Goal: Task Accomplishment & Management: Use online tool/utility

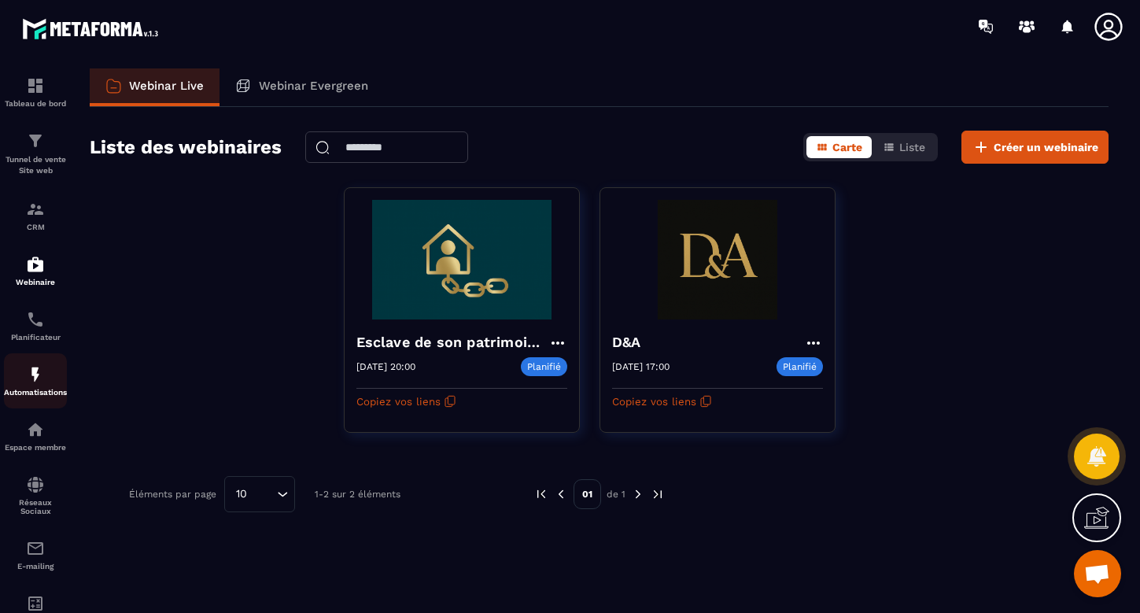
click at [35, 373] on img at bounding box center [35, 374] width 19 height 19
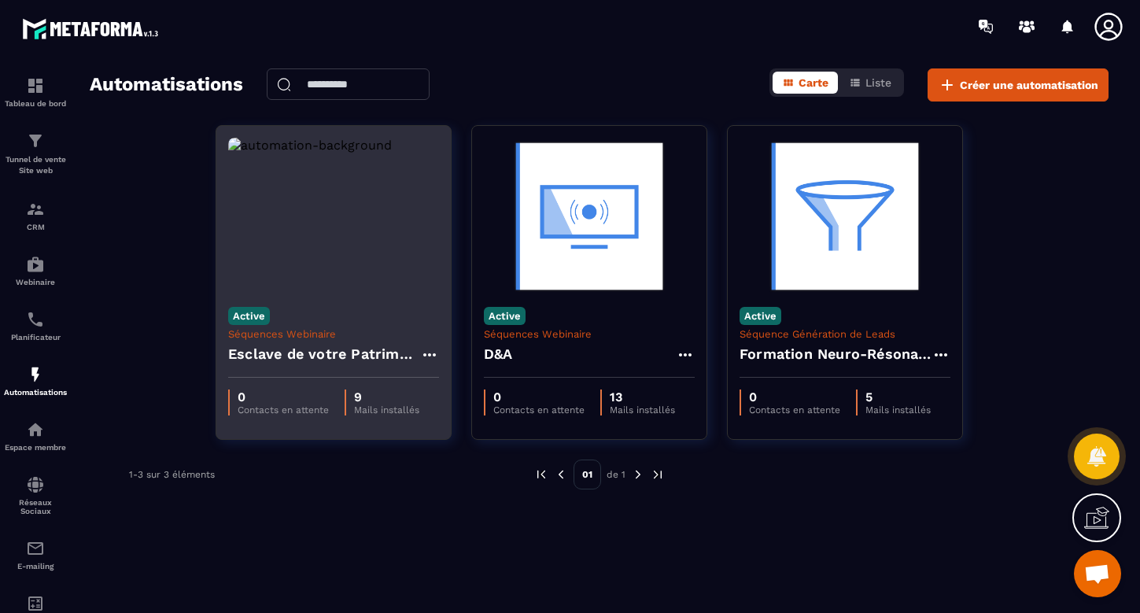
click at [349, 346] on h4 "Esclave de votre Patrimoine" at bounding box center [324, 354] width 192 height 22
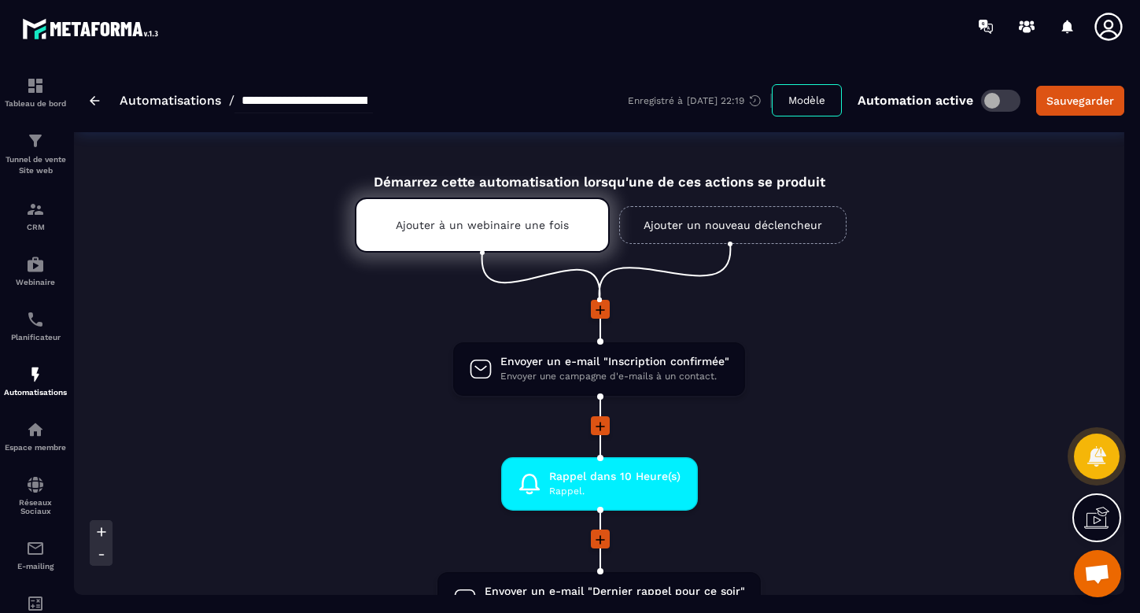
click at [607, 364] on span "Envoyer un e-mail "Inscription confirmée"" at bounding box center [614, 361] width 229 height 15
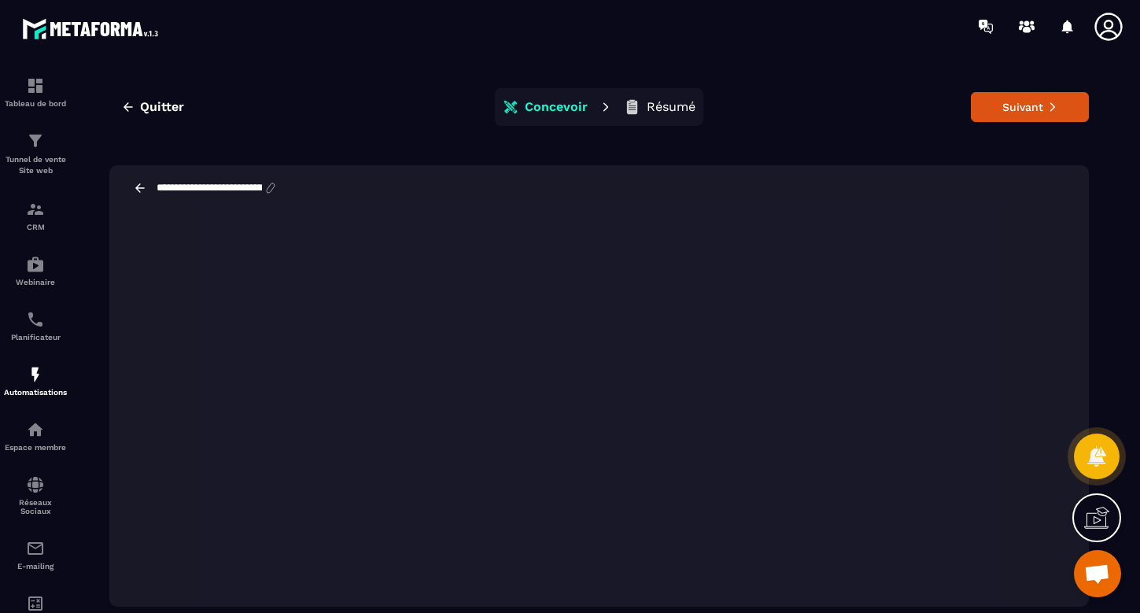
click at [138, 186] on icon at bounding box center [139, 187] width 9 height 9
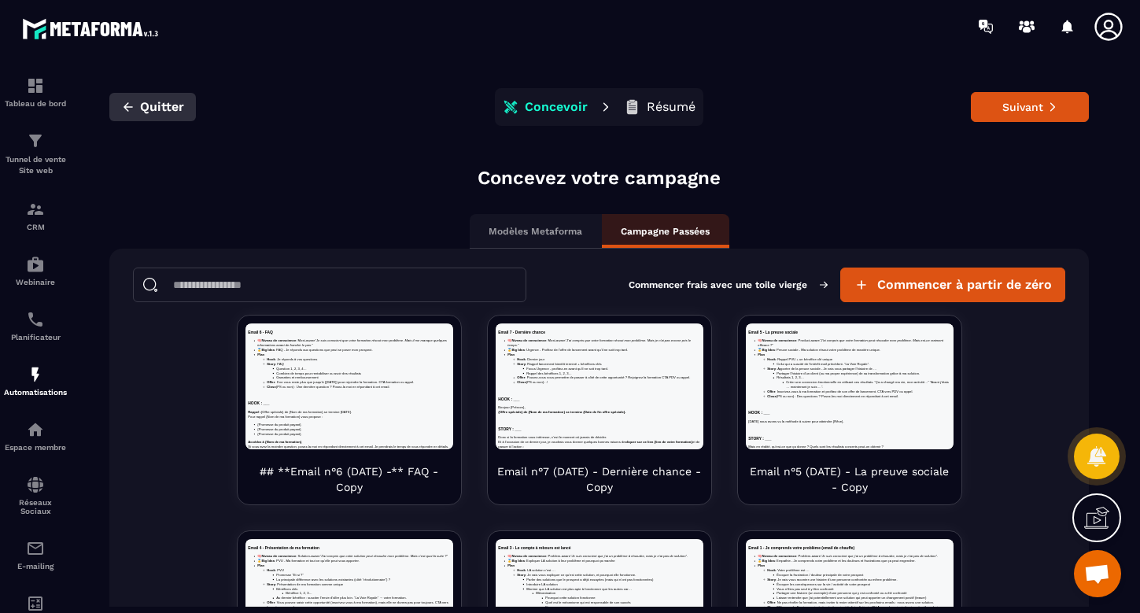
click at [152, 105] on span "Quitter" at bounding box center [162, 107] width 44 height 16
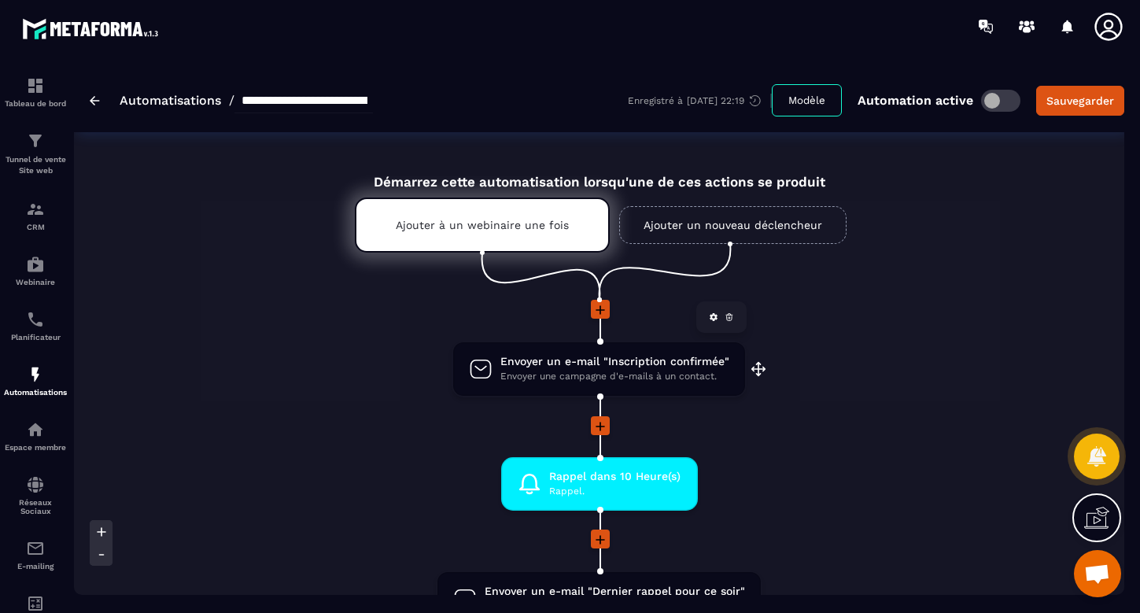
click at [667, 369] on span "Envoyer une campagne d'e-mails à un contact." at bounding box center [614, 376] width 229 height 15
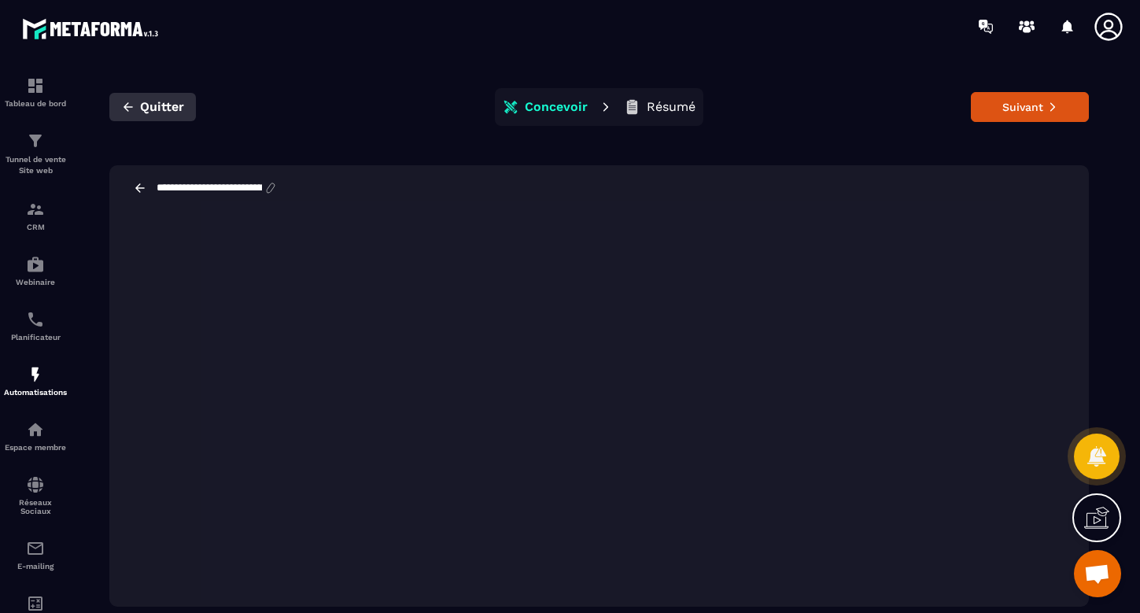
click at [140, 107] on span "Quitter" at bounding box center [162, 107] width 44 height 16
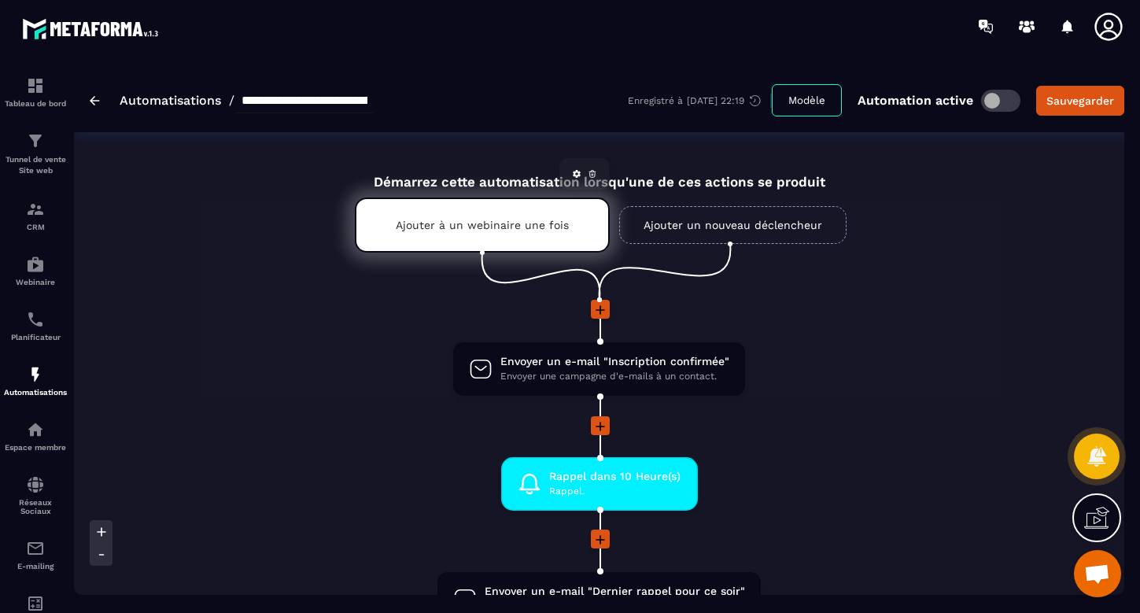
click at [574, 172] on icon at bounding box center [577, 174] width 8 height 8
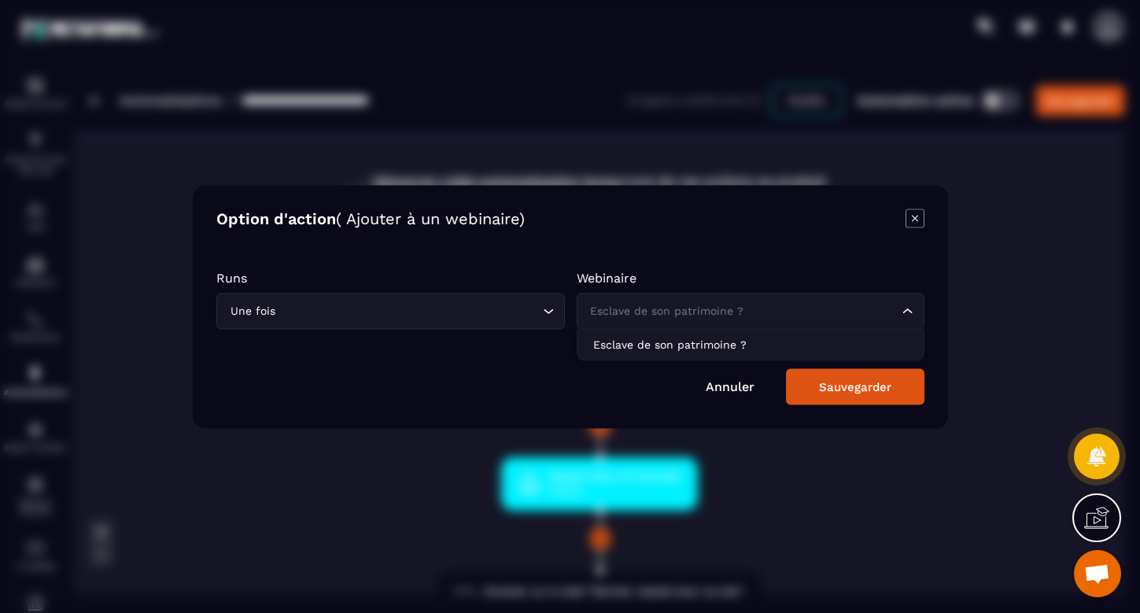
click at [910, 310] on icon "Search for option" at bounding box center [908, 311] width 16 height 16
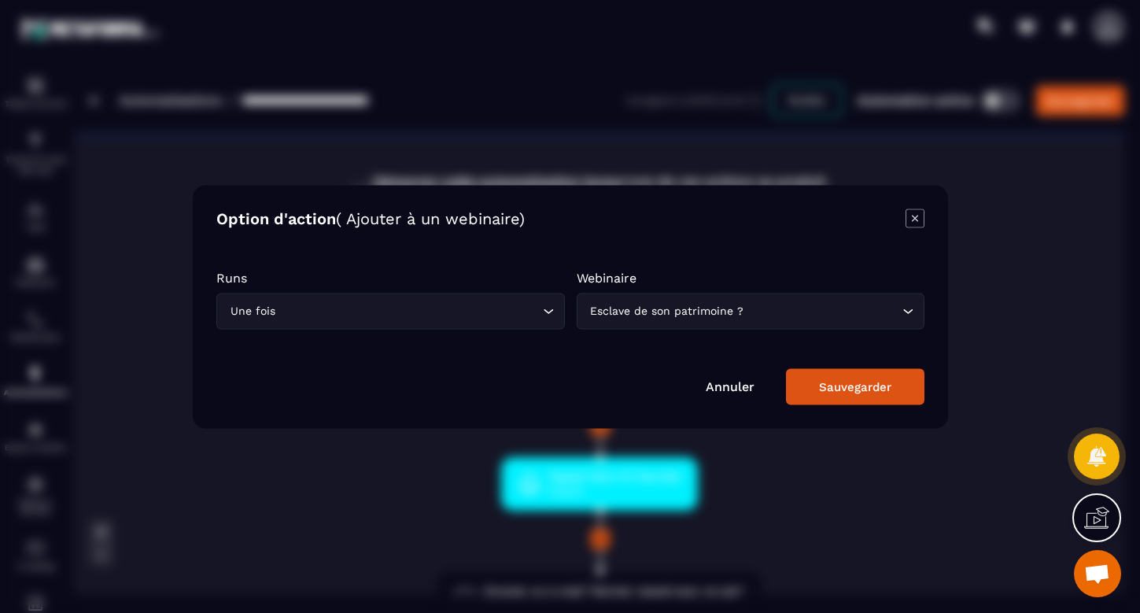
click at [904, 274] on p "Webinaire" at bounding box center [750, 277] width 349 height 15
click at [739, 389] on link "Annuler" at bounding box center [730, 385] width 49 height 15
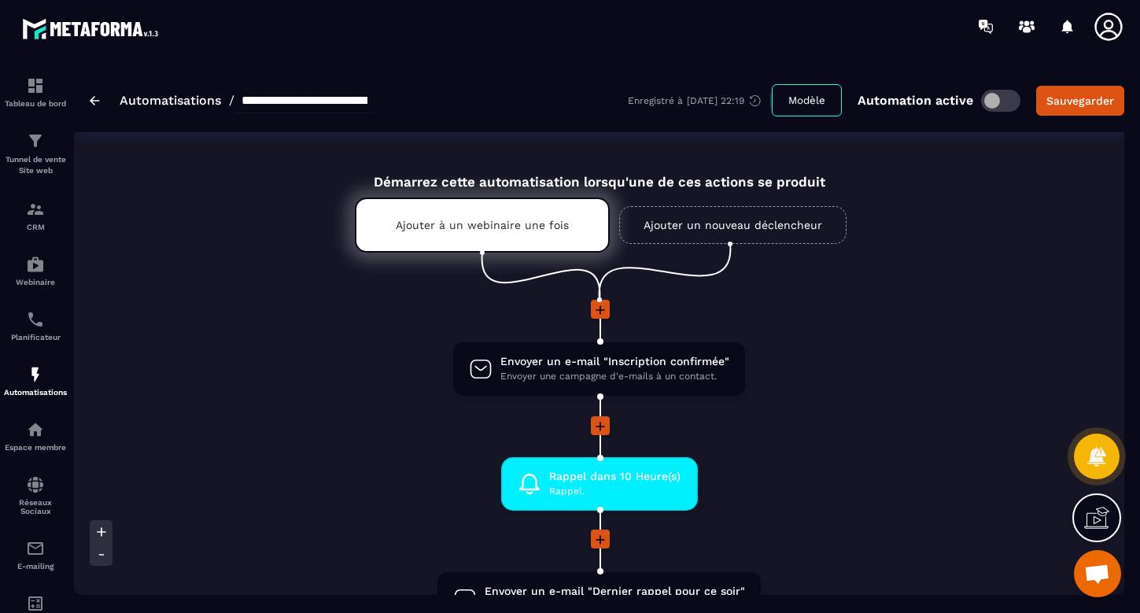
click at [161, 102] on link "Automatisations" at bounding box center [171, 100] width 102 height 15
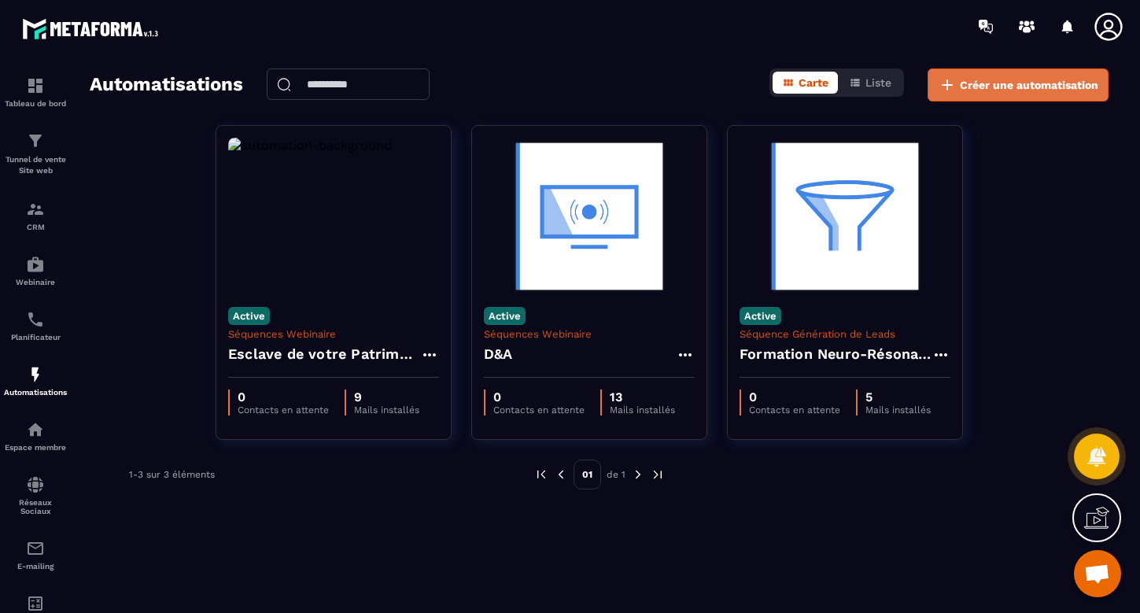
click at [1044, 82] on span "Créer une automatisation" at bounding box center [1029, 85] width 138 height 16
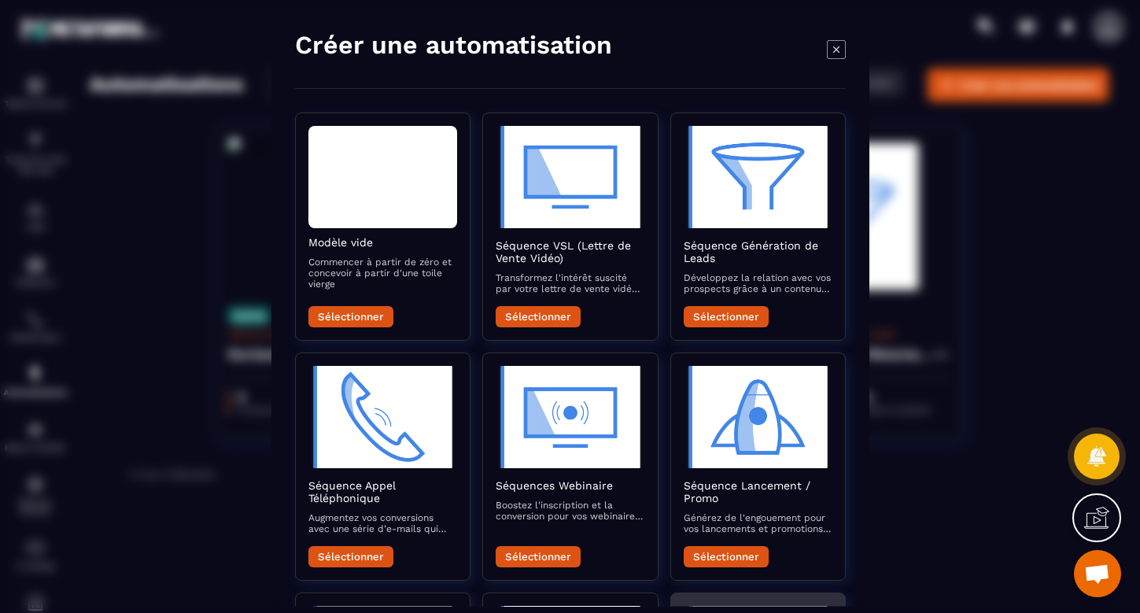
scroll to position [1, 0]
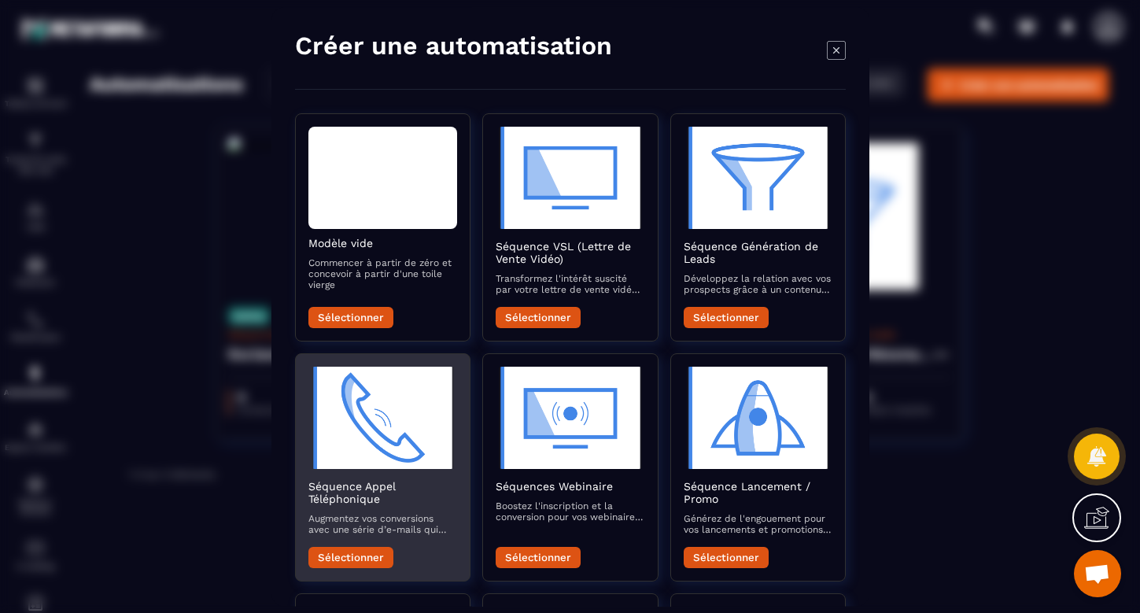
click at [354, 543] on div "Séquence Appel Téléphonique Augmentez vos conversions avec une série d’e-mails …" at bounding box center [382, 524] width 149 height 88
click at [357, 555] on button "Sélectionner" at bounding box center [350, 557] width 85 height 21
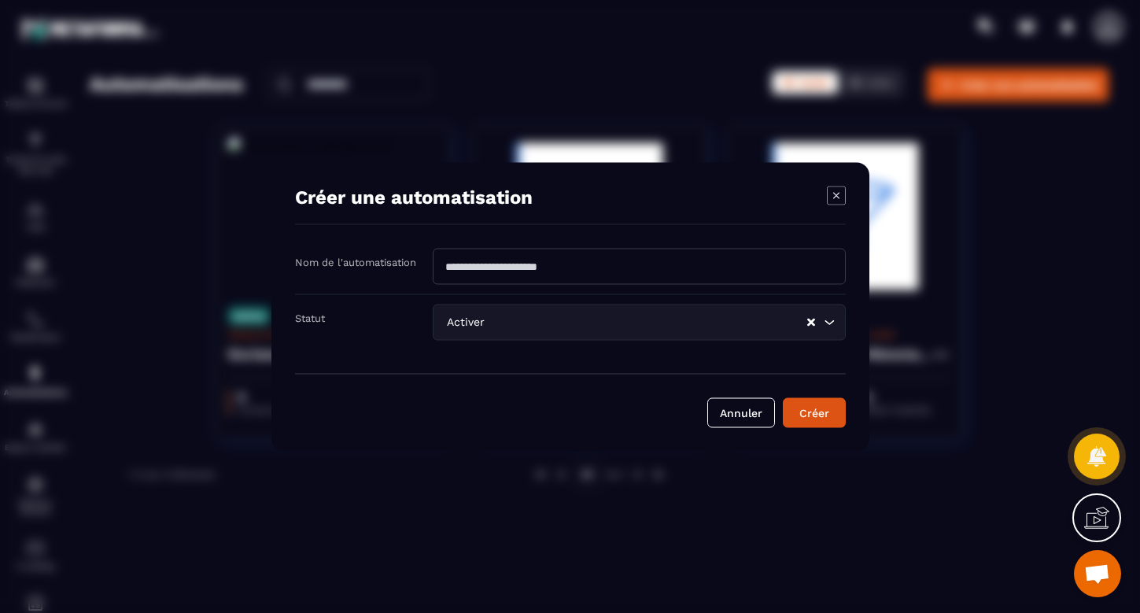
click at [836, 323] on icon "Search for option" at bounding box center [829, 322] width 16 height 16
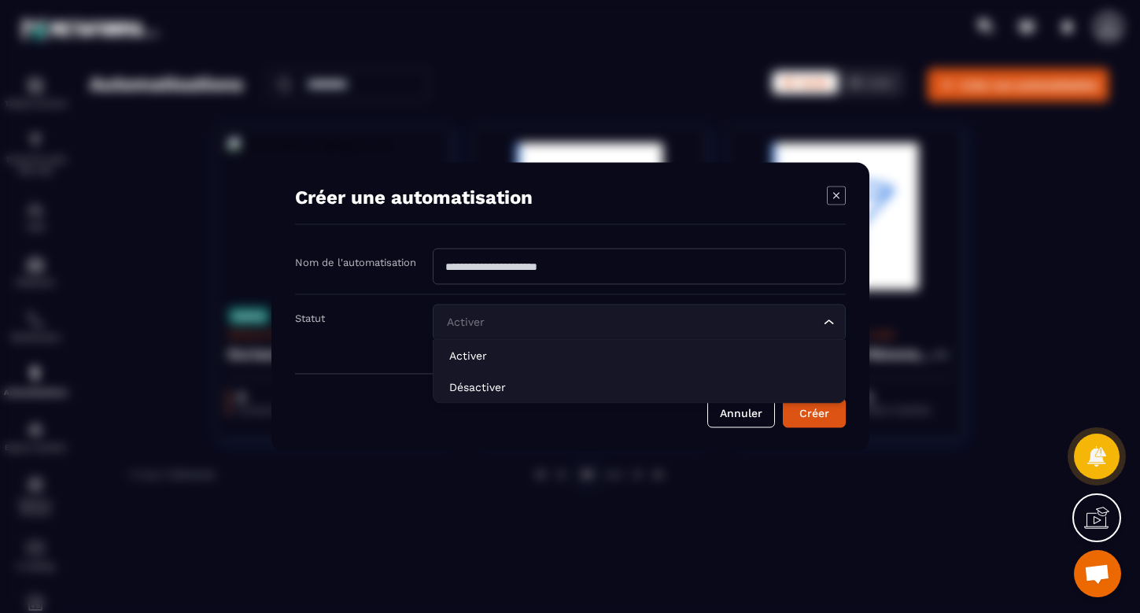
click at [836, 323] on icon "Search for option" at bounding box center [829, 322] width 16 height 16
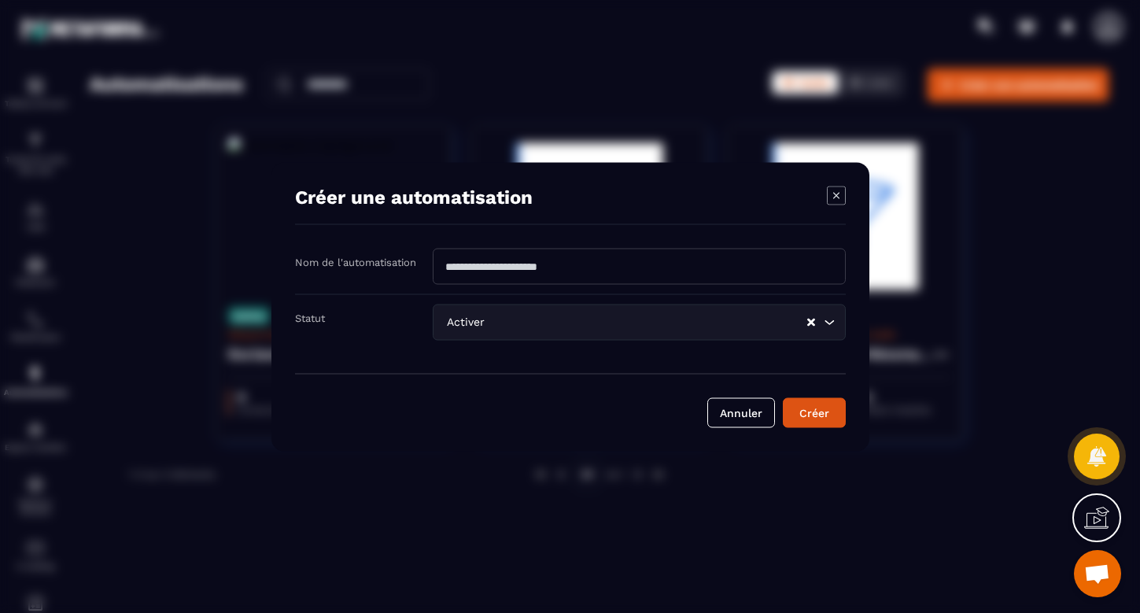
click at [828, 319] on icon "Search for option" at bounding box center [829, 322] width 16 height 16
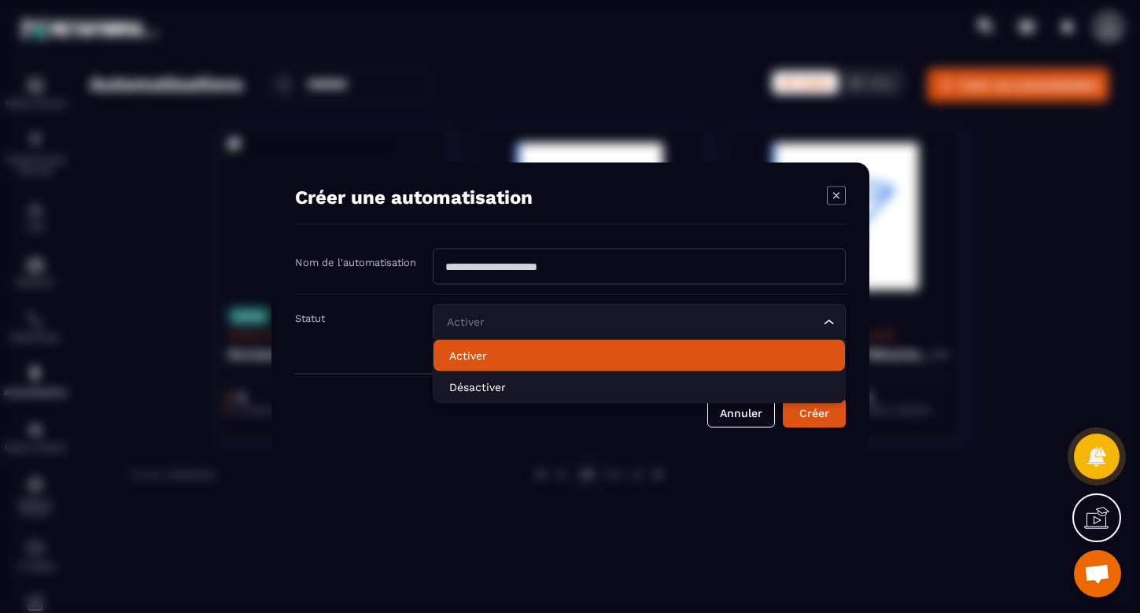
click at [482, 352] on p "Activer" at bounding box center [639, 355] width 380 height 16
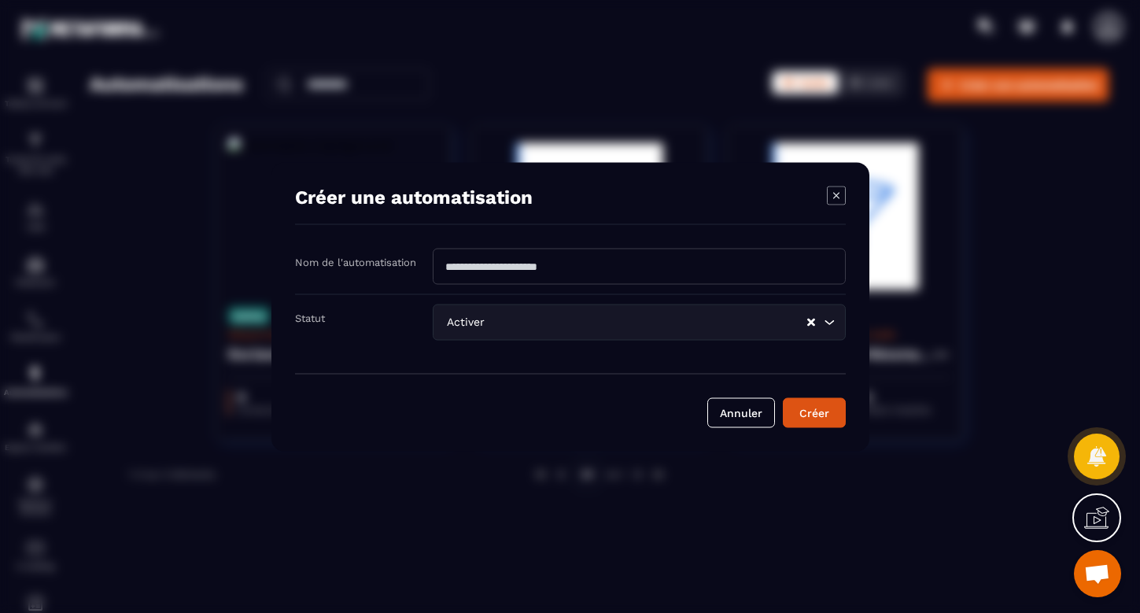
click at [618, 260] on input "Modal window" at bounding box center [639, 266] width 413 height 36
type input "****"
click at [822, 415] on button "Créer" at bounding box center [814, 412] width 63 height 30
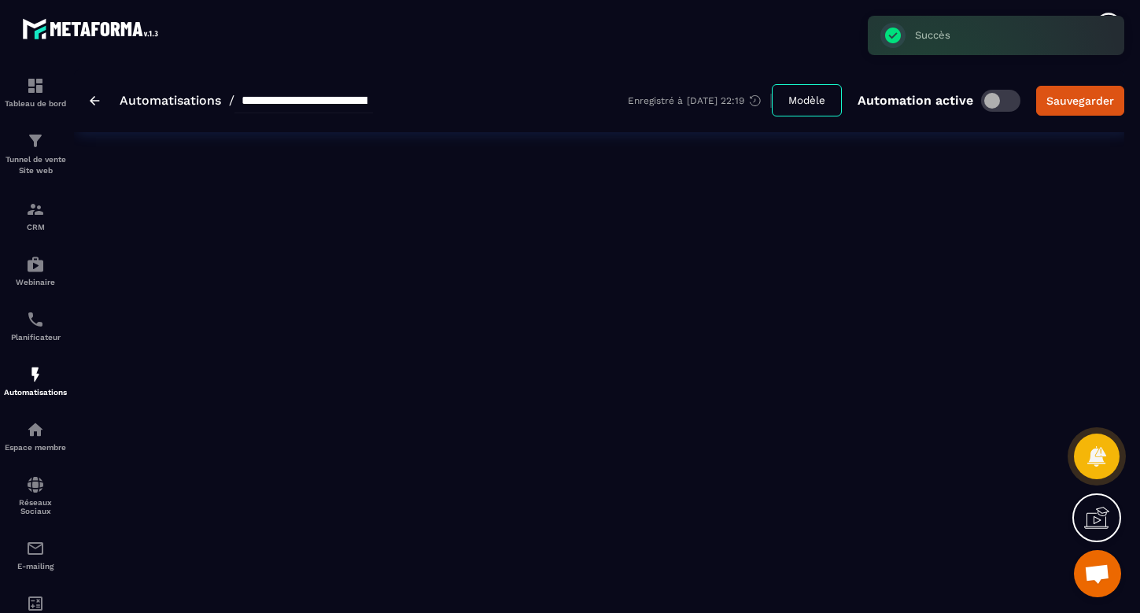
type input "****"
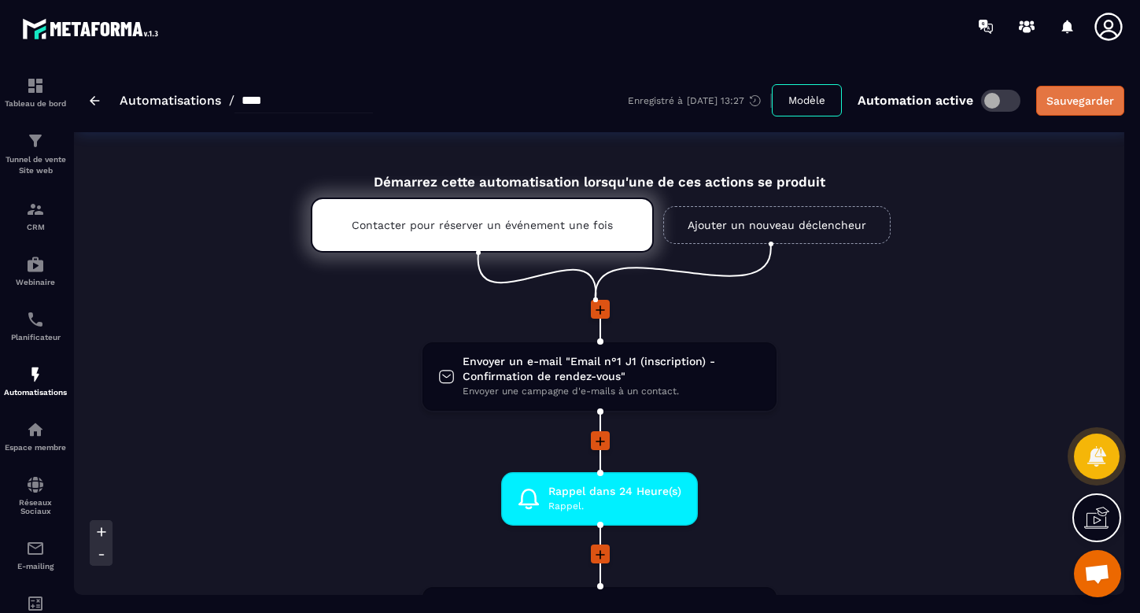
click at [1082, 105] on div "Sauvegarder" at bounding box center [1080, 101] width 68 height 16
click at [96, 102] on img at bounding box center [95, 100] width 10 height 9
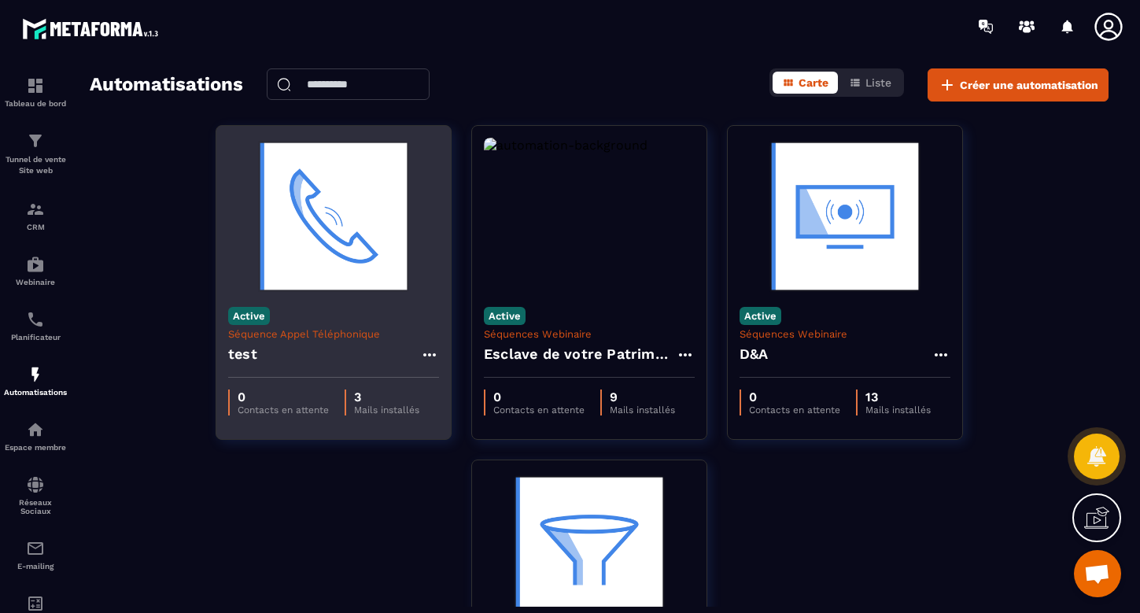
click at [330, 321] on div "Active Séquence Appel Téléphonique test" at bounding box center [333, 336] width 234 height 83
click at [358, 360] on div "test" at bounding box center [333, 359] width 211 height 38
click at [377, 226] on img at bounding box center [333, 216] width 211 height 157
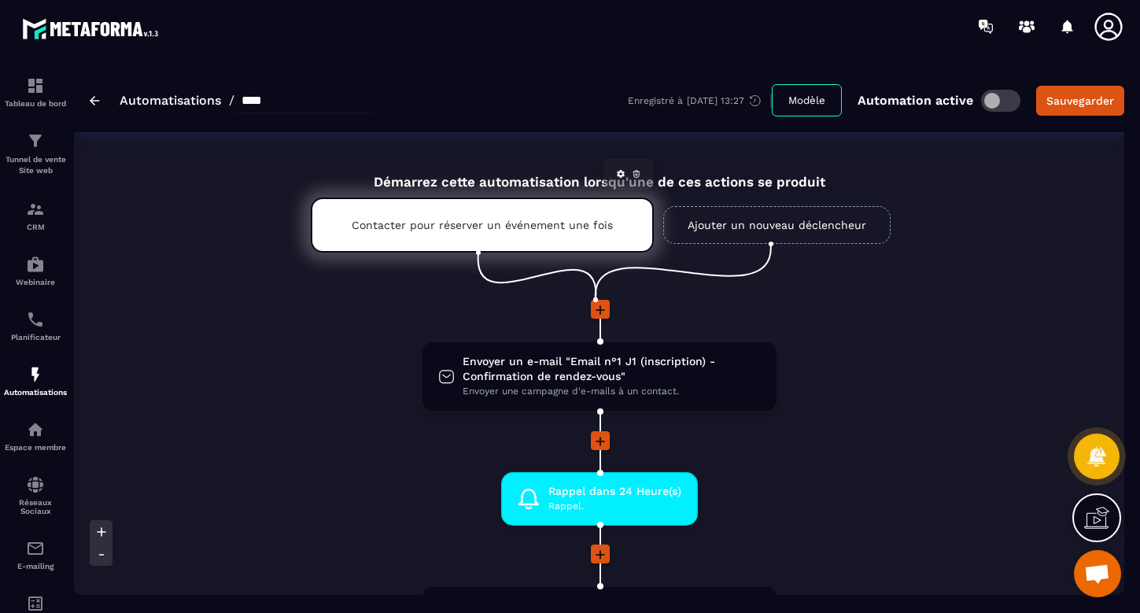
click at [407, 215] on div "Contacter pour réserver un événement une fois" at bounding box center [482, 224] width 343 height 55
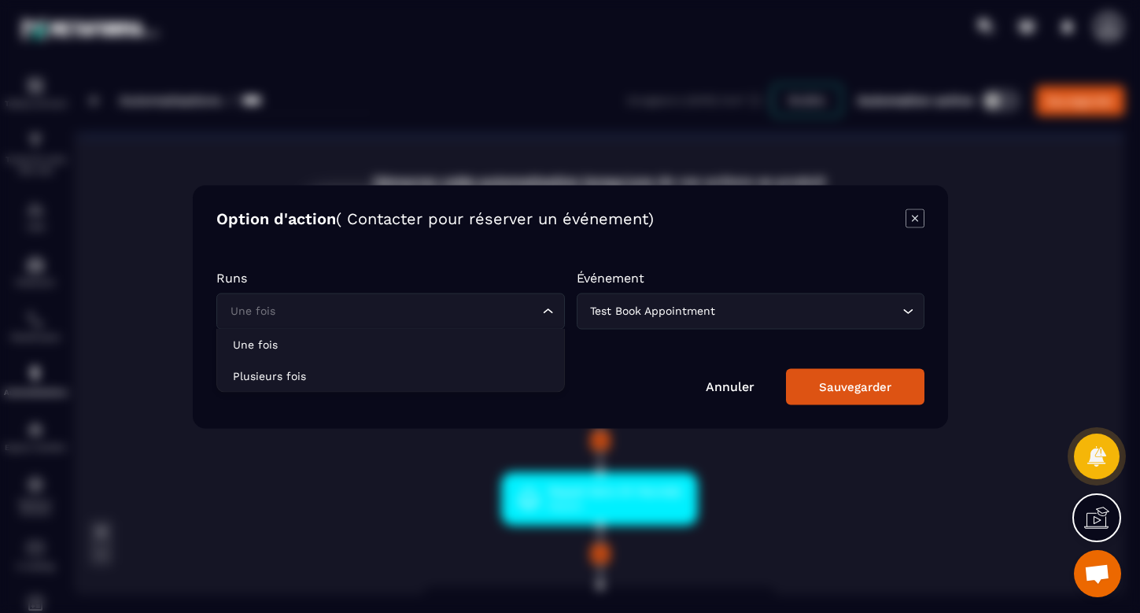
click at [553, 310] on icon "Search for option" at bounding box center [548, 311] width 16 height 16
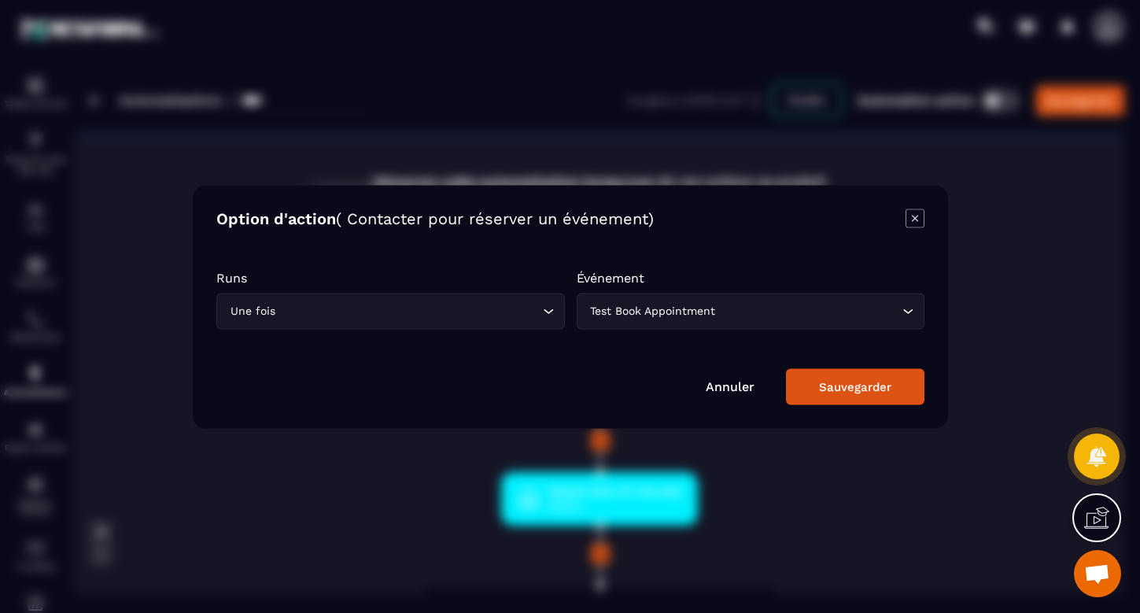
click at [553, 310] on icon "Search for option" at bounding box center [548, 311] width 16 height 16
click at [904, 308] on icon "Search for option" at bounding box center [908, 311] width 16 height 16
click at [907, 308] on icon "Search for option" at bounding box center [908, 311] width 16 height 16
click at [912, 221] on icon "Modal window" at bounding box center [915, 218] width 19 height 19
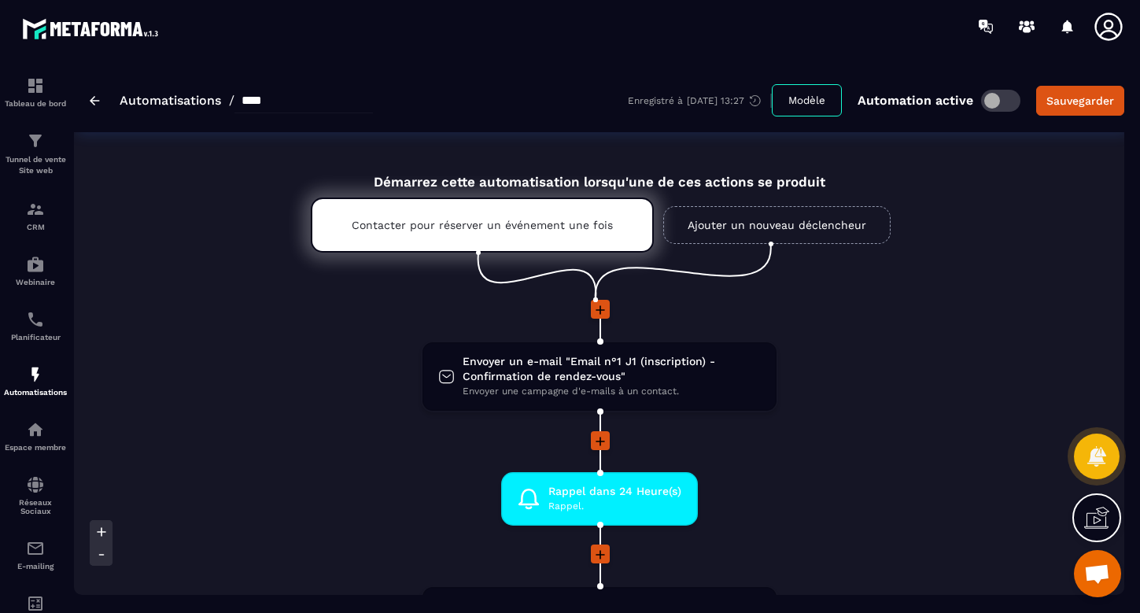
click at [810, 223] on link "Ajouter un nouveau déclencheur" at bounding box center [776, 225] width 227 height 38
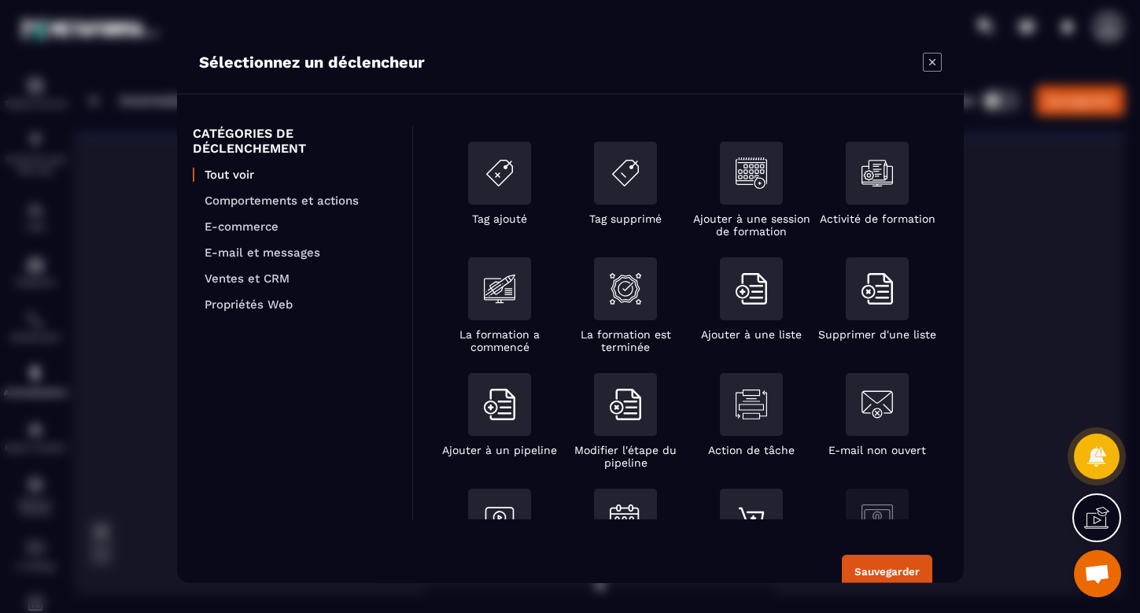
click at [932, 61] on icon "Modal window" at bounding box center [931, 62] width 6 height 6
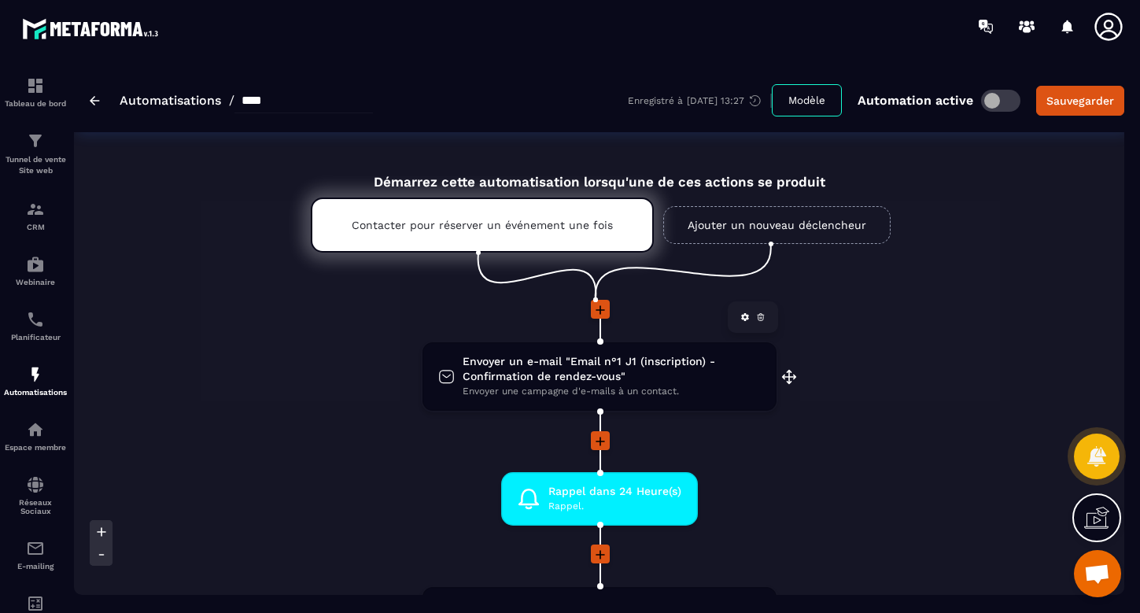
click at [601, 362] on span "Envoyer un e-mail "Email n°1 J1 (inscription) - Confirmation de rendez-vous"" at bounding box center [612, 369] width 298 height 30
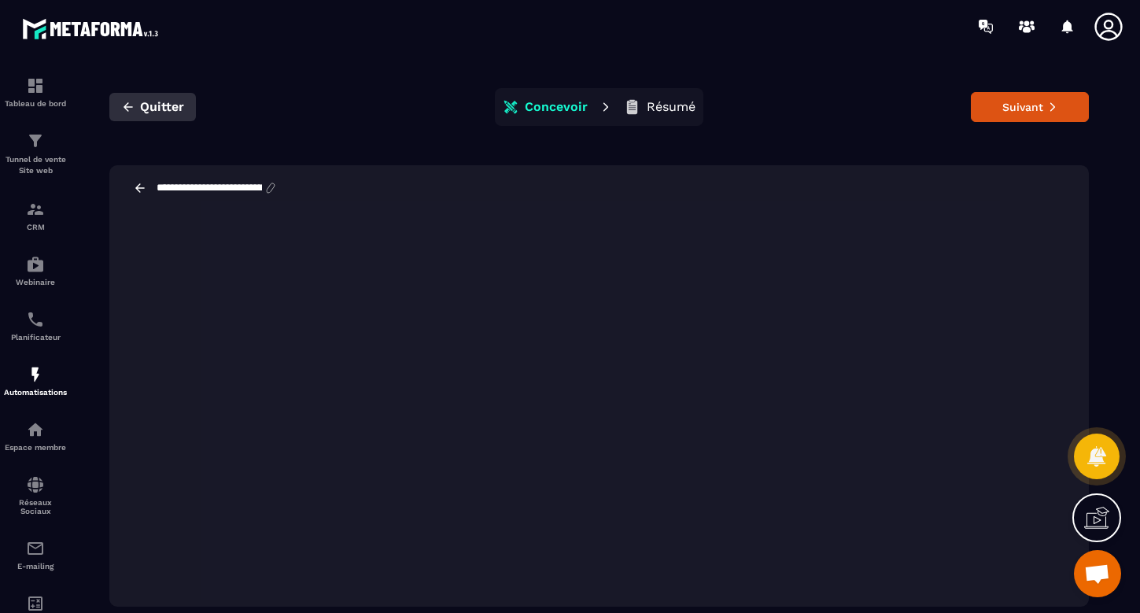
click at [160, 103] on span "Quitter" at bounding box center [162, 107] width 44 height 16
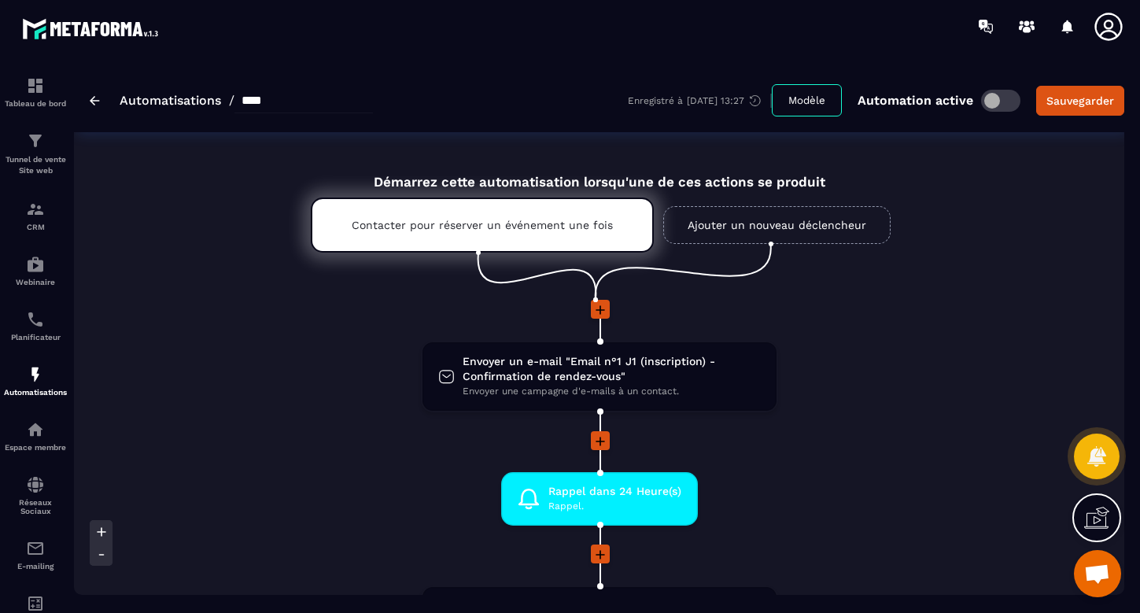
click at [599, 307] on icon at bounding box center [600, 310] width 16 height 16
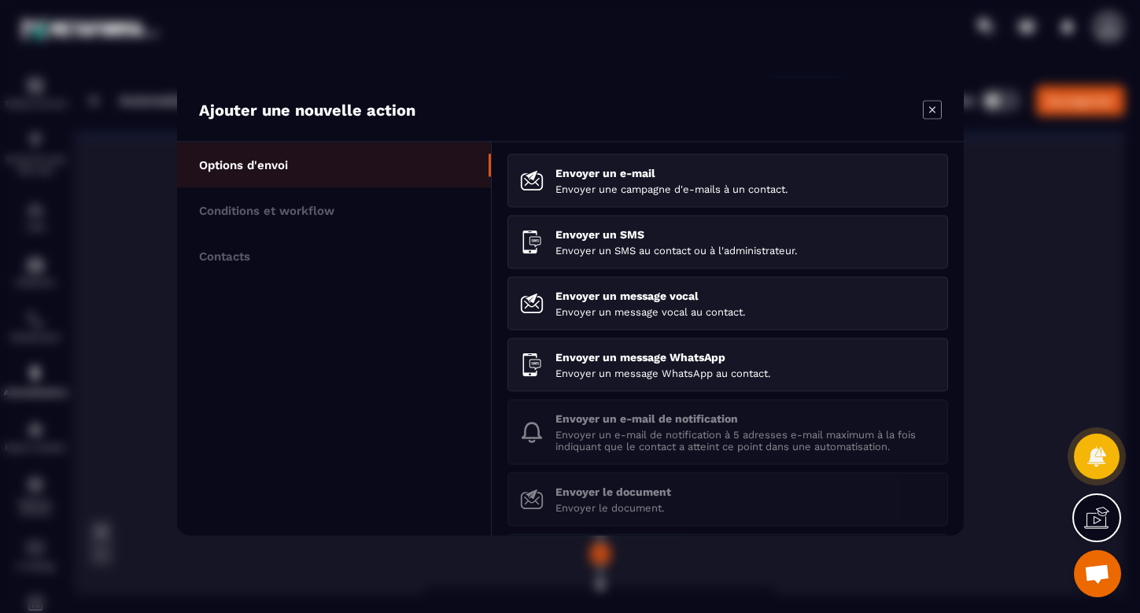
click at [934, 109] on icon "Modal window" at bounding box center [932, 109] width 19 height 19
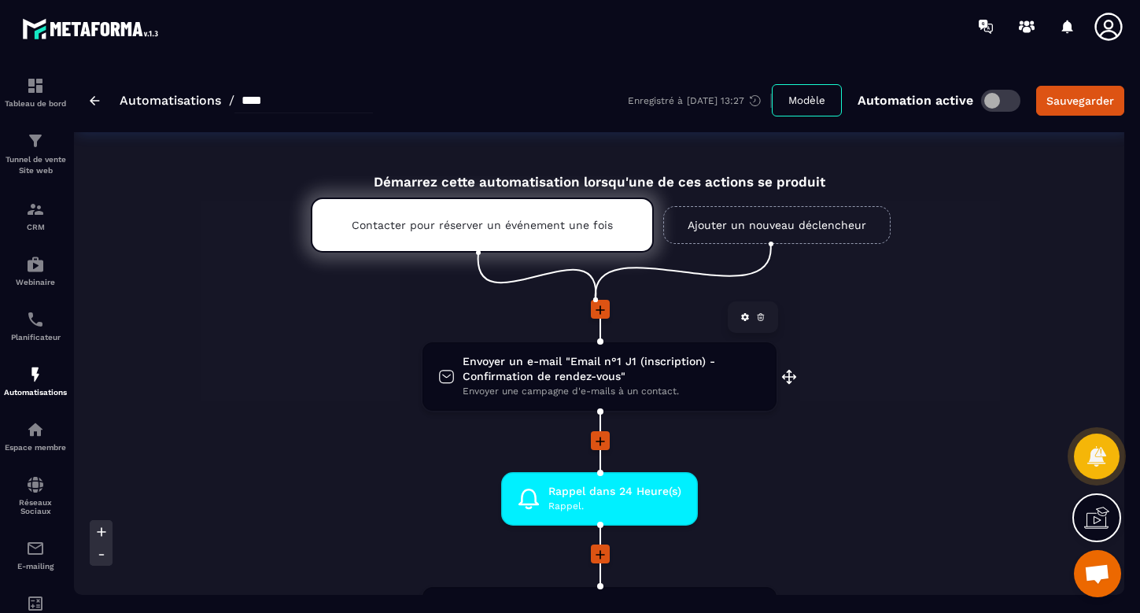
click at [667, 377] on span "Envoyer un e-mail "Email n°1 J1 (inscription) - Confirmation de rendez-vous"" at bounding box center [612, 369] width 298 height 30
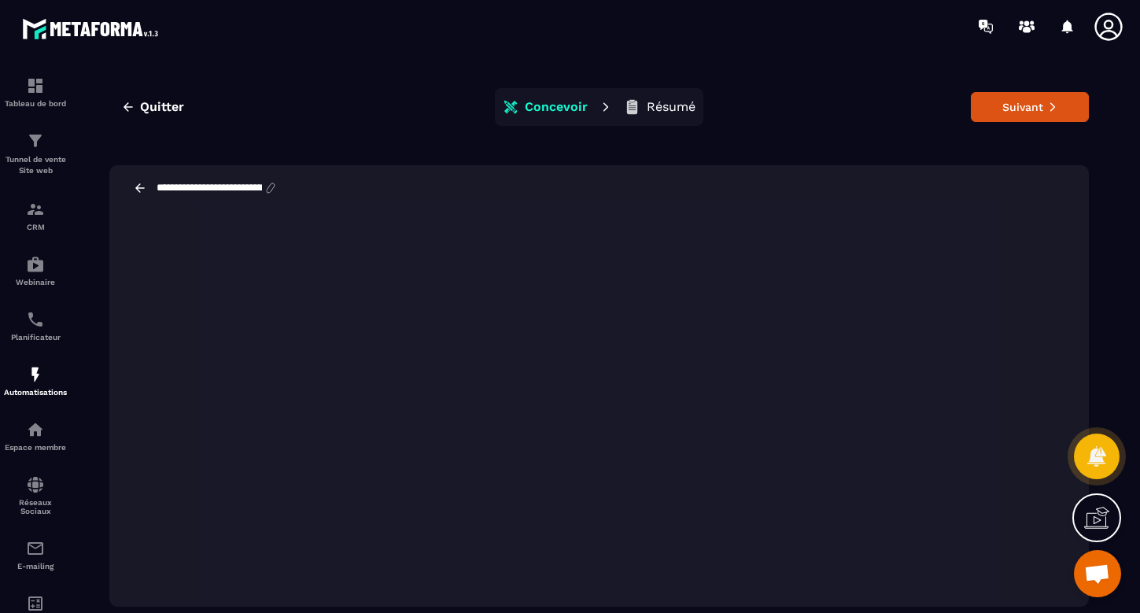
click at [139, 187] on icon at bounding box center [140, 188] width 14 height 14
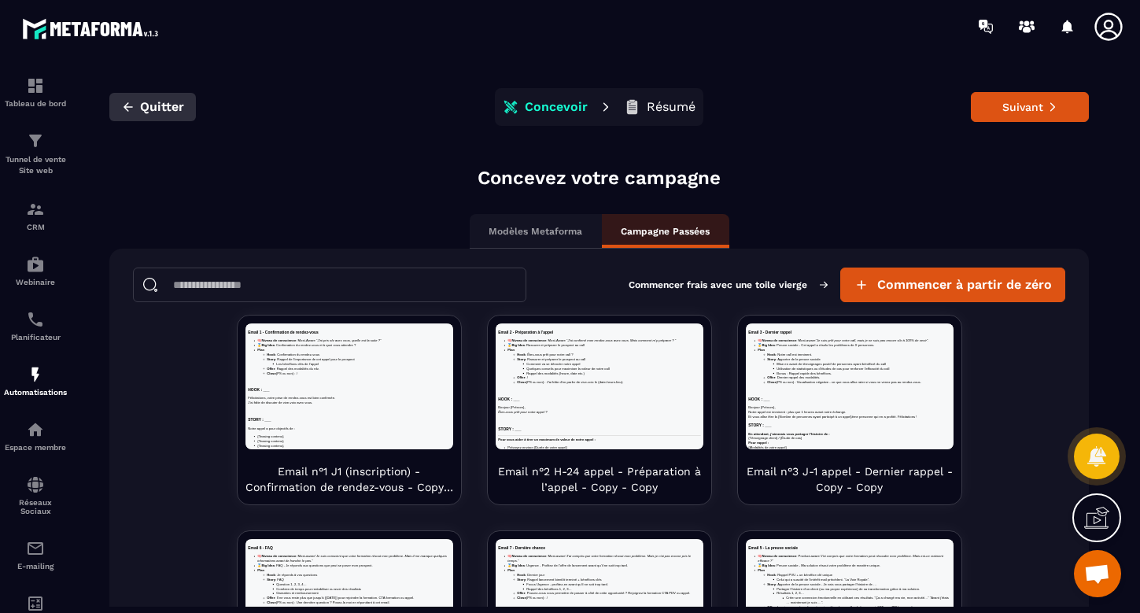
click at [136, 109] on button "Quitter" at bounding box center [152, 107] width 87 height 28
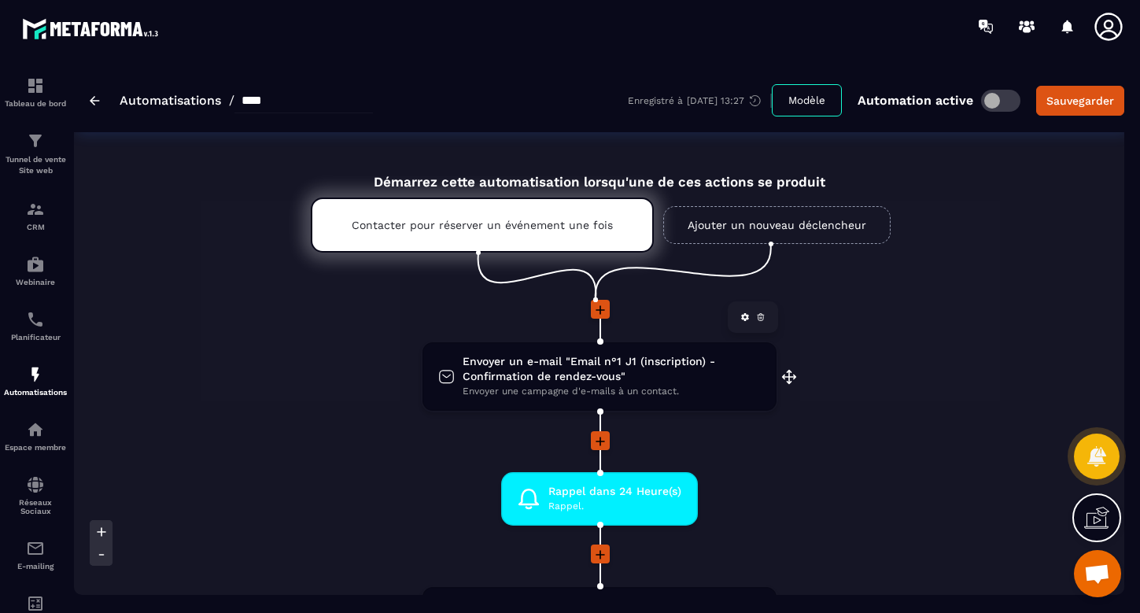
click at [559, 367] on span "Envoyer un e-mail "Email n°1 J1 (inscription) - Confirmation de rendez-vous"" at bounding box center [612, 369] width 298 height 30
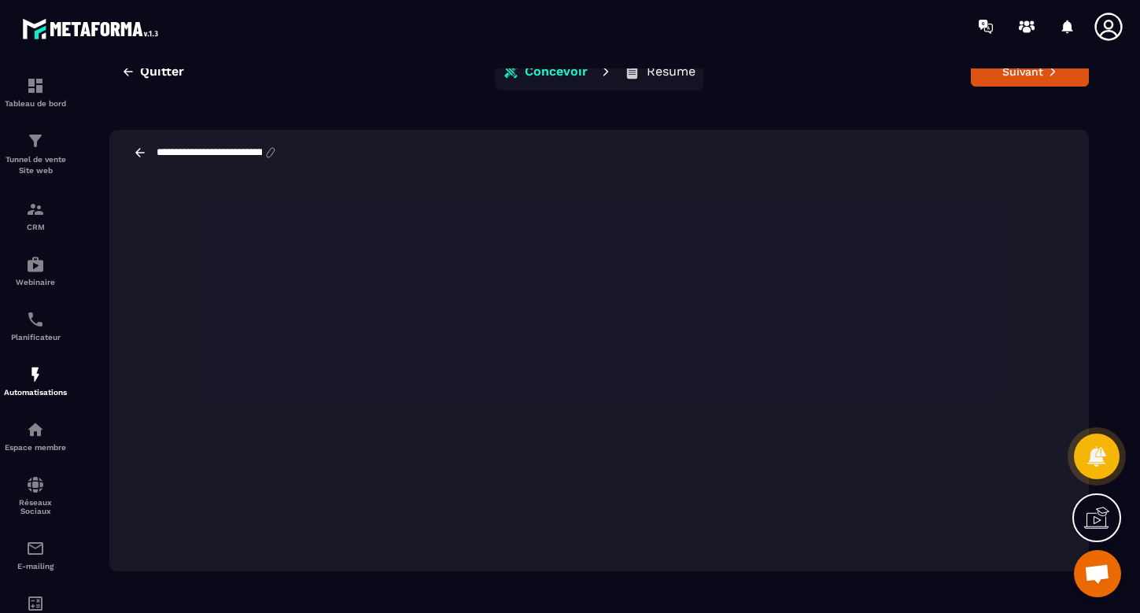
scroll to position [35, 0]
click at [138, 153] on icon at bounding box center [140, 153] width 14 height 14
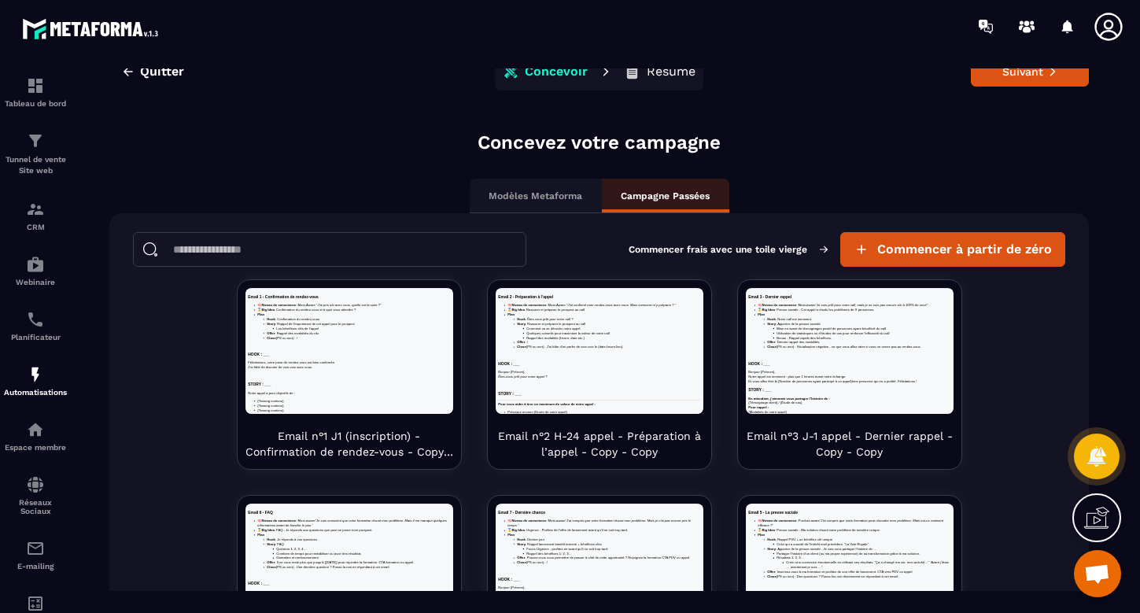
scroll to position [0, 0]
click at [173, 76] on span "Quitter" at bounding box center [162, 72] width 44 height 16
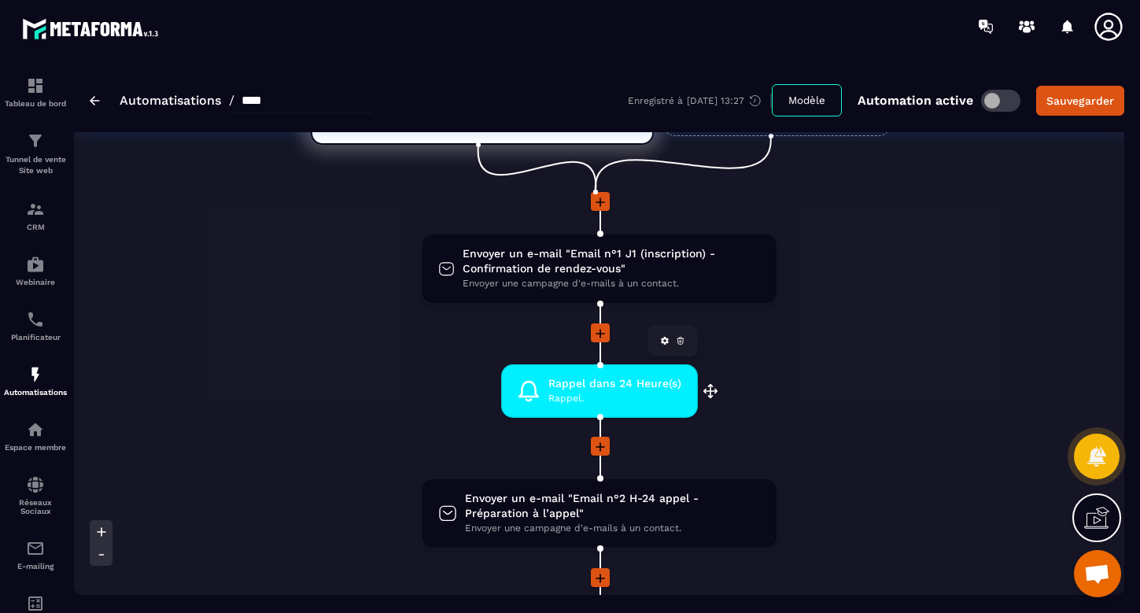
scroll to position [116, 0]
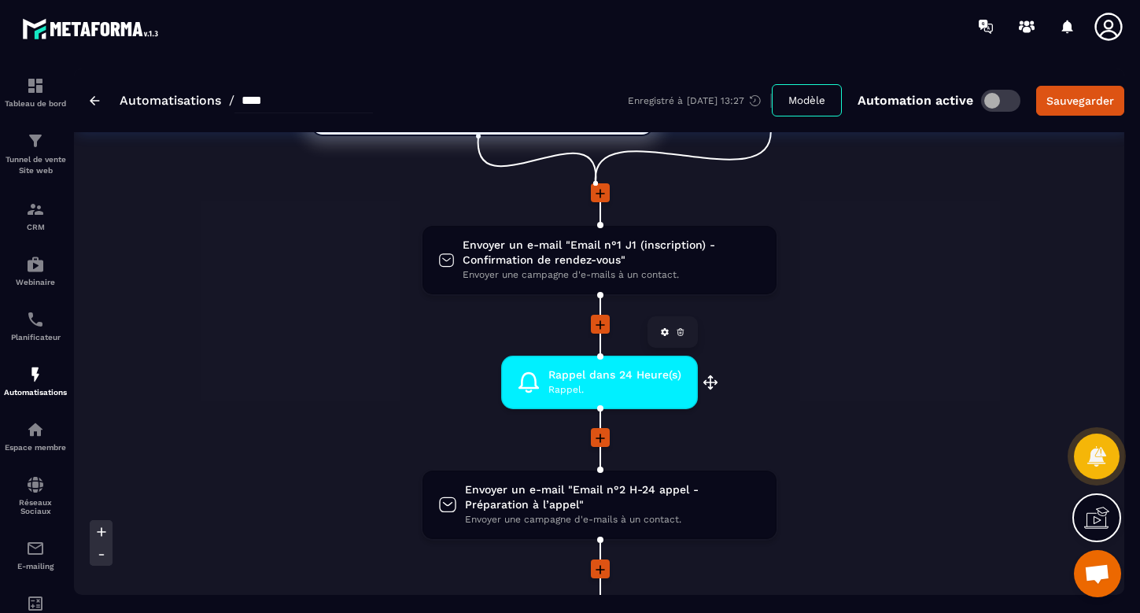
click at [618, 379] on span "Rappel dans 24 Heure(s)" at bounding box center [614, 374] width 133 height 15
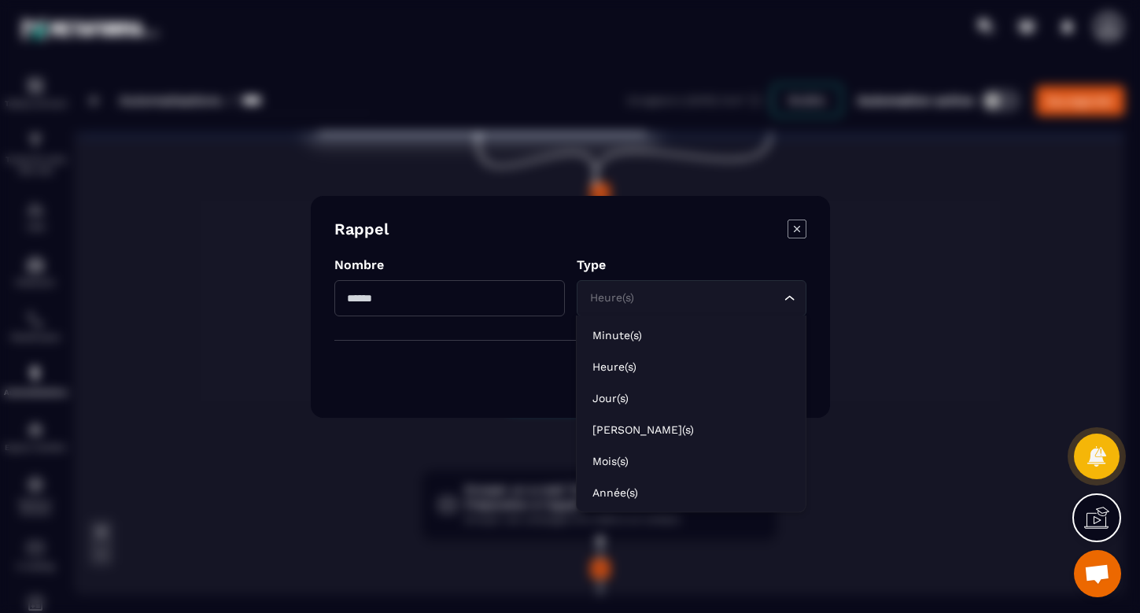
click at [790, 298] on icon "Search for option" at bounding box center [790, 298] width 16 height 16
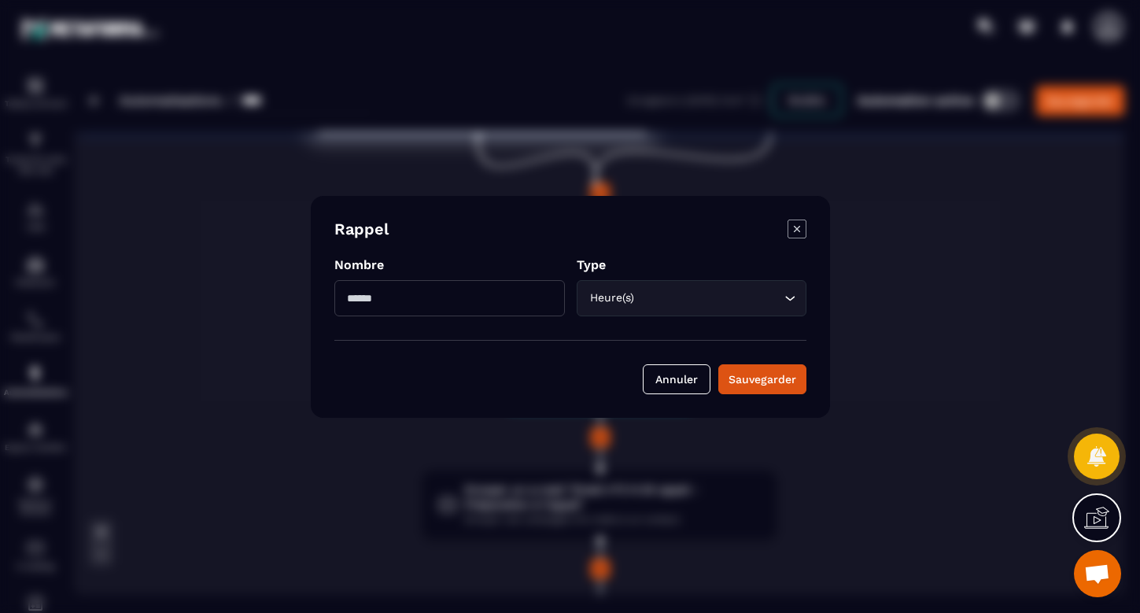
click at [791, 293] on icon "Search for option" at bounding box center [790, 298] width 16 height 16
click at [803, 227] on icon "Modal window" at bounding box center [797, 229] width 19 height 19
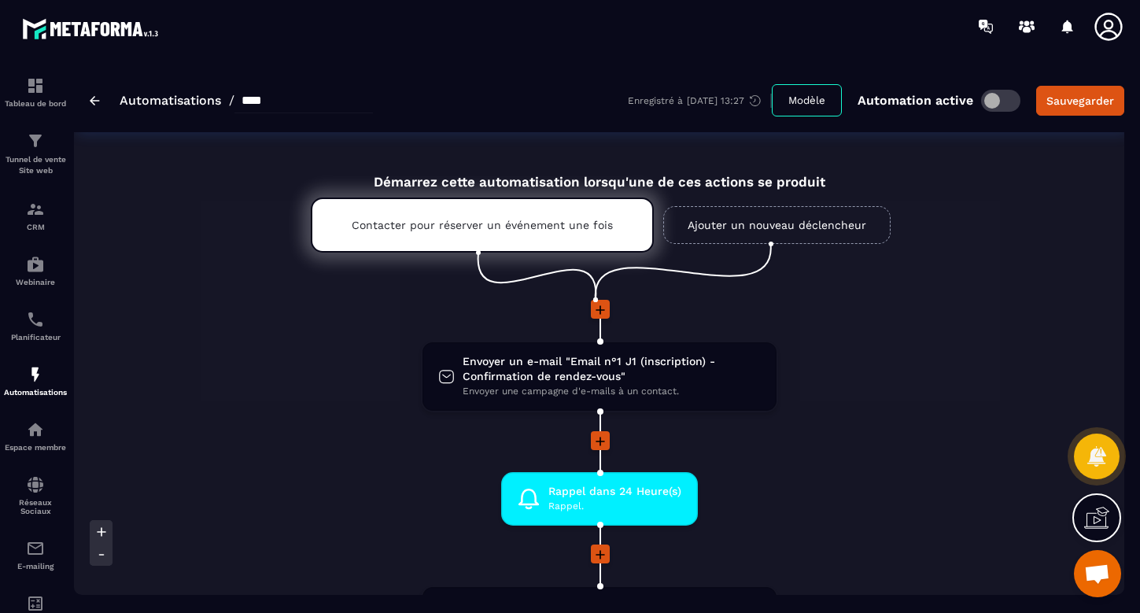
scroll to position [0, 0]
click at [35, 260] on img at bounding box center [35, 264] width 19 height 19
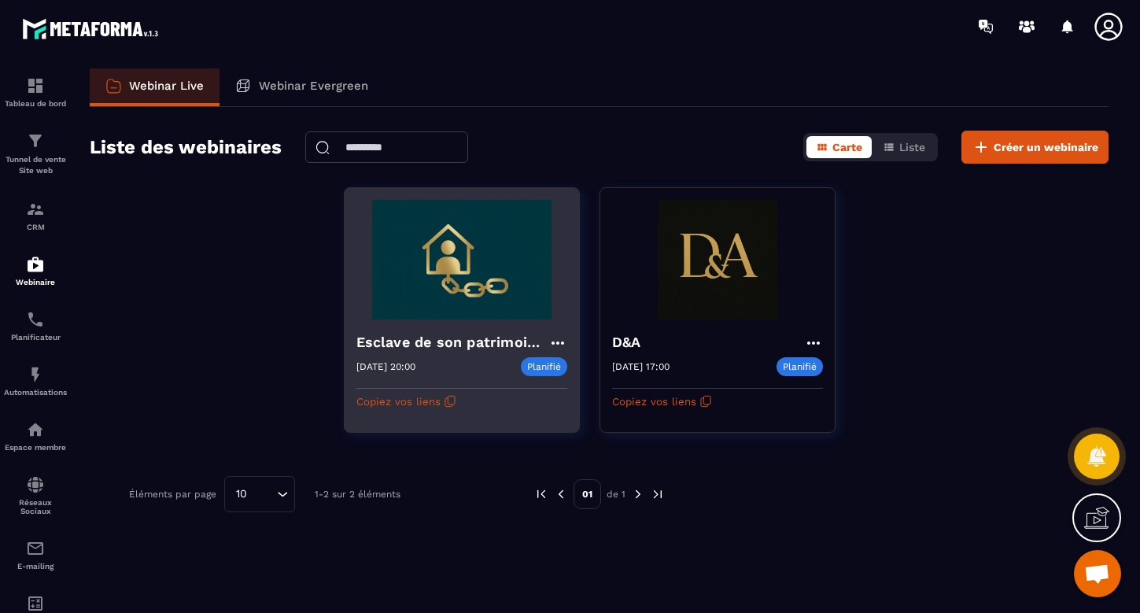
click at [471, 303] on img at bounding box center [461, 260] width 211 height 120
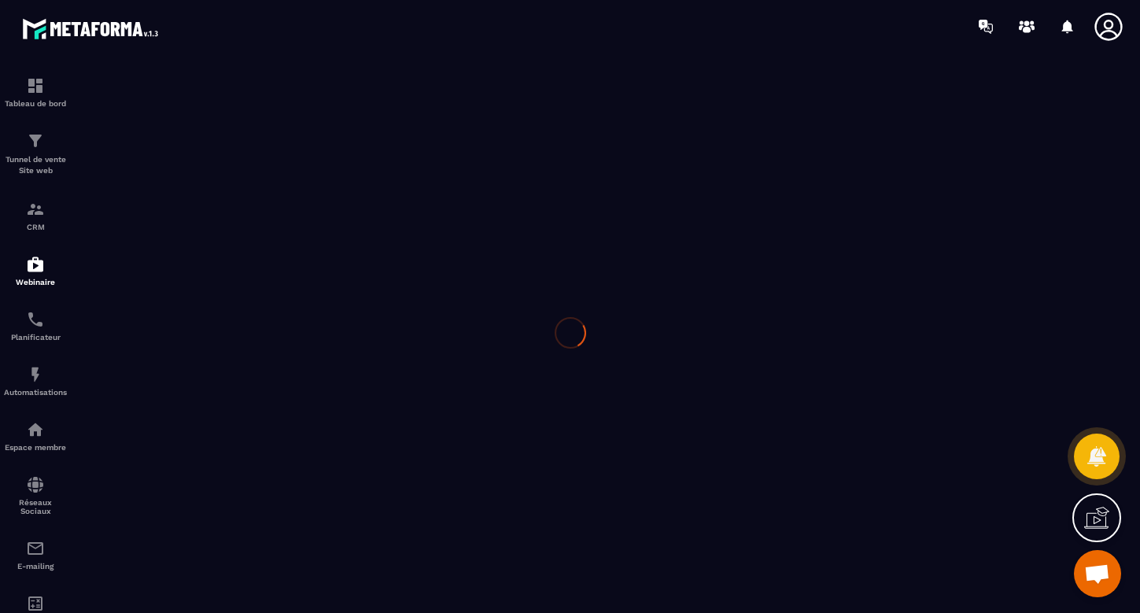
type input "**********"
type textarea "**********"
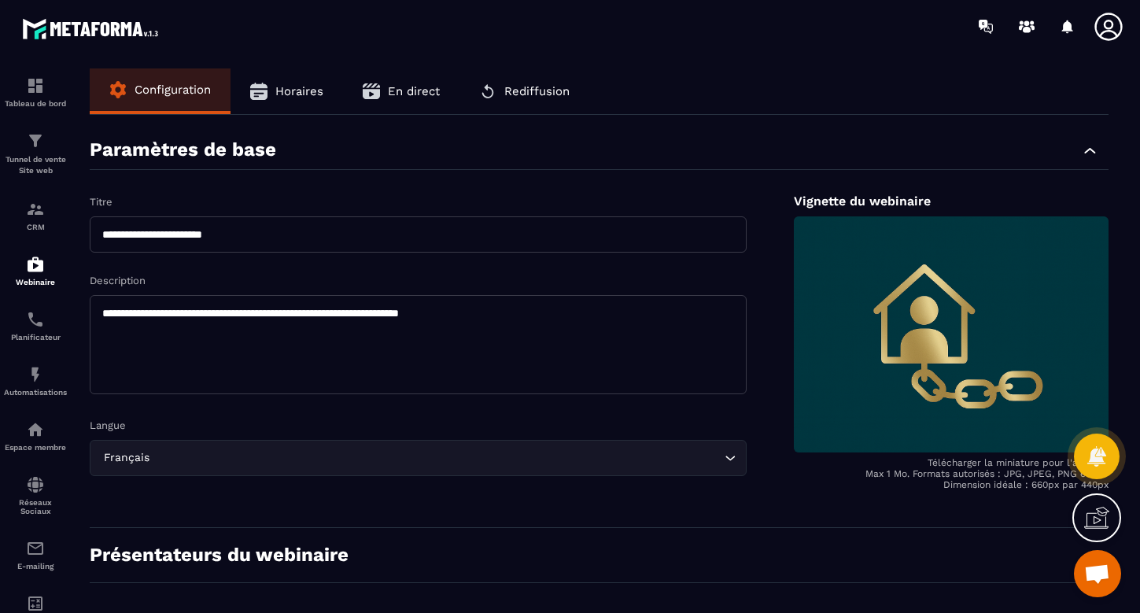
click at [415, 88] on span "En direct" at bounding box center [414, 91] width 52 height 14
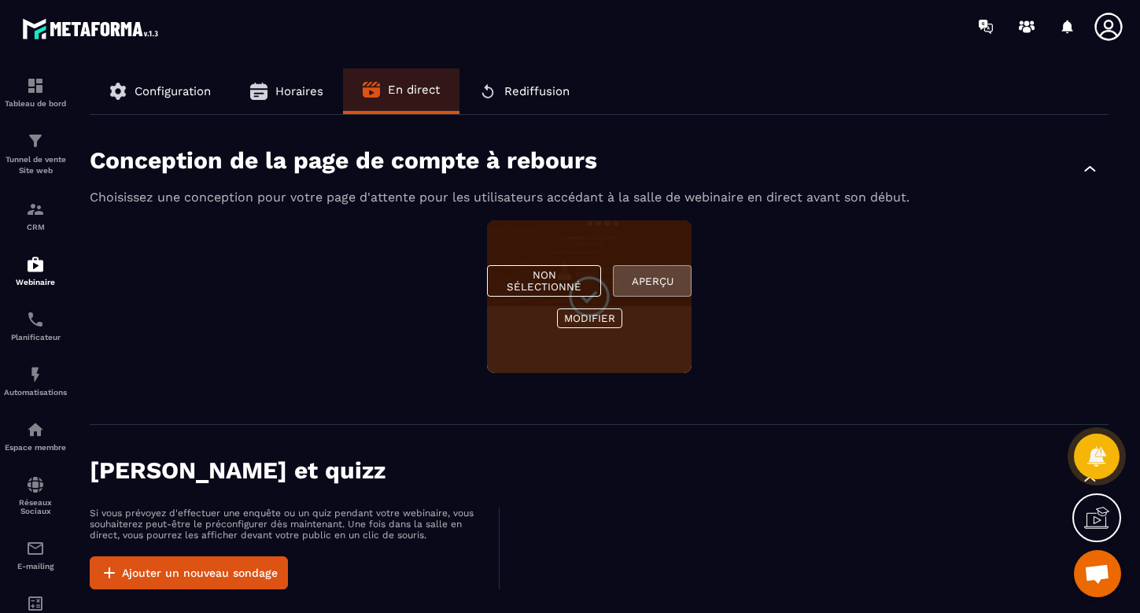
click at [632, 283] on button "Aperçu" at bounding box center [652, 280] width 79 height 31
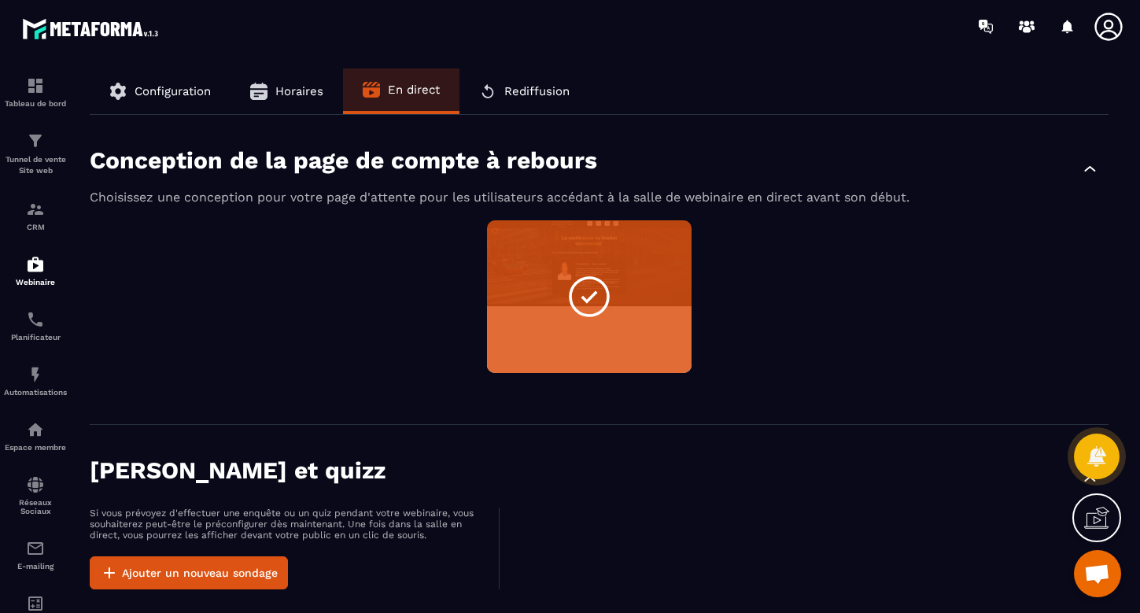
click at [175, 101] on button "Configuration" at bounding box center [160, 91] width 141 height 46
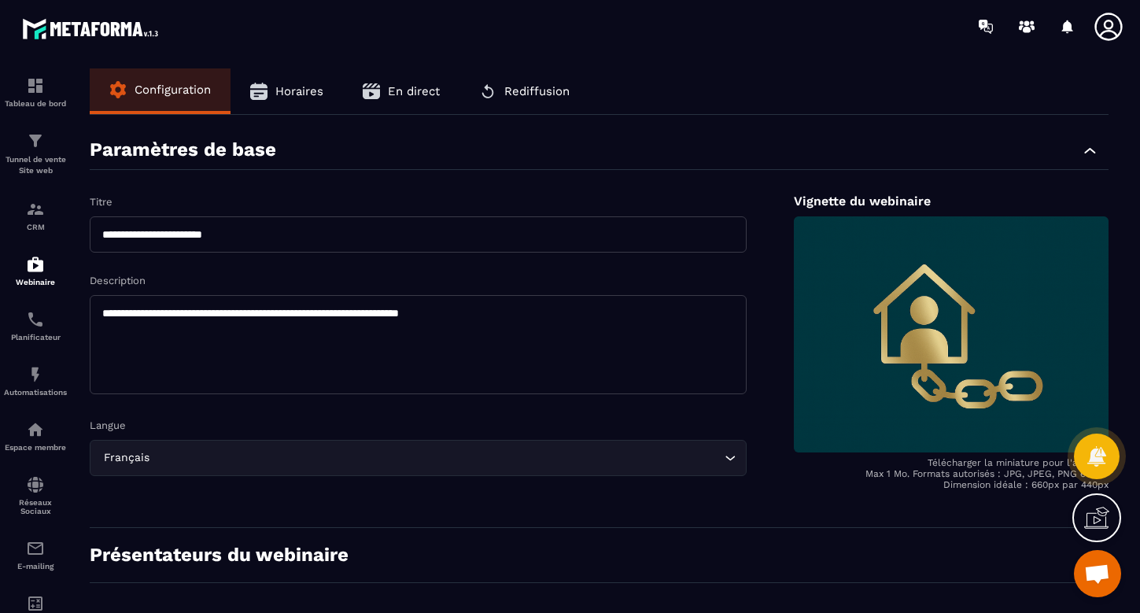
click at [301, 90] on span "Horaires" at bounding box center [299, 91] width 48 height 14
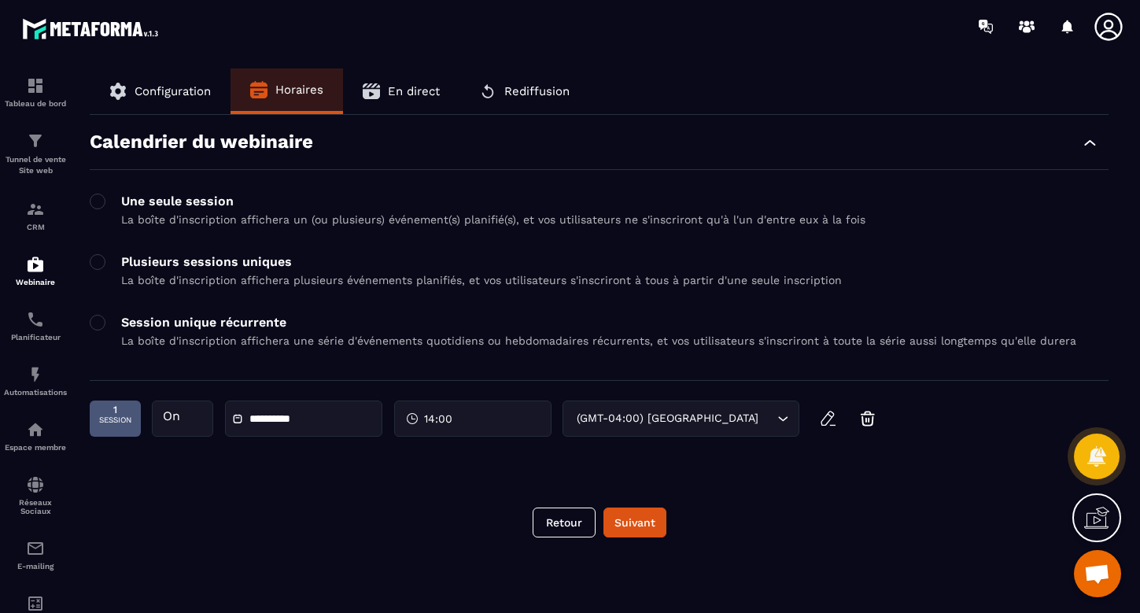
click at [419, 96] on span "En direct" at bounding box center [414, 91] width 52 height 14
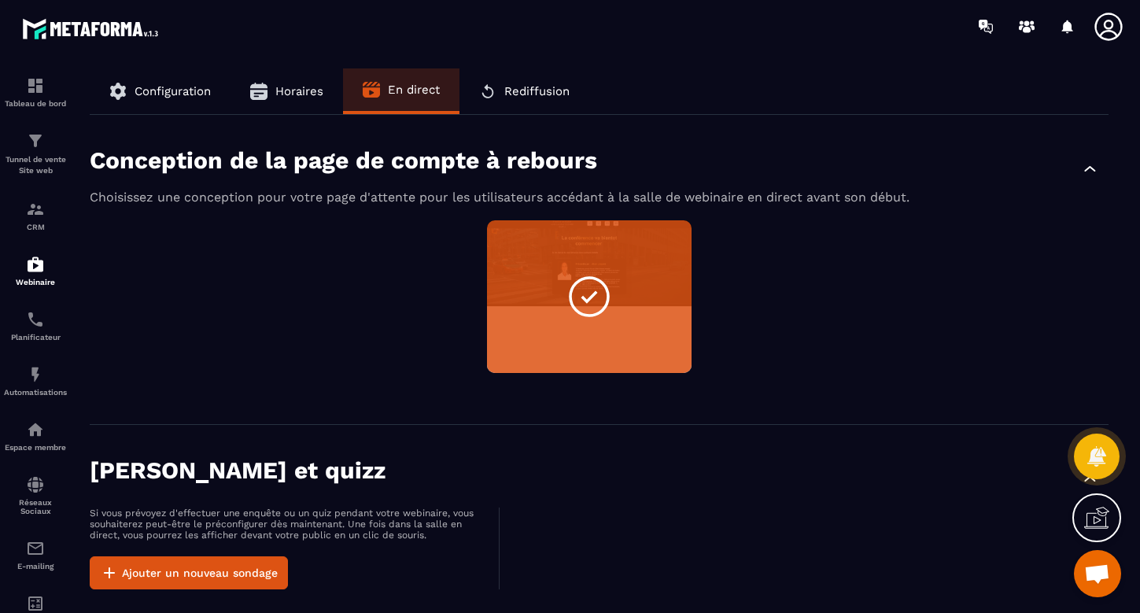
click at [155, 90] on span "Configuration" at bounding box center [173, 91] width 76 height 14
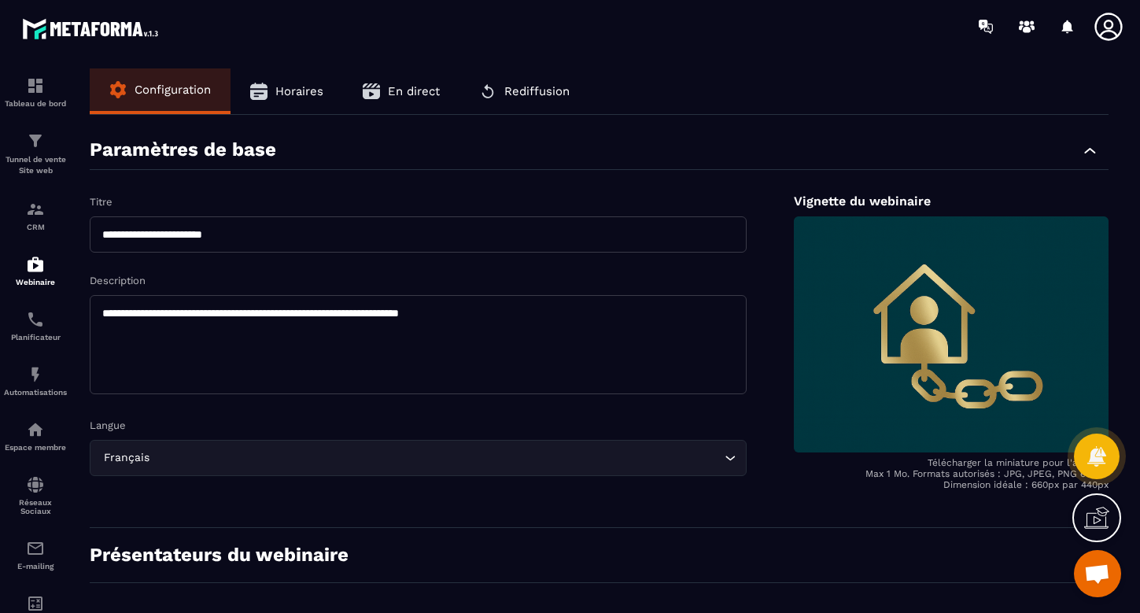
click at [412, 99] on button "En direct" at bounding box center [401, 91] width 116 height 46
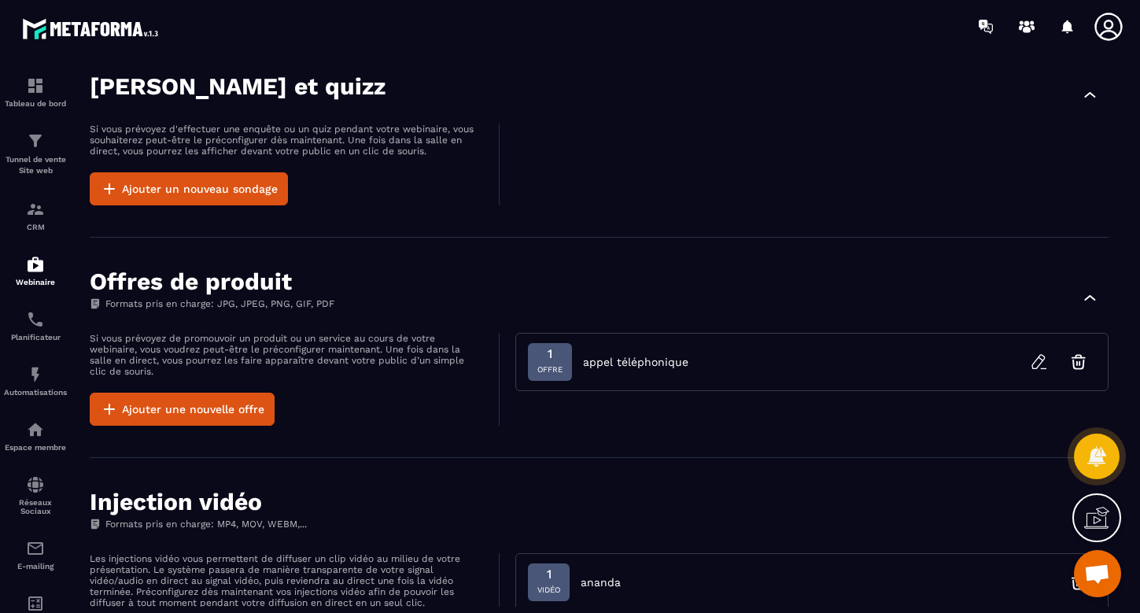
scroll to position [423, 0]
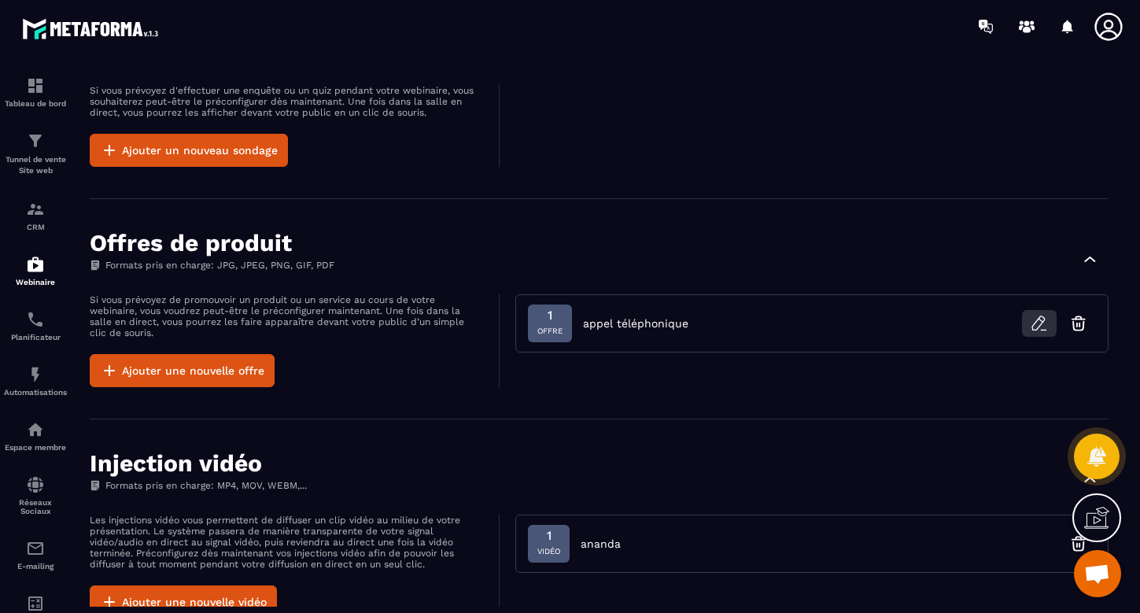
click at [1036, 319] on icon "button" at bounding box center [1039, 323] width 19 height 19
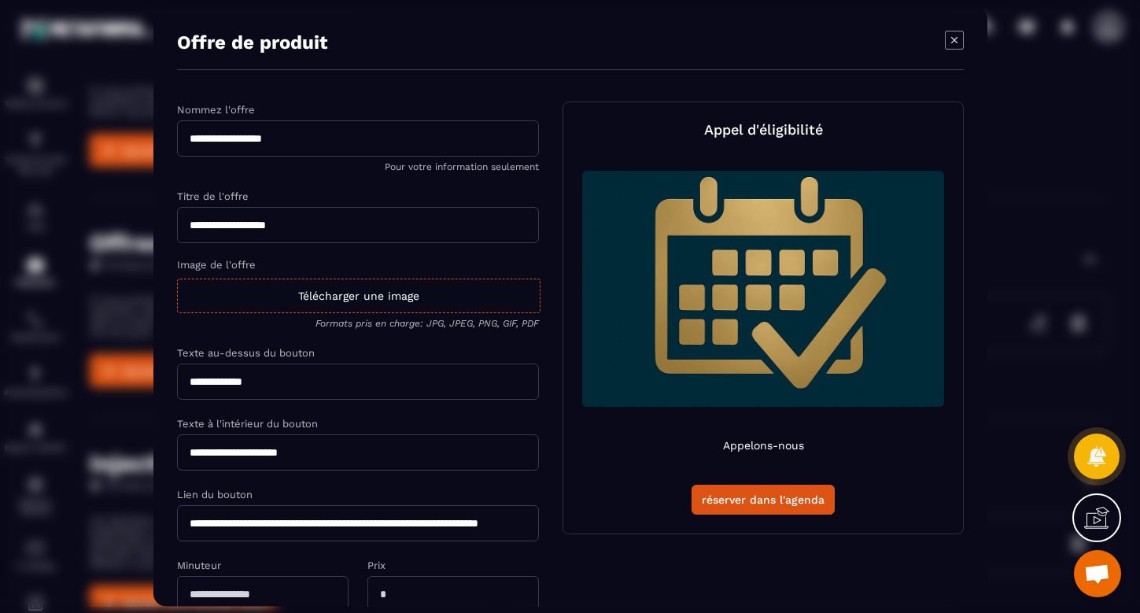
scroll to position [0, 0]
click at [952, 40] on icon "Modal window" at bounding box center [954, 40] width 19 height 19
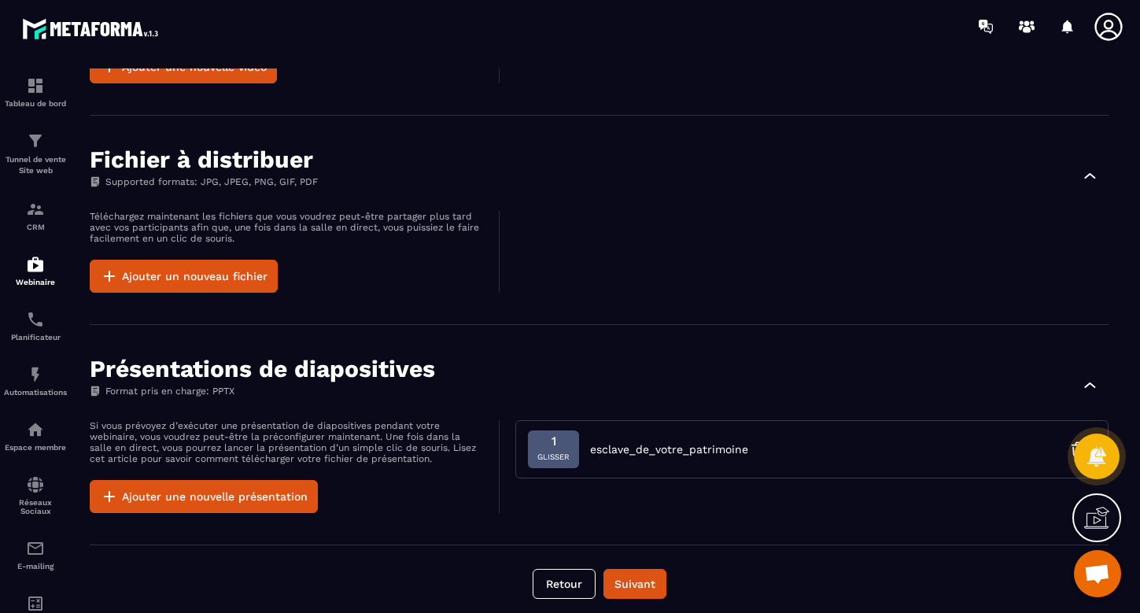
scroll to position [963, 0]
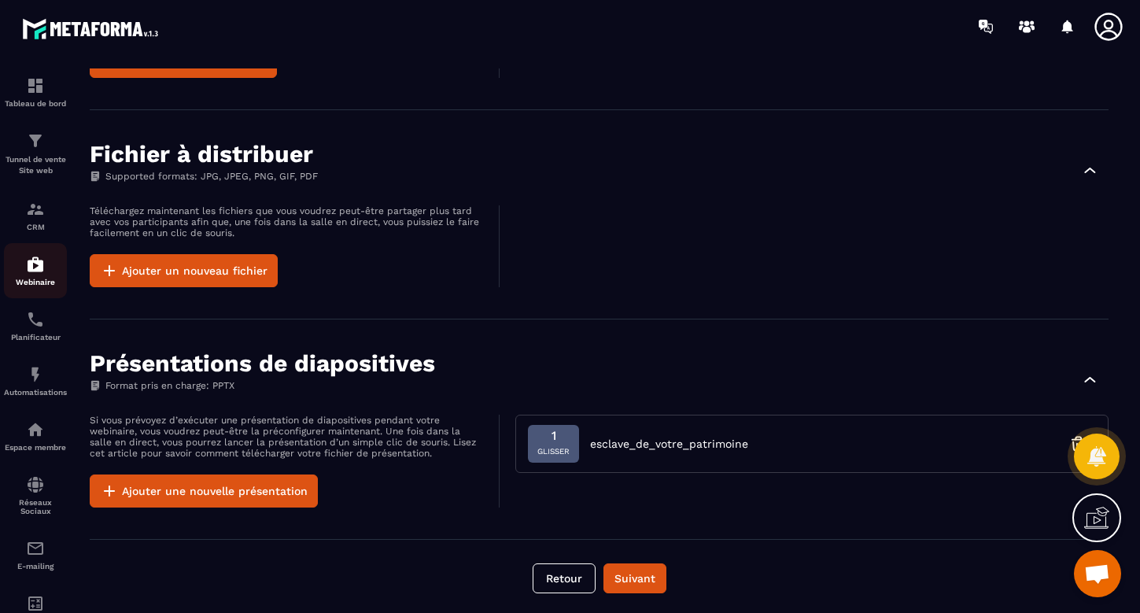
click at [28, 268] on img at bounding box center [35, 264] width 19 height 19
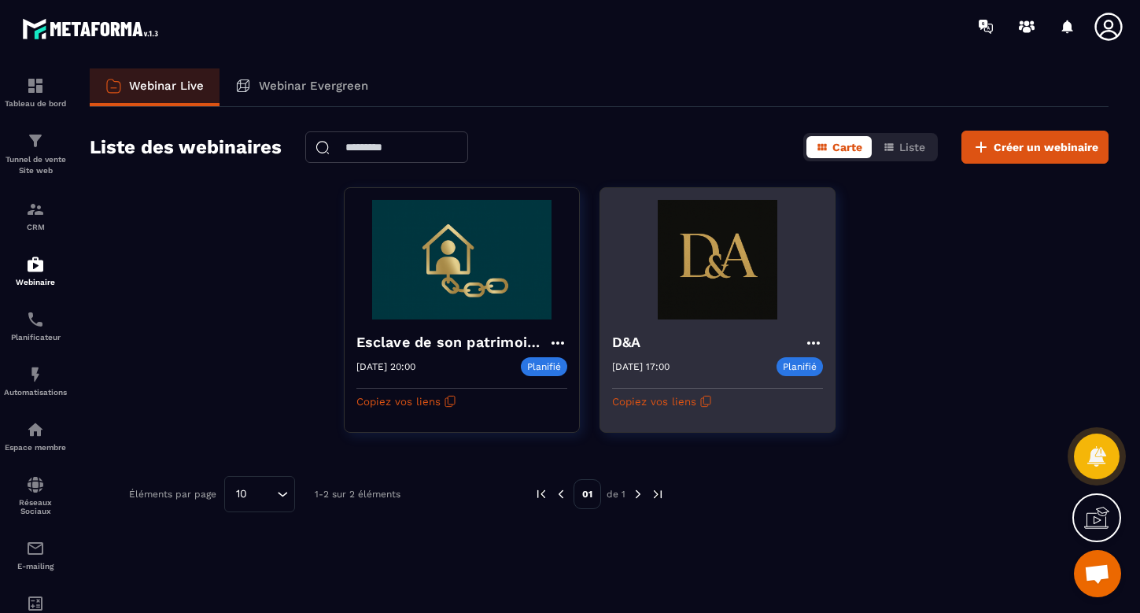
click at [753, 238] on img at bounding box center [717, 260] width 211 height 120
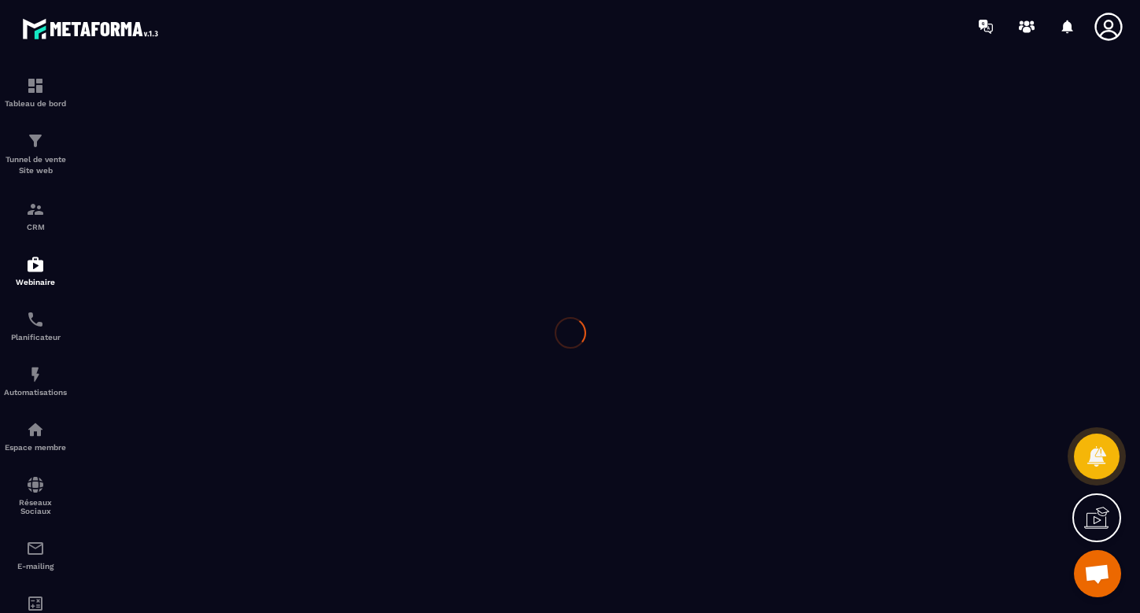
type input "***"
type textarea "**********"
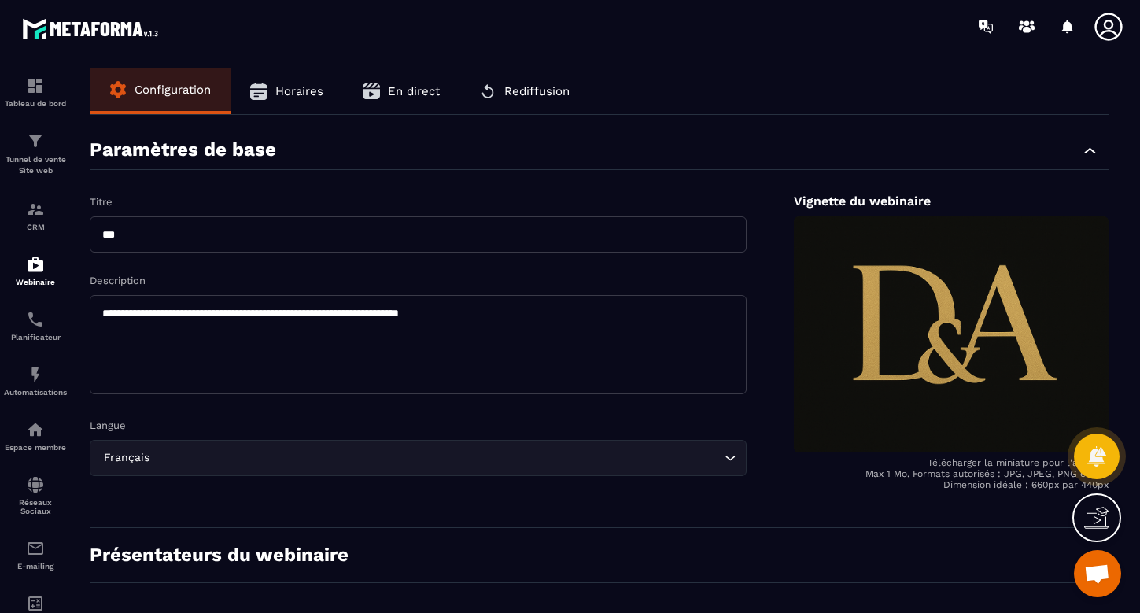
click at [412, 89] on span "En direct" at bounding box center [414, 91] width 52 height 14
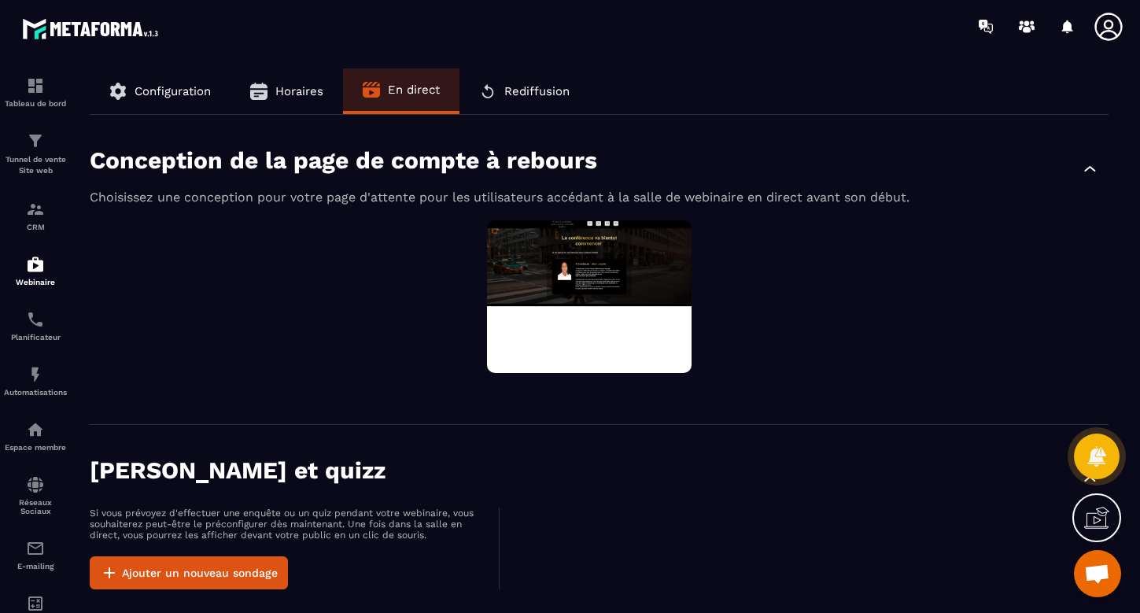
click at [168, 92] on span "Configuration" at bounding box center [173, 91] width 76 height 14
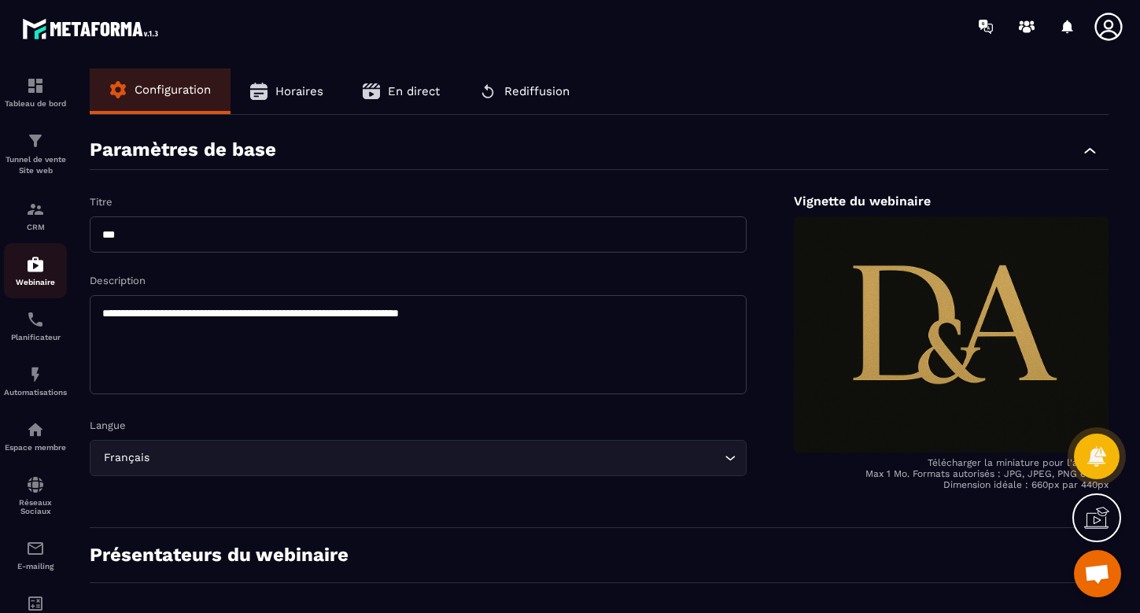
click at [31, 272] on img at bounding box center [35, 264] width 19 height 19
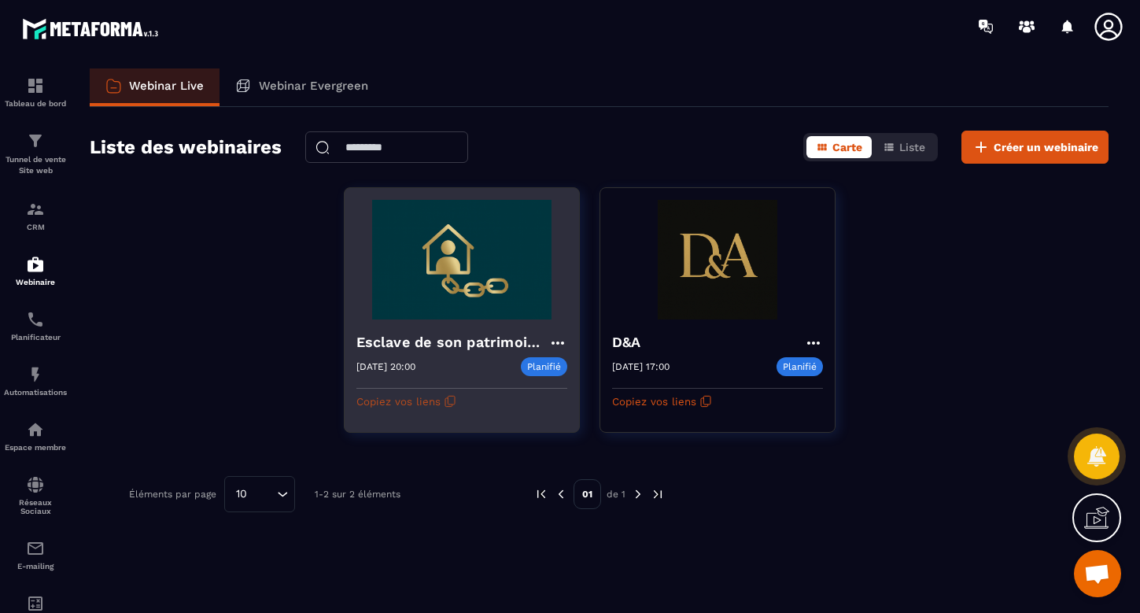
click at [413, 401] on button "Copiez vos liens" at bounding box center [406, 401] width 100 height 25
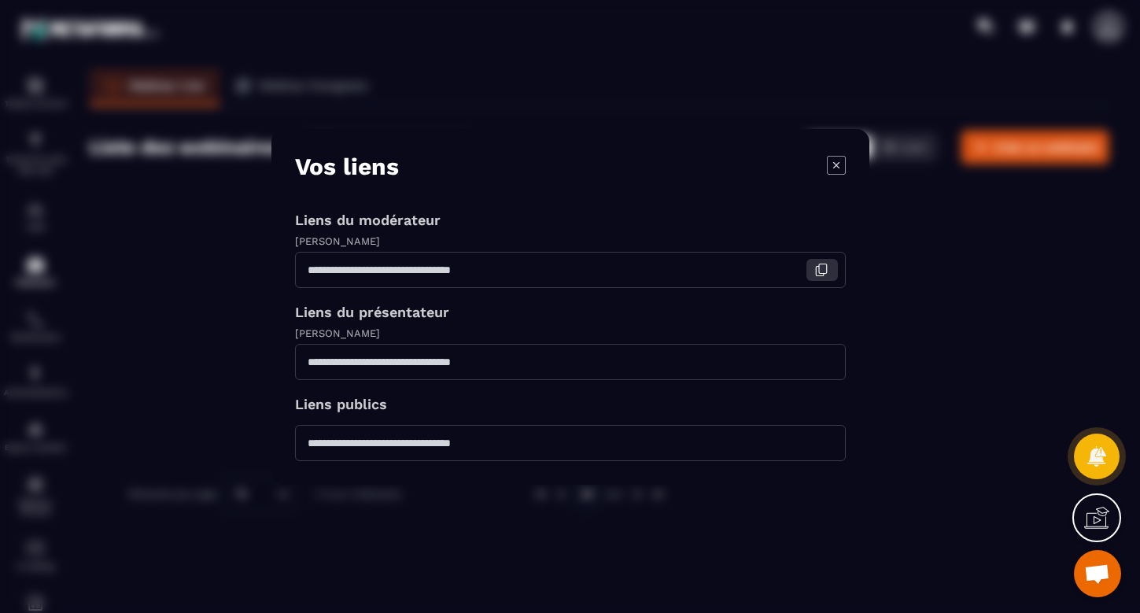
click at [824, 268] on icon "Modal window" at bounding box center [821, 270] width 14 height 14
click at [822, 441] on icon "Modal window" at bounding box center [821, 443] width 14 height 14
click at [822, 265] on icon "Modal window" at bounding box center [821, 270] width 14 height 14
click at [838, 164] on icon "Modal window" at bounding box center [836, 164] width 19 height 19
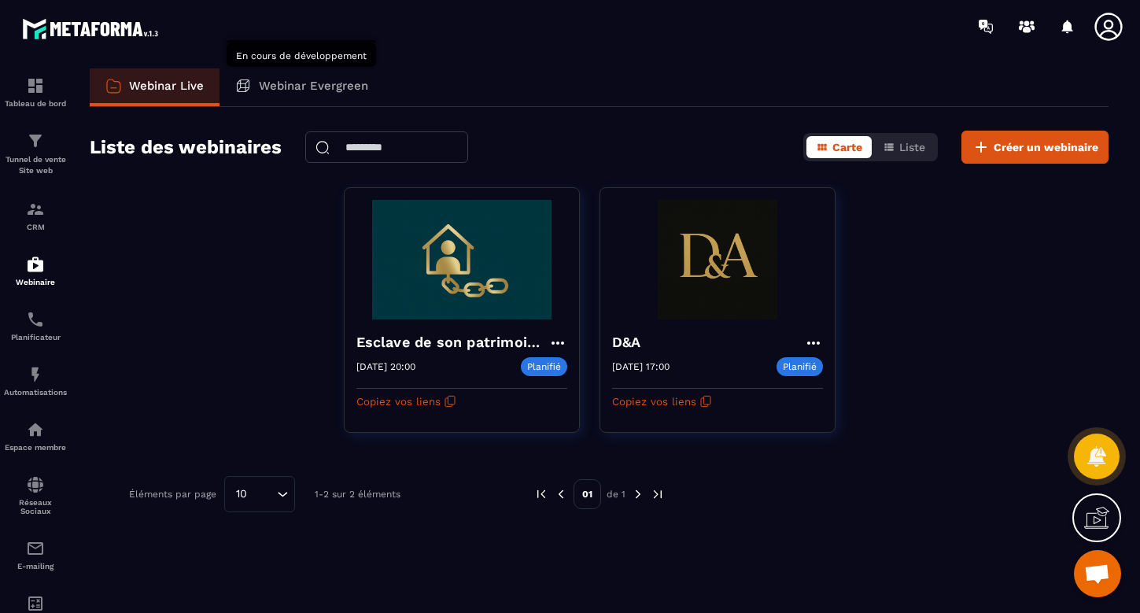
click at [315, 82] on p "Webinar Evergreen" at bounding box center [313, 86] width 109 height 14
click at [35, 485] on img at bounding box center [35, 484] width 19 height 19
click at [36, 491] on img at bounding box center [35, 484] width 19 height 19
click at [35, 381] on img at bounding box center [35, 374] width 19 height 19
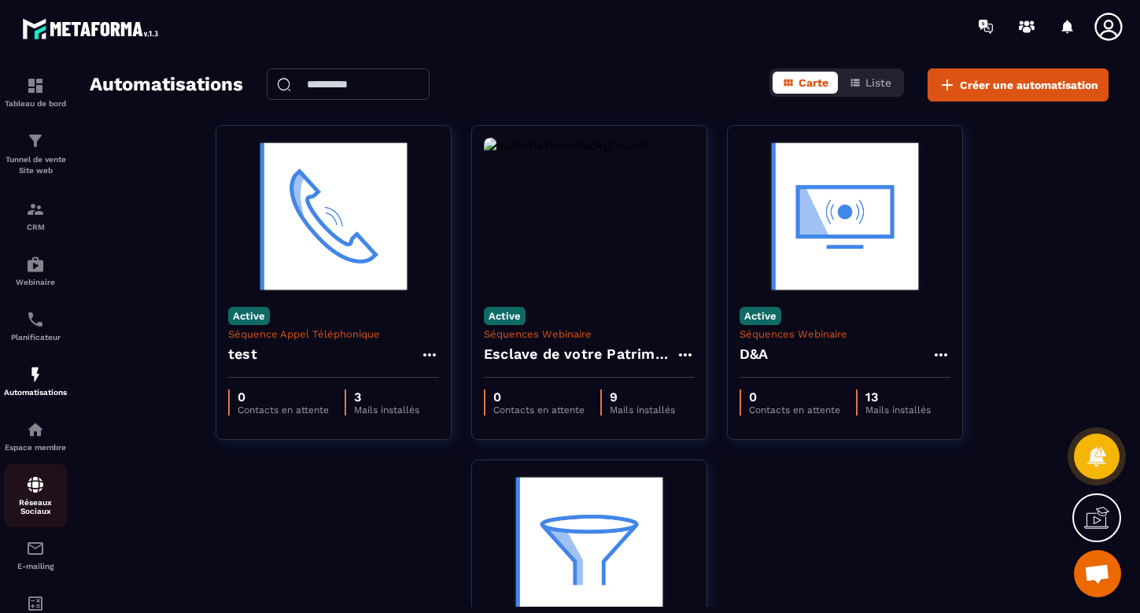
click at [35, 500] on p "Réseaux Sociaux" at bounding box center [35, 506] width 63 height 17
click at [43, 479] on img at bounding box center [35, 484] width 19 height 19
click at [39, 274] on div "Webinaire" at bounding box center [35, 270] width 63 height 31
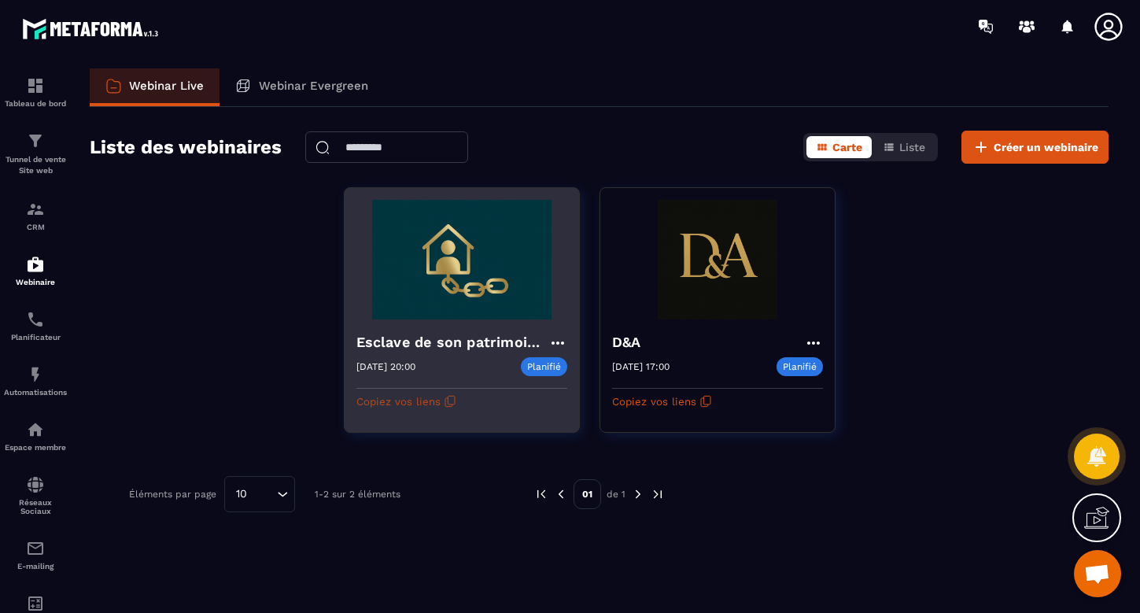
click at [444, 398] on icon "button" at bounding box center [450, 401] width 13 height 13
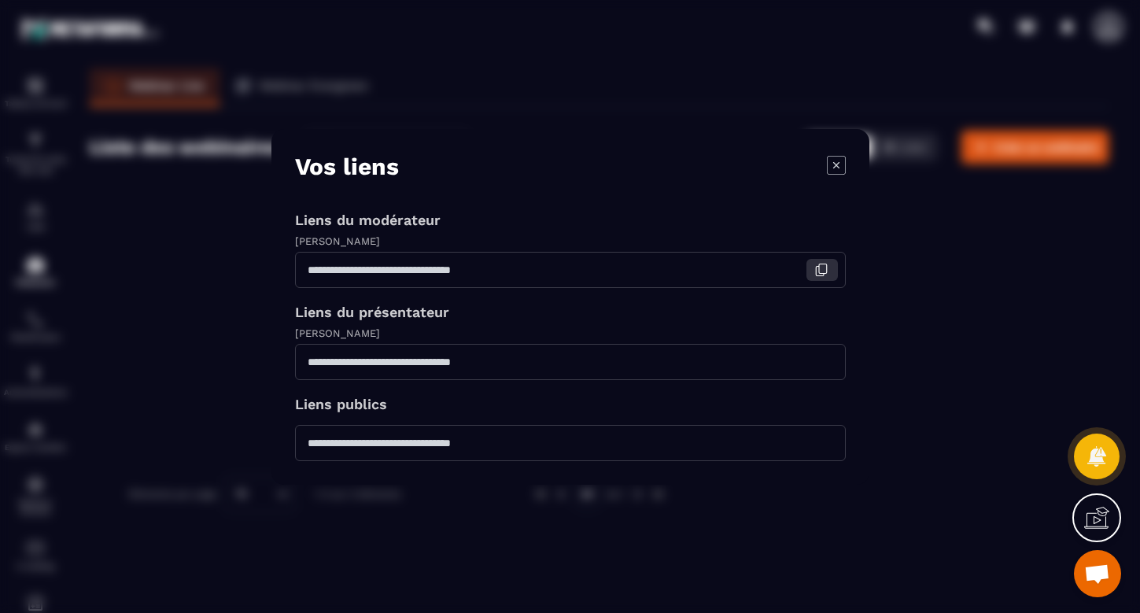
click at [821, 268] on icon "Modal window" at bounding box center [821, 270] width 14 height 14
click at [832, 165] on icon "Modal window" at bounding box center [836, 164] width 19 height 19
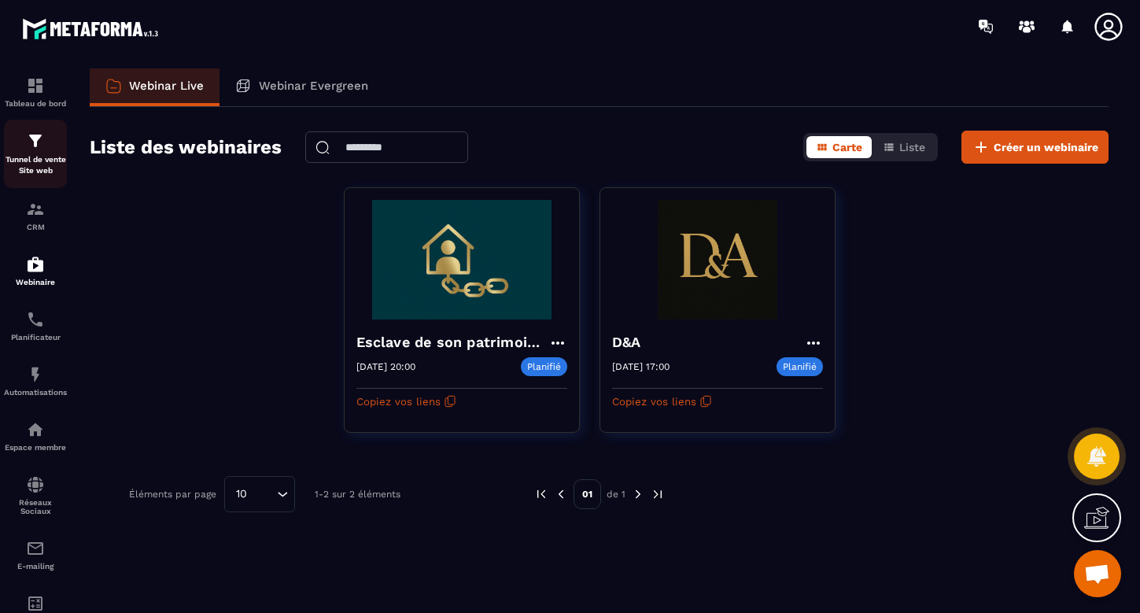
click at [40, 157] on p "Tunnel de vente Site web" at bounding box center [35, 165] width 63 height 22
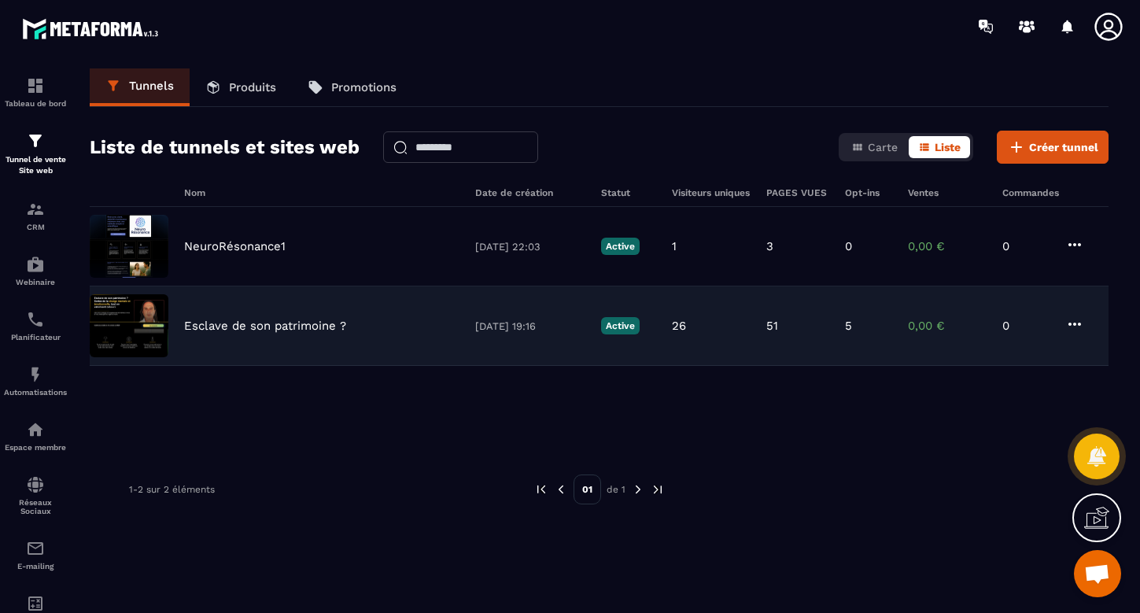
click at [273, 328] on p "Esclave de son patrimoine ?" at bounding box center [265, 326] width 162 height 14
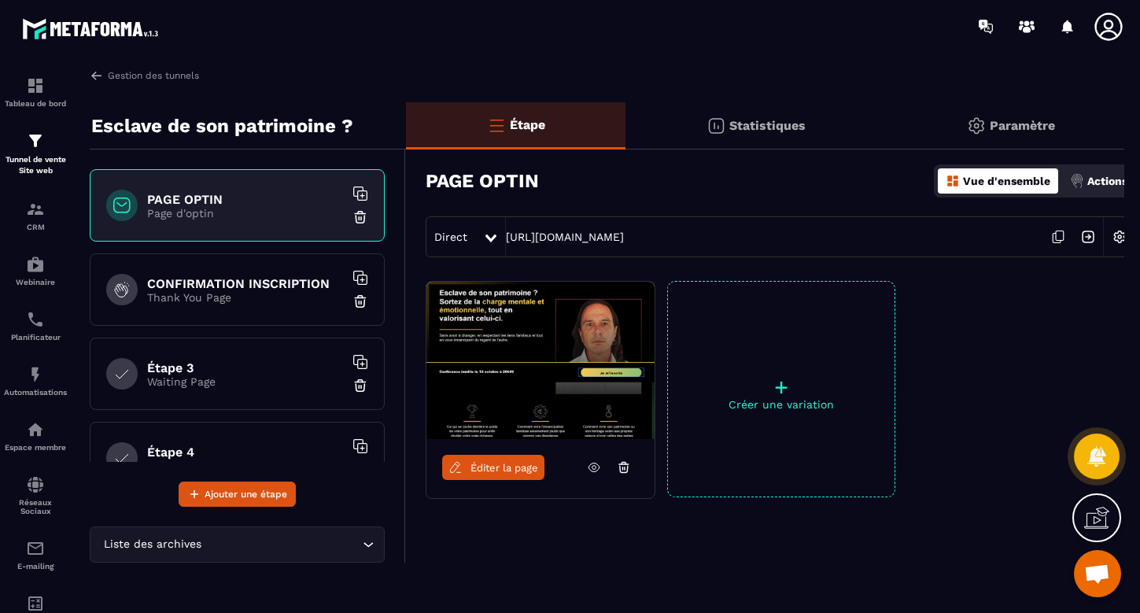
click at [271, 283] on h6 "CONFIRMATION INSCRIPTION" at bounding box center [245, 283] width 197 height 15
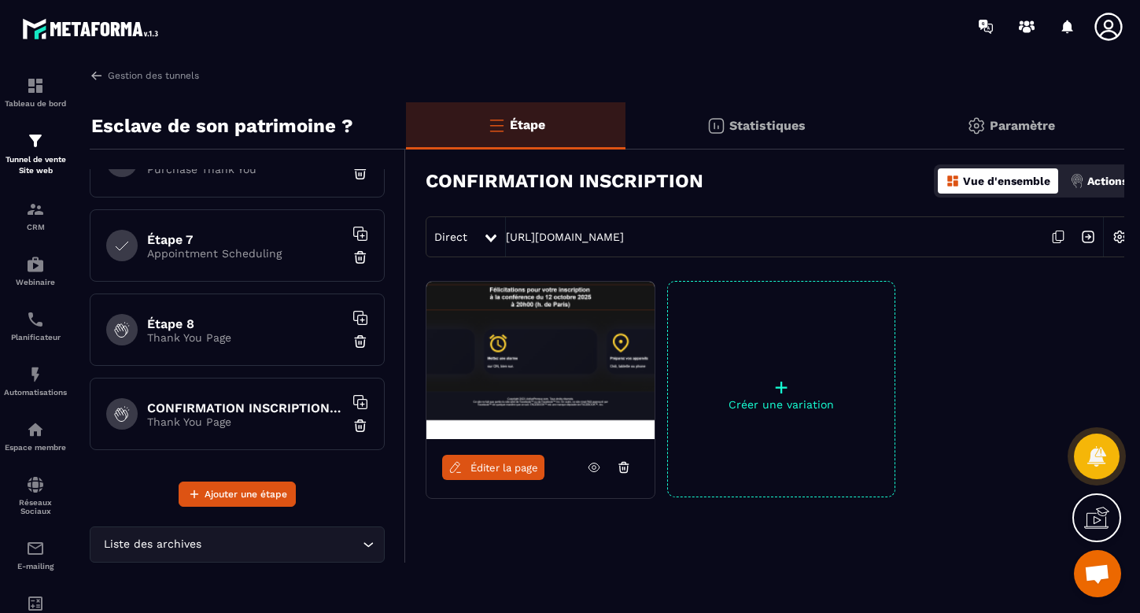
scroll to position [381, 0]
click at [253, 408] on h6 "CONFIRMATION INSCRIPTION copy" at bounding box center [245, 407] width 197 height 15
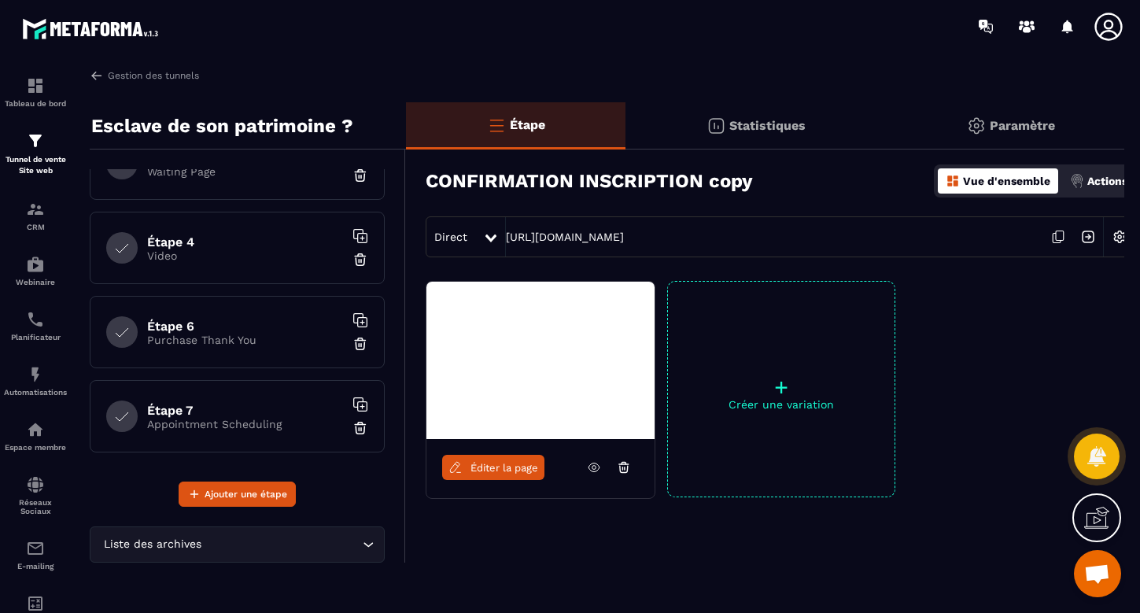
scroll to position [184, 0]
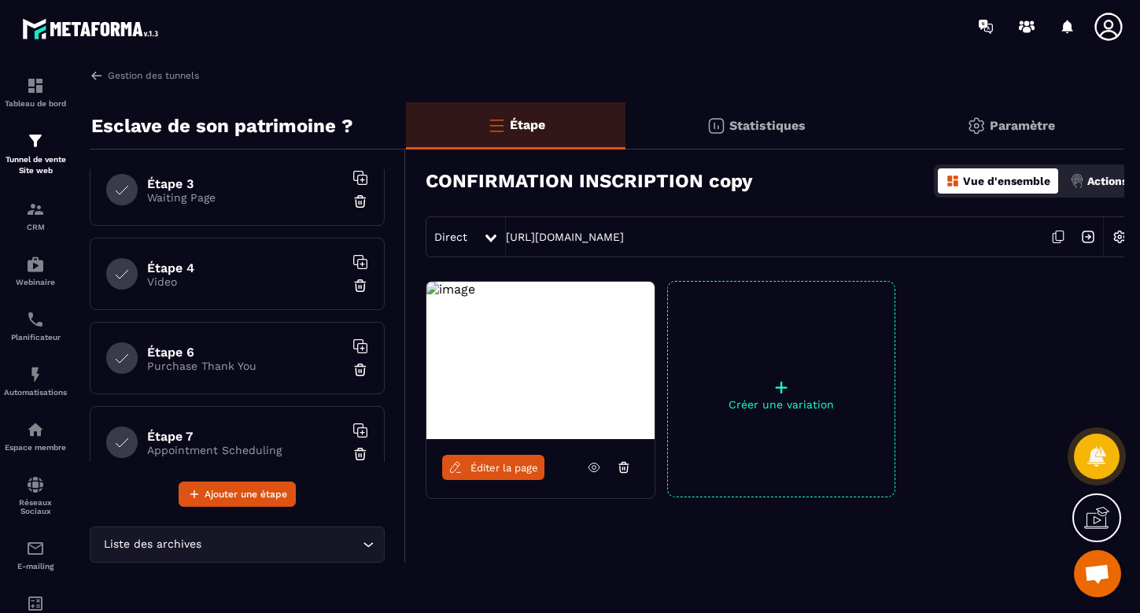
click at [218, 360] on p "Purchase Thank You" at bounding box center [245, 366] width 197 height 13
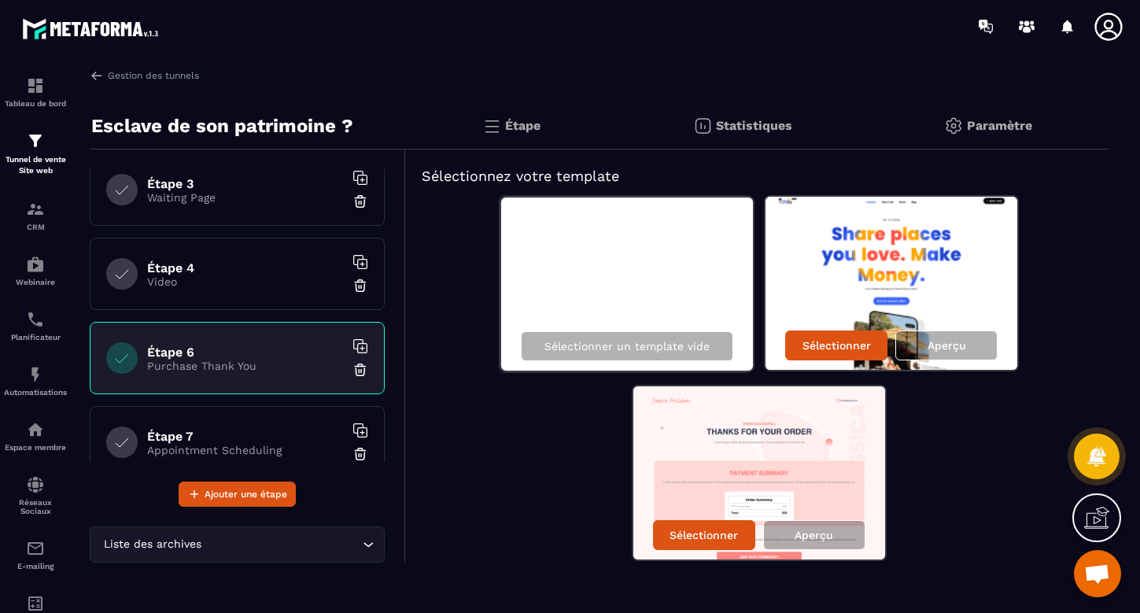
click at [212, 268] on h6 "Étape 4" at bounding box center [245, 267] width 197 height 15
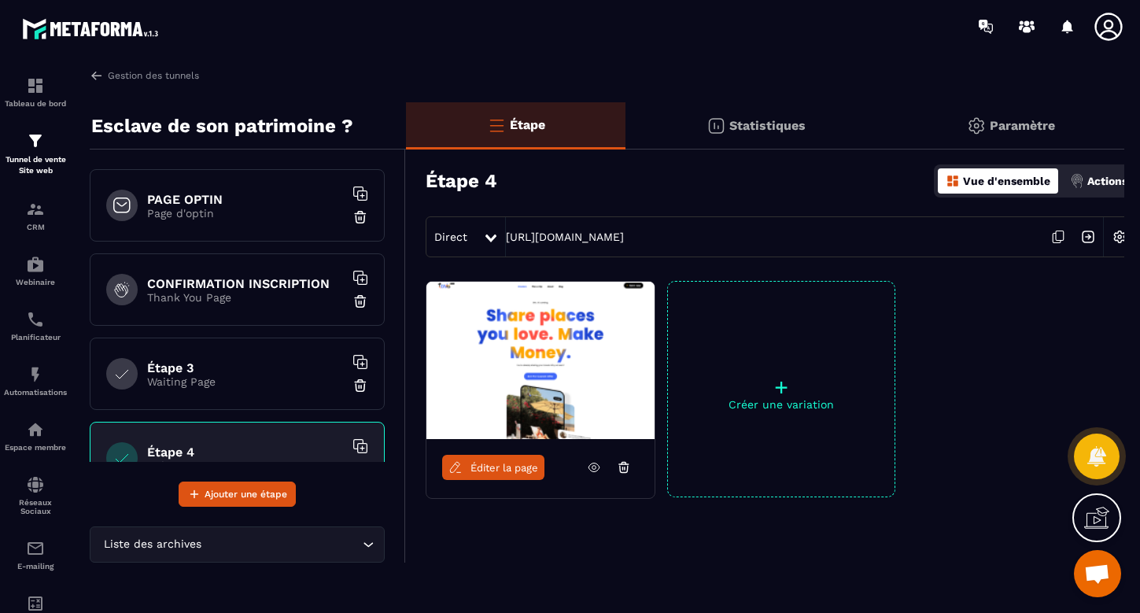
click at [220, 194] on h6 "PAGE OPTIN" at bounding box center [245, 199] width 197 height 15
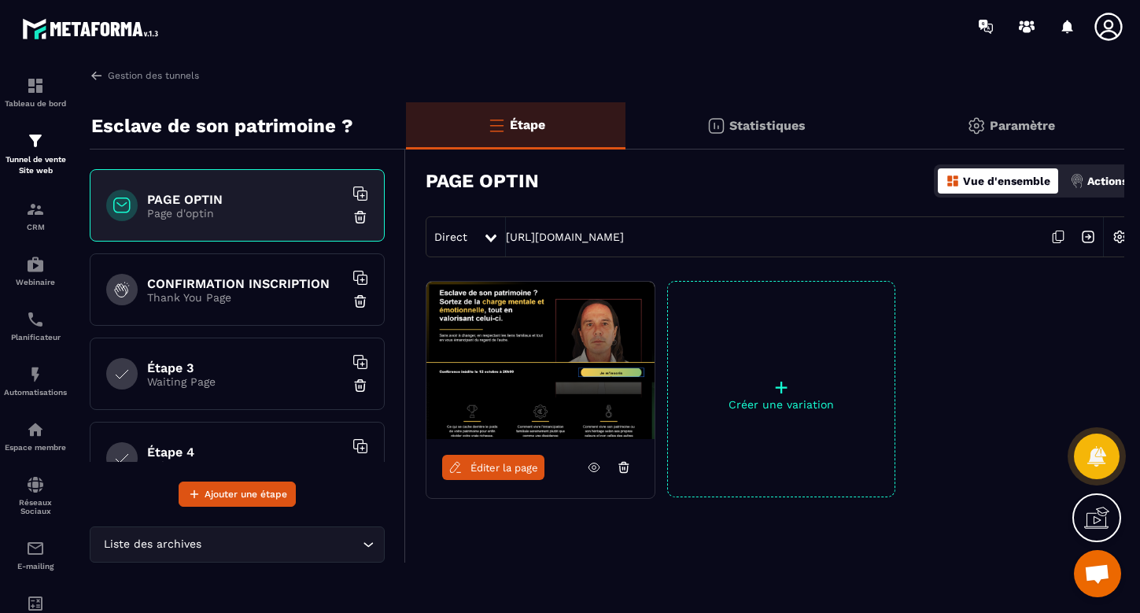
click at [231, 288] on h6 "CONFIRMATION INSCRIPTION" at bounding box center [245, 283] width 197 height 15
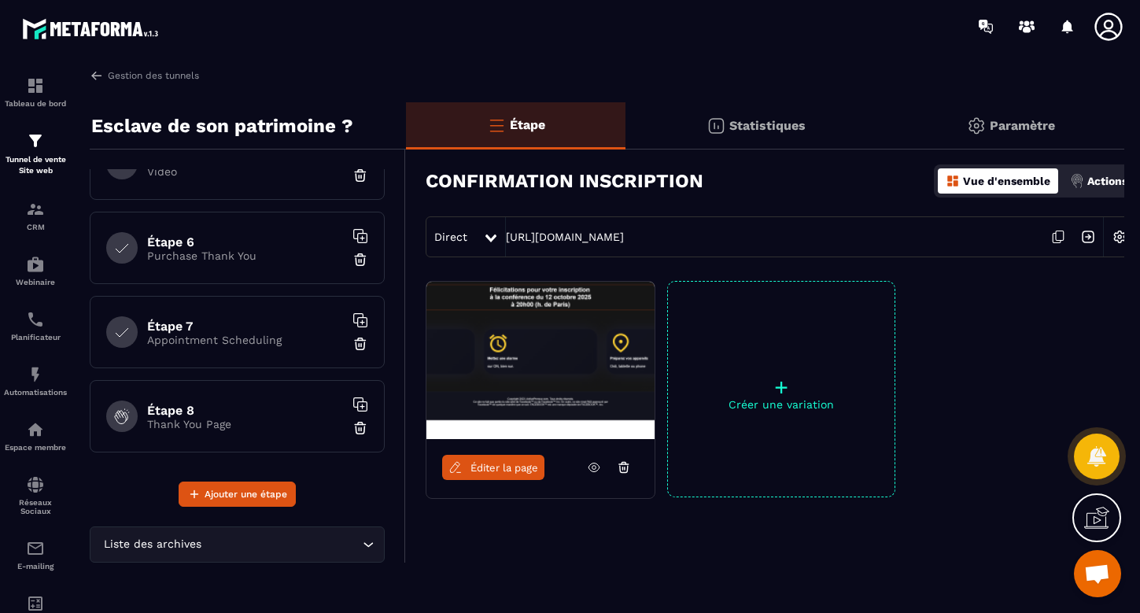
scroll to position [297, 0]
click at [220, 330] on h6 "Étape 7" at bounding box center [245, 323] width 197 height 15
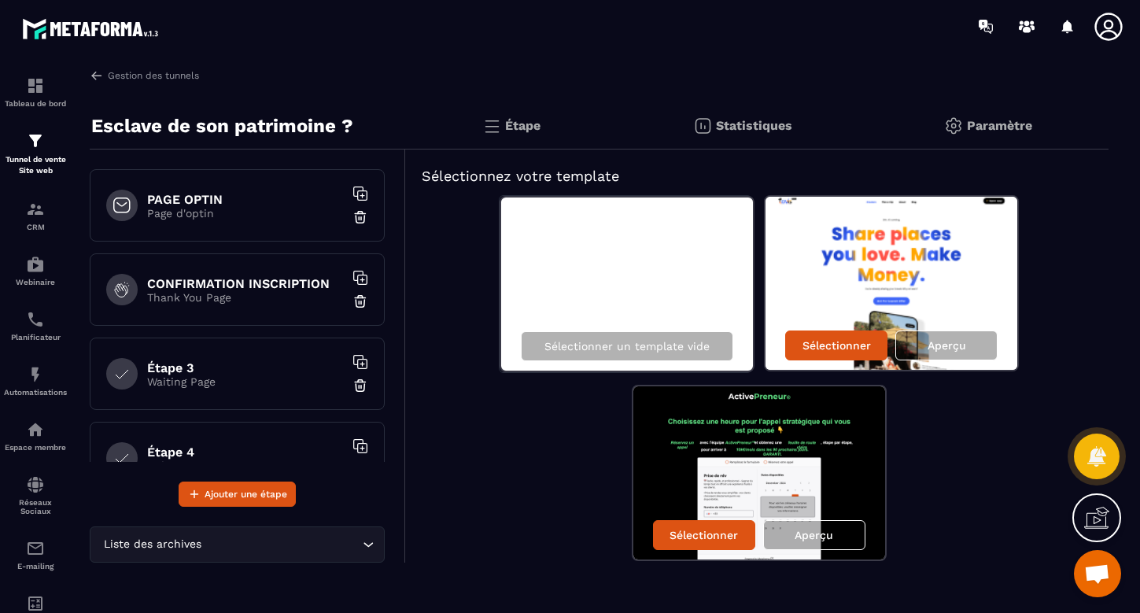
click at [215, 205] on h6 "PAGE OPTIN" at bounding box center [245, 199] width 197 height 15
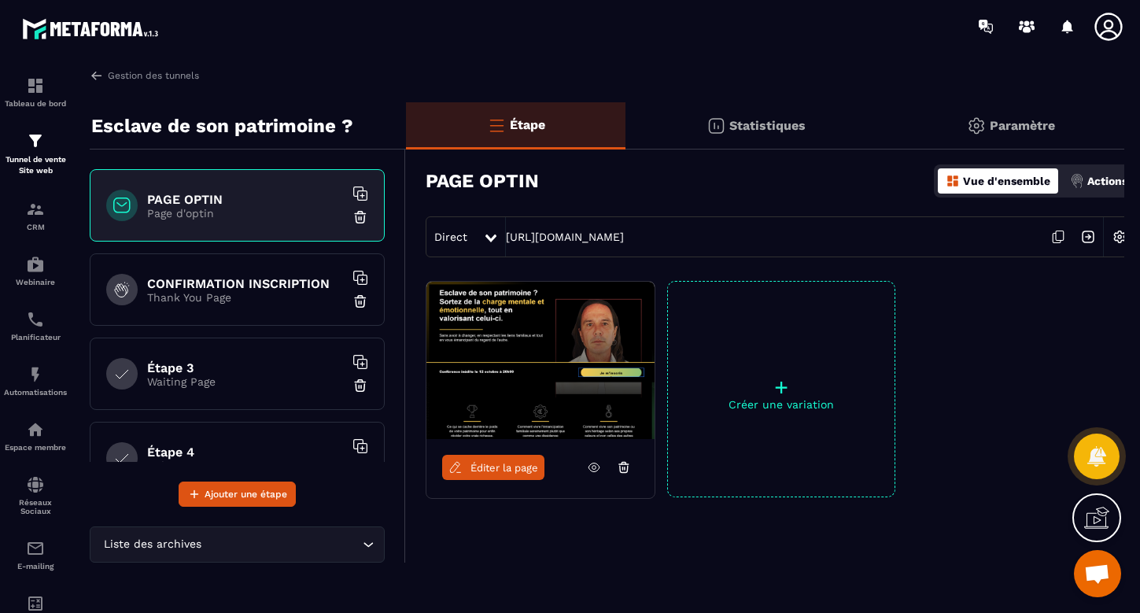
click at [220, 279] on h6 "CONFIRMATION INSCRIPTION" at bounding box center [245, 283] width 197 height 15
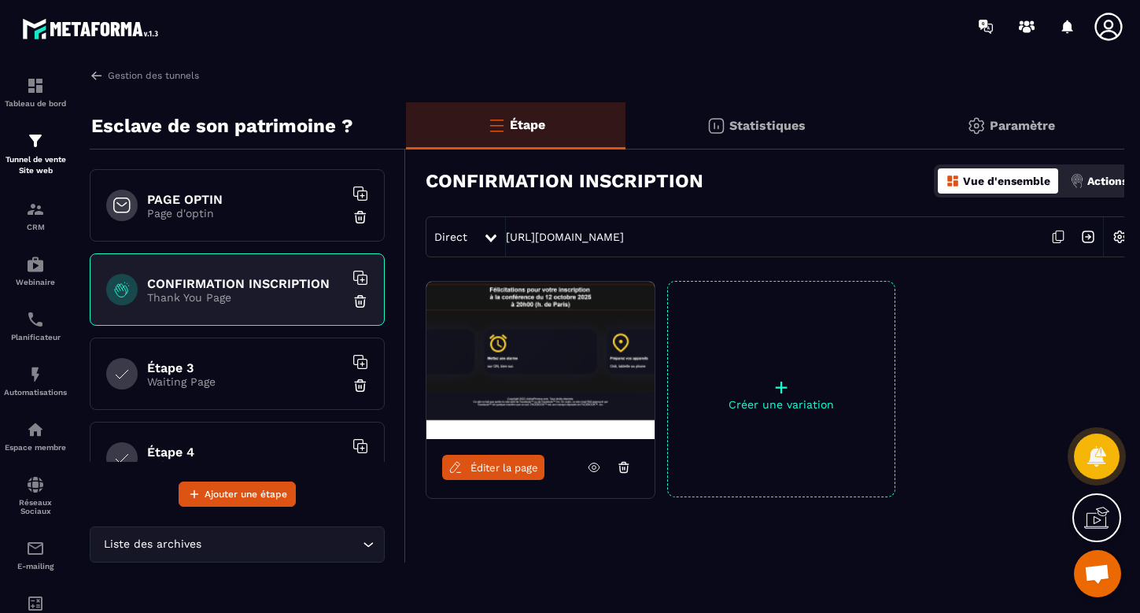
scroll to position [59, 0]
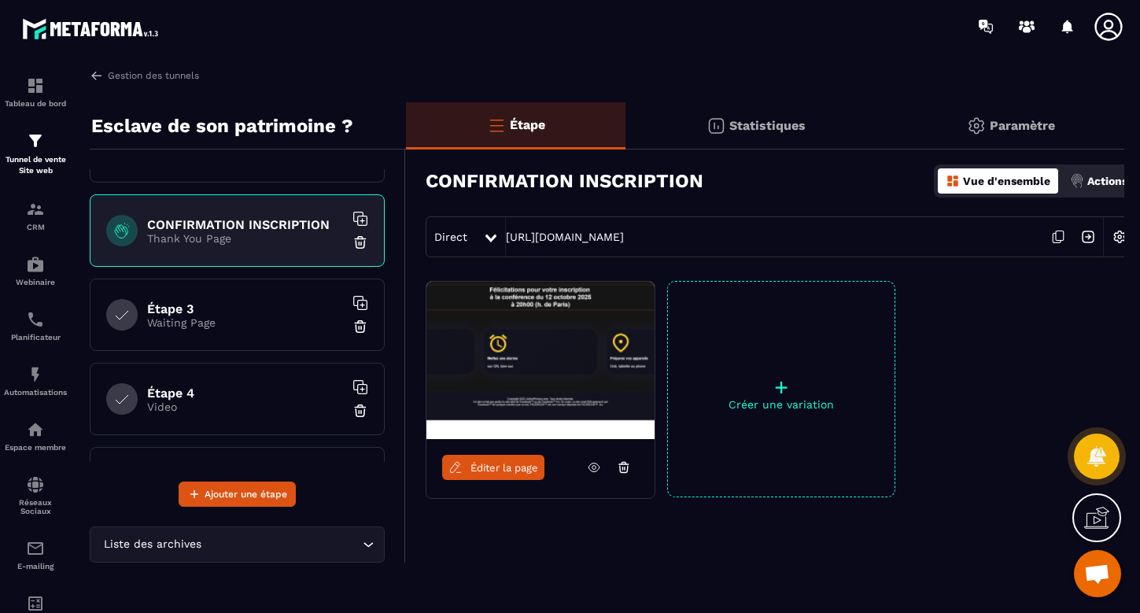
click at [222, 319] on p "Waiting Page" at bounding box center [245, 322] width 197 height 13
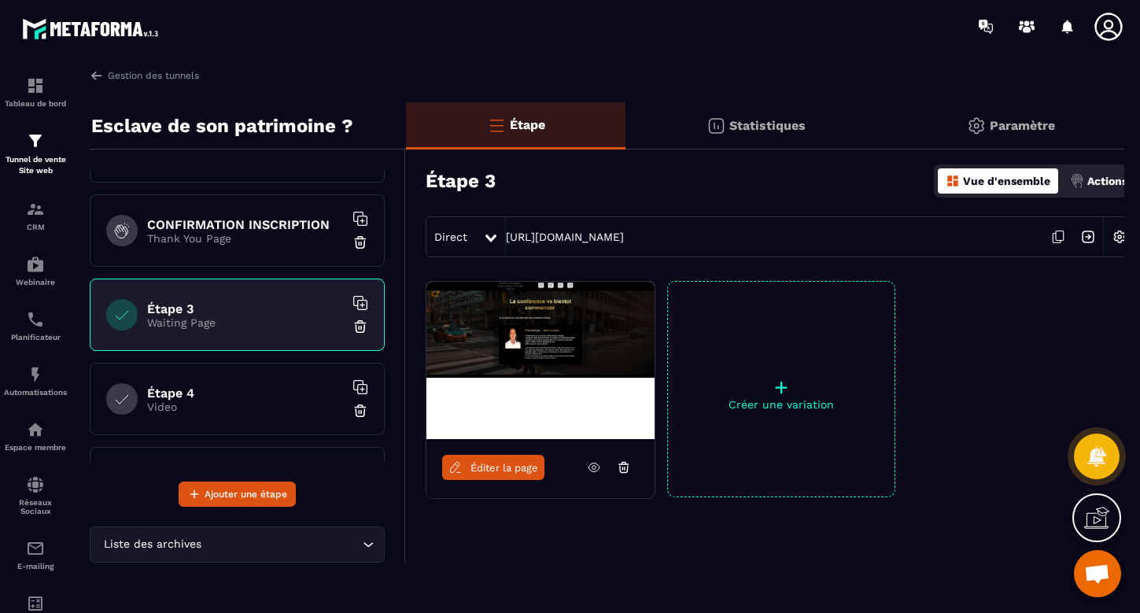
click at [227, 393] on h6 "Étape 4" at bounding box center [245, 393] width 197 height 15
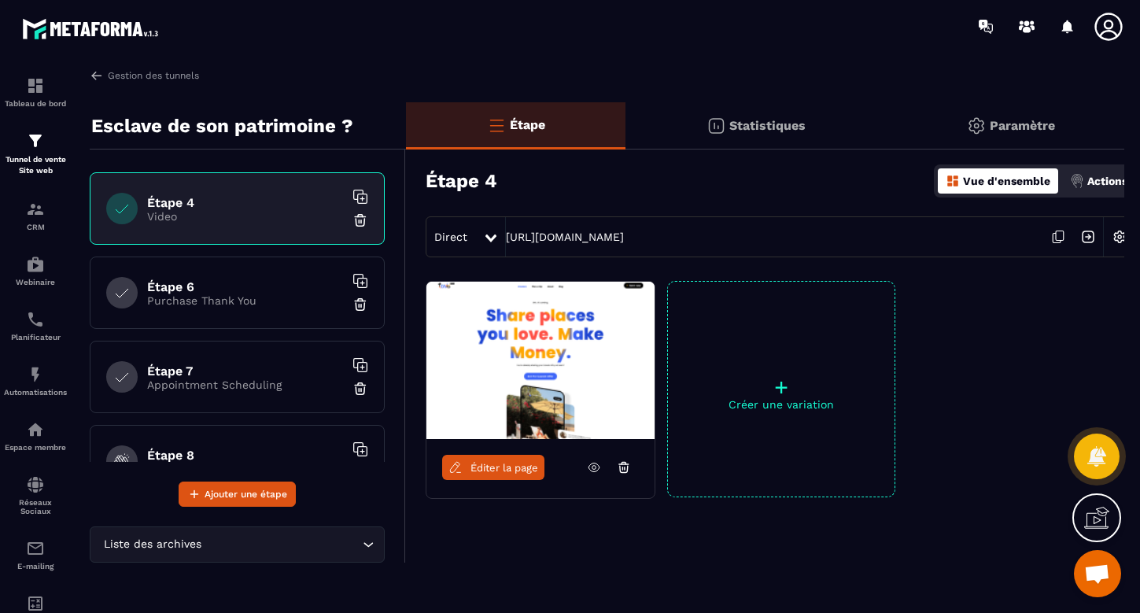
scroll to position [253, 0]
click at [231, 251] on div "PAGE OPTIN Page d'optin CONFIRMATION INSCRIPTION Thank You Page Étape 3 Waiting…" at bounding box center [237, 315] width 295 height 293
click at [237, 289] on h6 "Étape 6" at bounding box center [245, 283] width 197 height 15
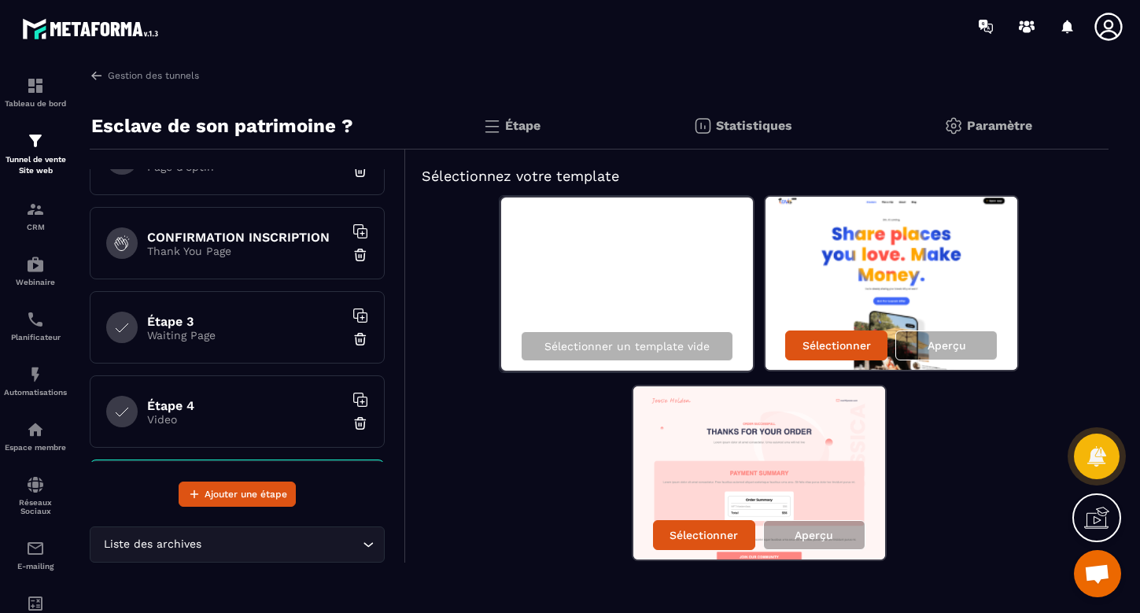
scroll to position [48, 0]
click at [228, 333] on p "Waiting Page" at bounding box center [245, 333] width 197 height 13
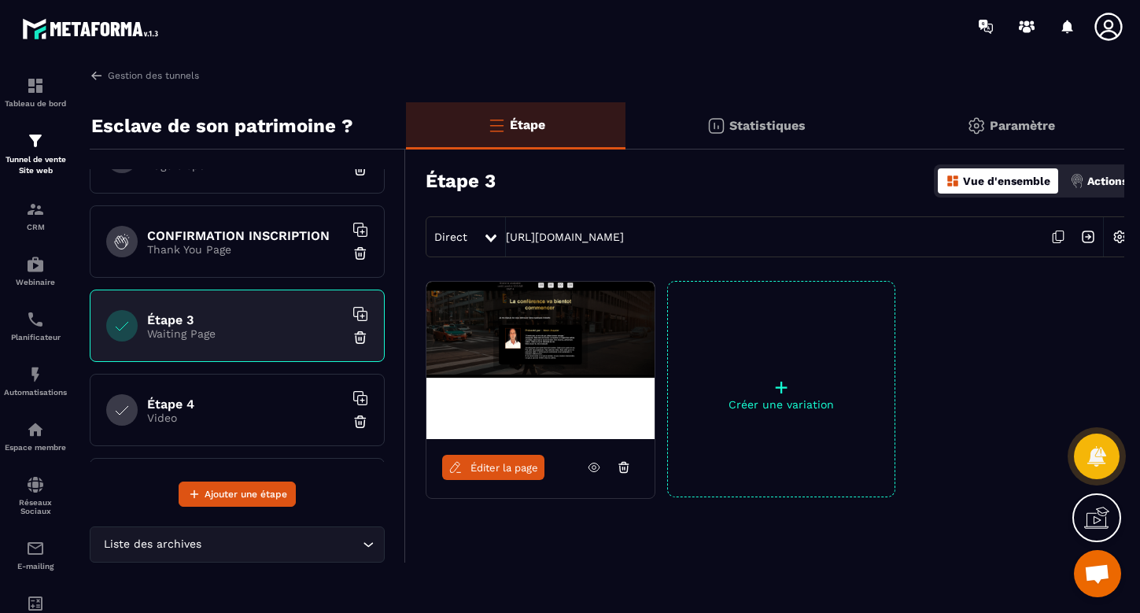
click at [201, 415] on p "Video" at bounding box center [245, 418] width 197 height 13
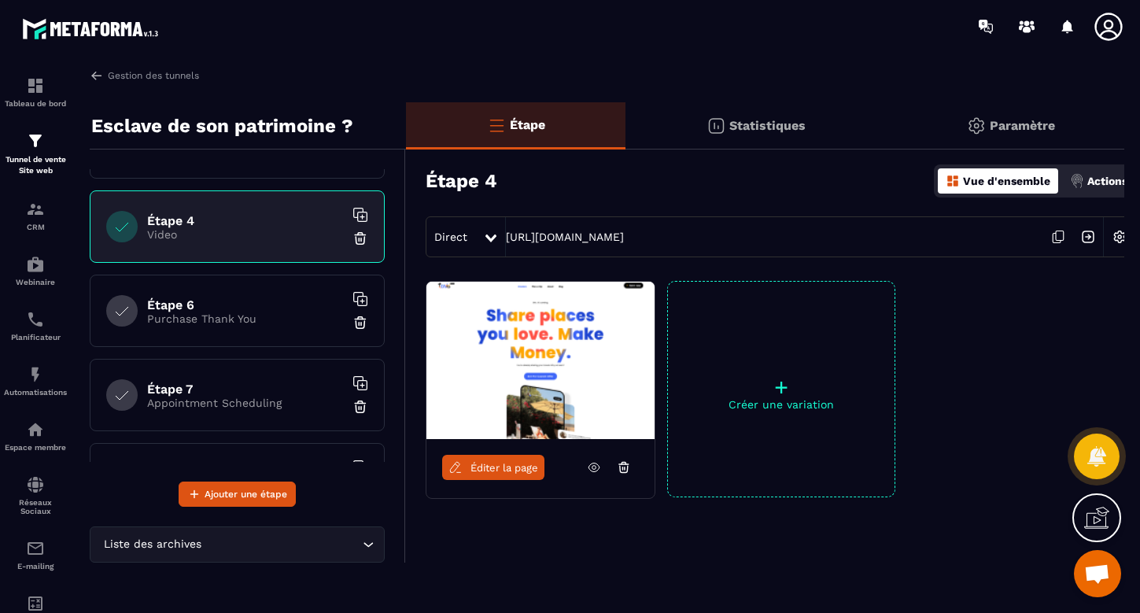
scroll to position [238, 0]
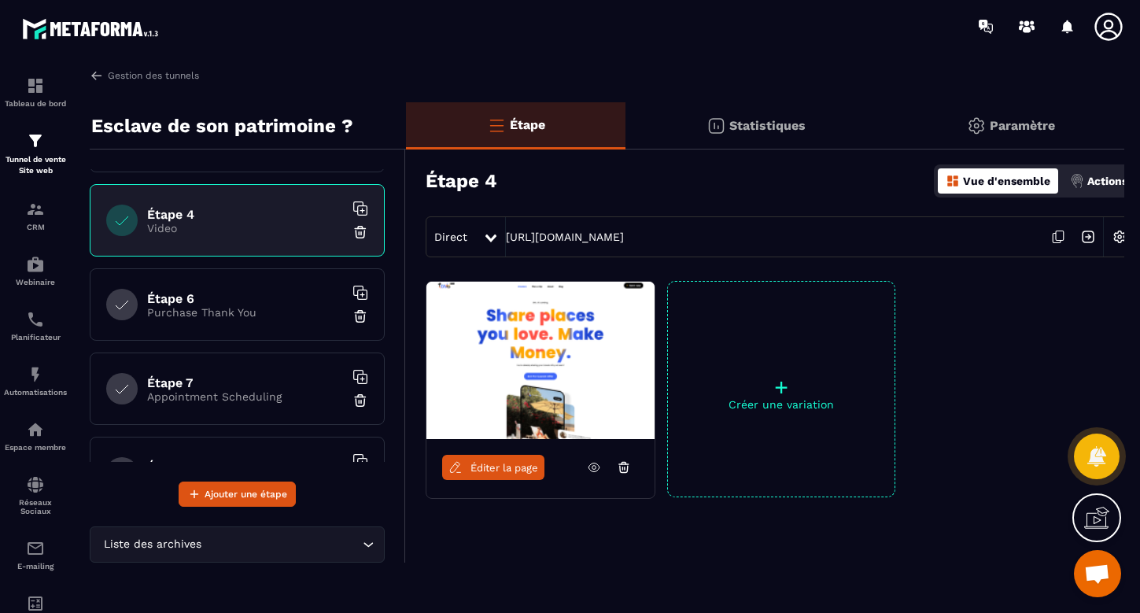
click at [212, 304] on h6 "Étape 6" at bounding box center [245, 298] width 197 height 15
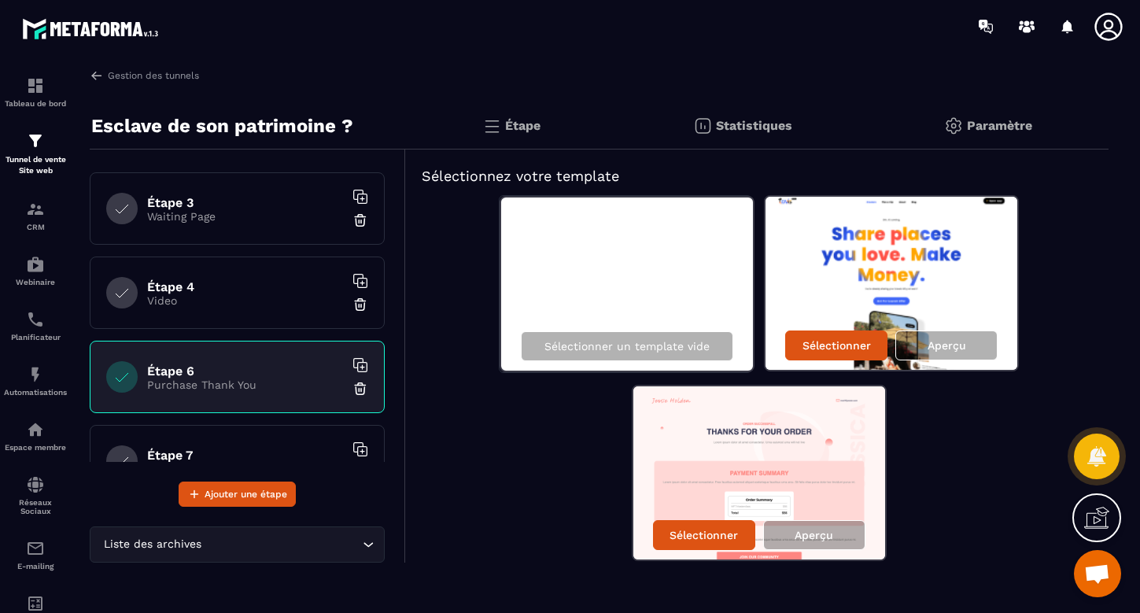
scroll to position [153, 0]
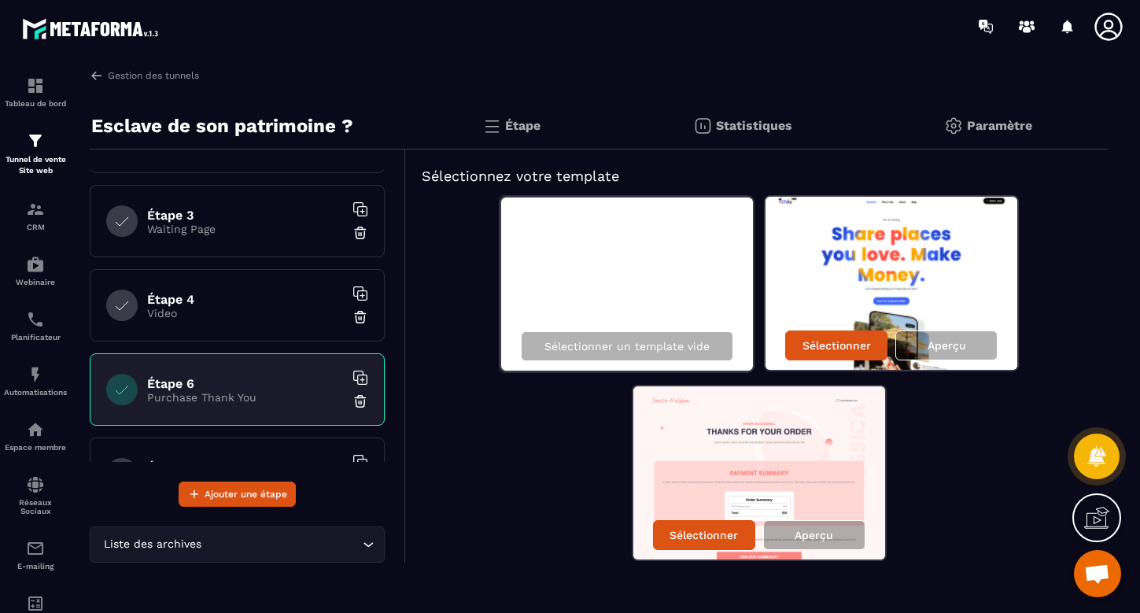
click at [212, 304] on h6 "Étape 4" at bounding box center [245, 299] width 197 height 15
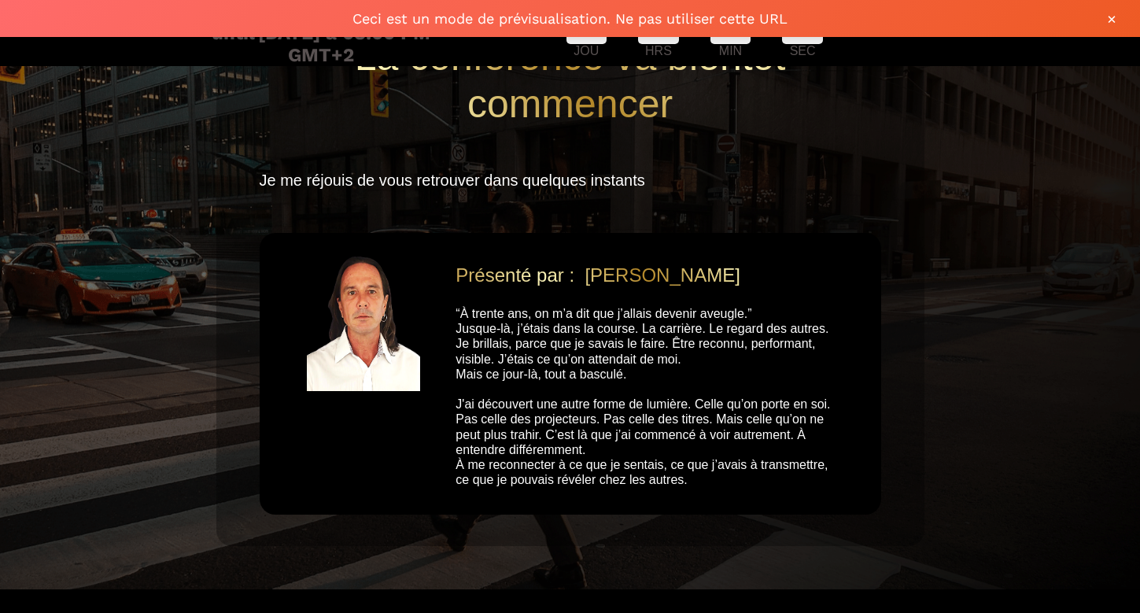
scroll to position [104, 0]
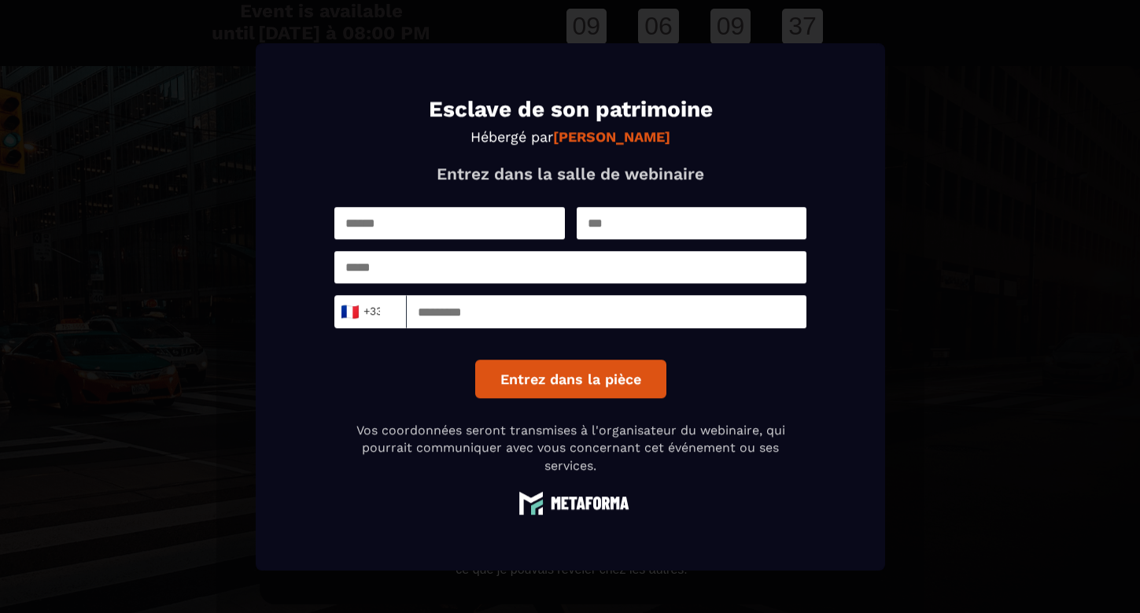
type input "*"
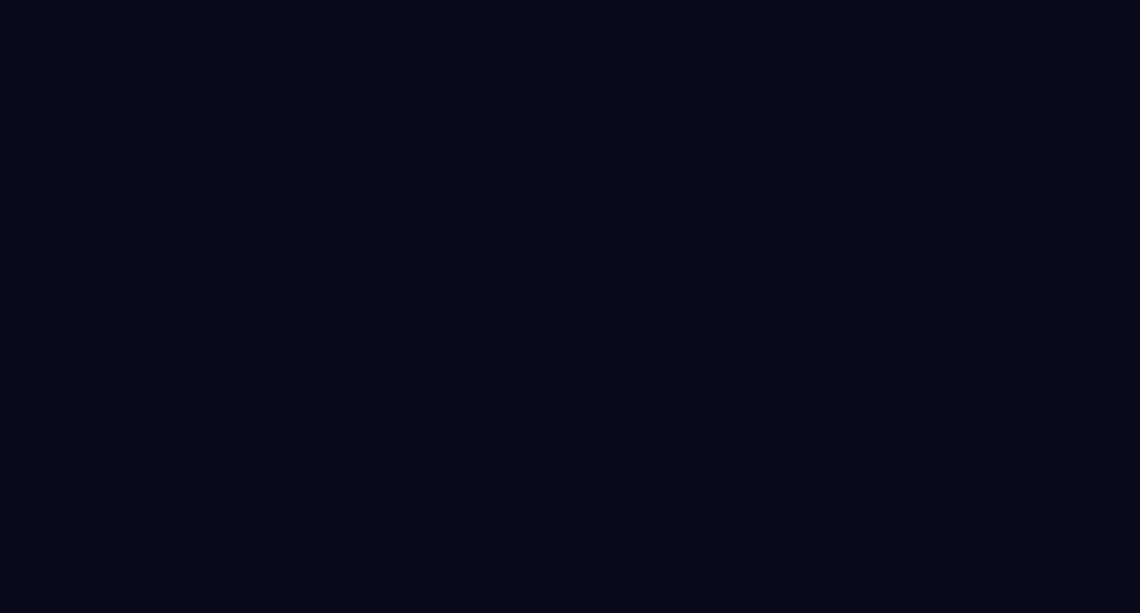
select select "****"
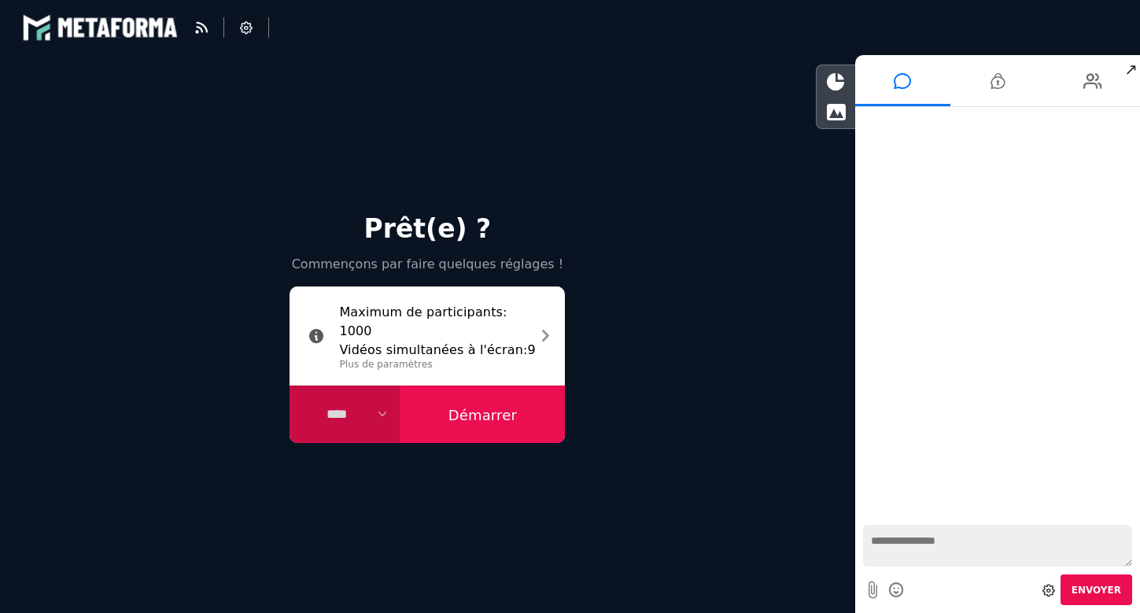
select select "*****"
click at [500, 430] on button "Démarrer" at bounding box center [482, 415] width 165 height 58
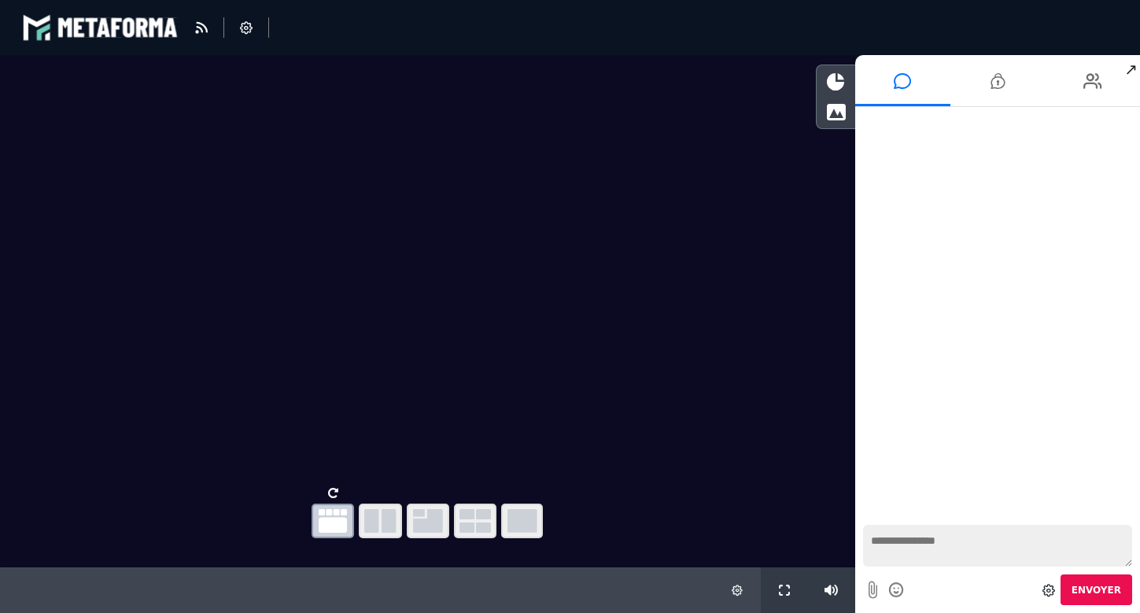
click at [733, 587] on icon at bounding box center [737, 590] width 11 height 11
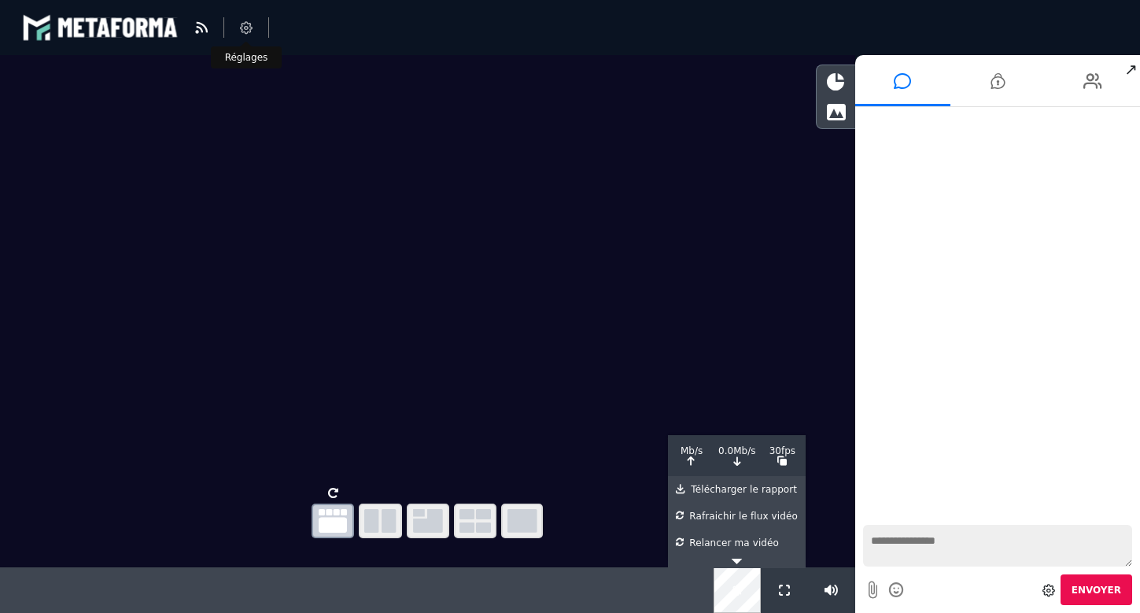
click at [250, 28] on icon at bounding box center [246, 27] width 13 height 13
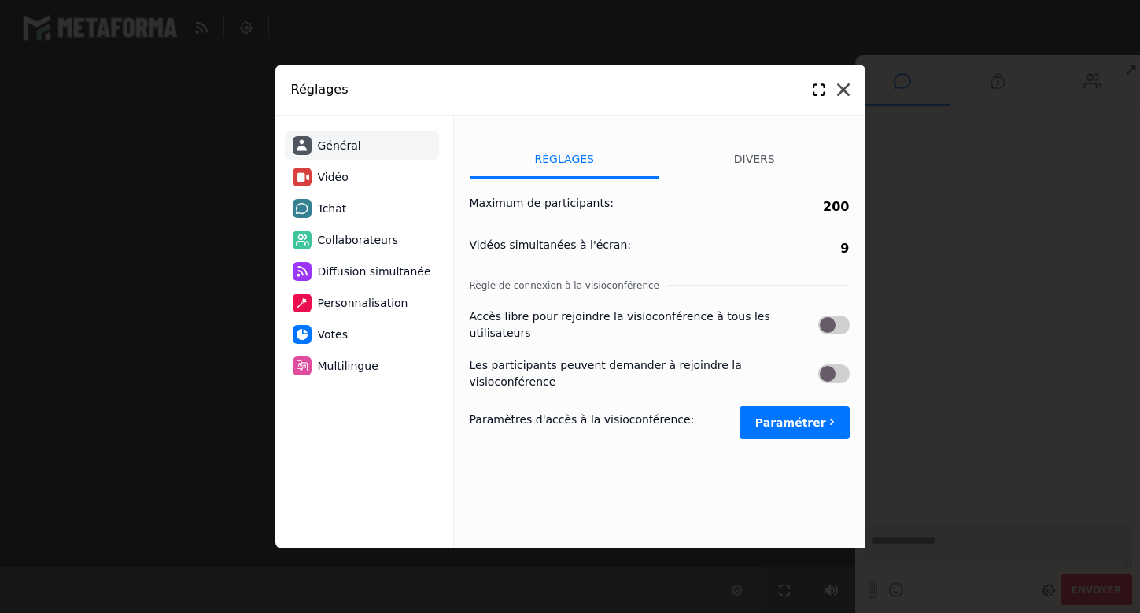
click at [845, 87] on icon at bounding box center [843, 89] width 13 height 13
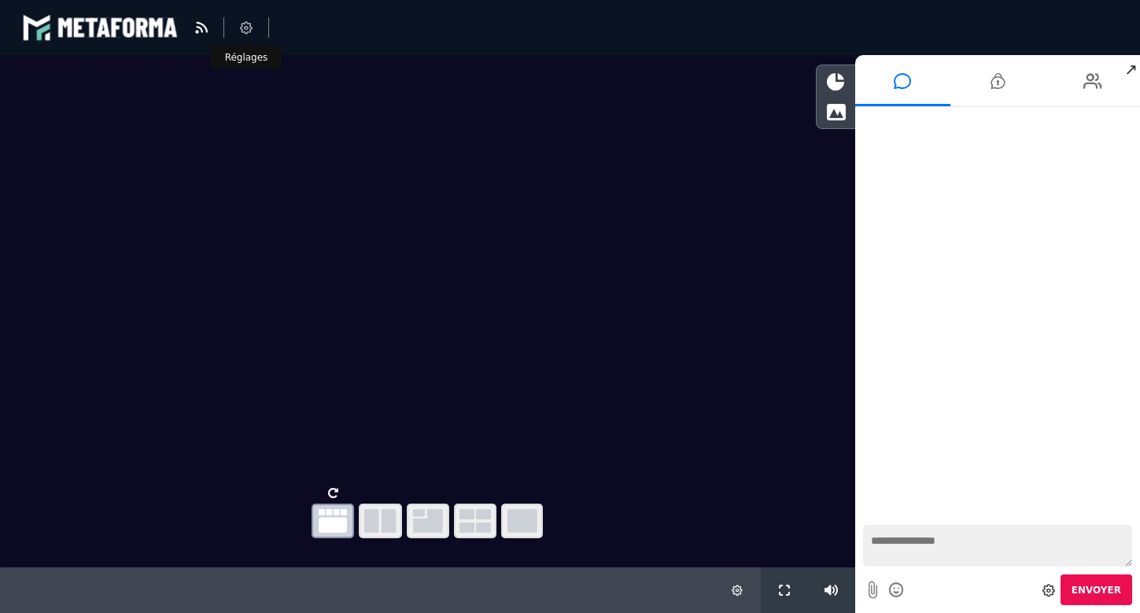
click at [249, 23] on icon at bounding box center [246, 27] width 13 height 13
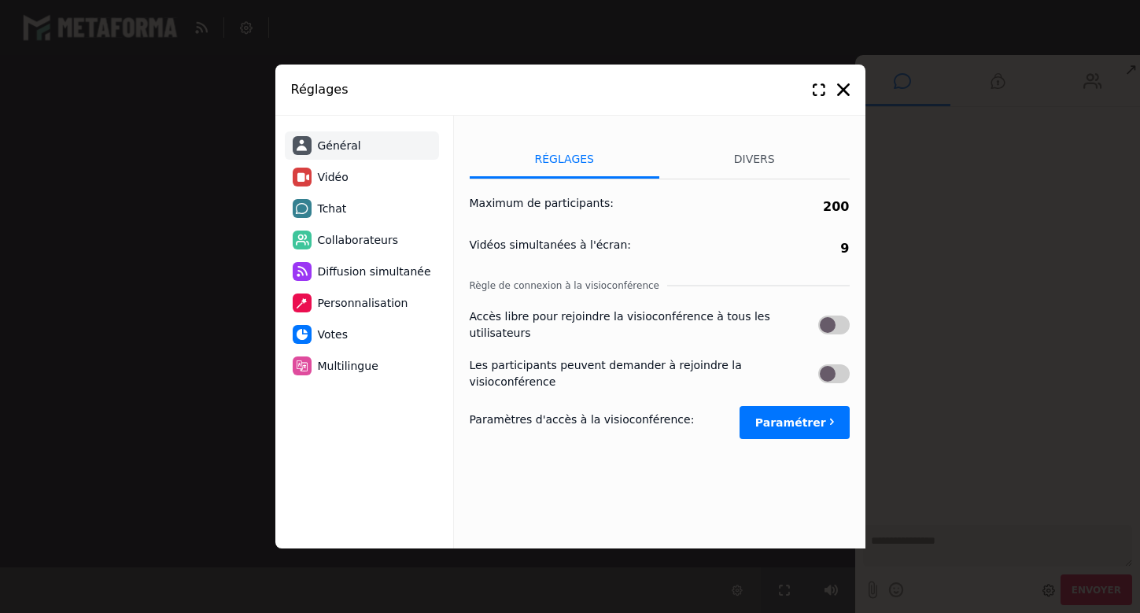
click at [336, 176] on span "Vidéo" at bounding box center [333, 177] width 31 height 17
select select "*****"
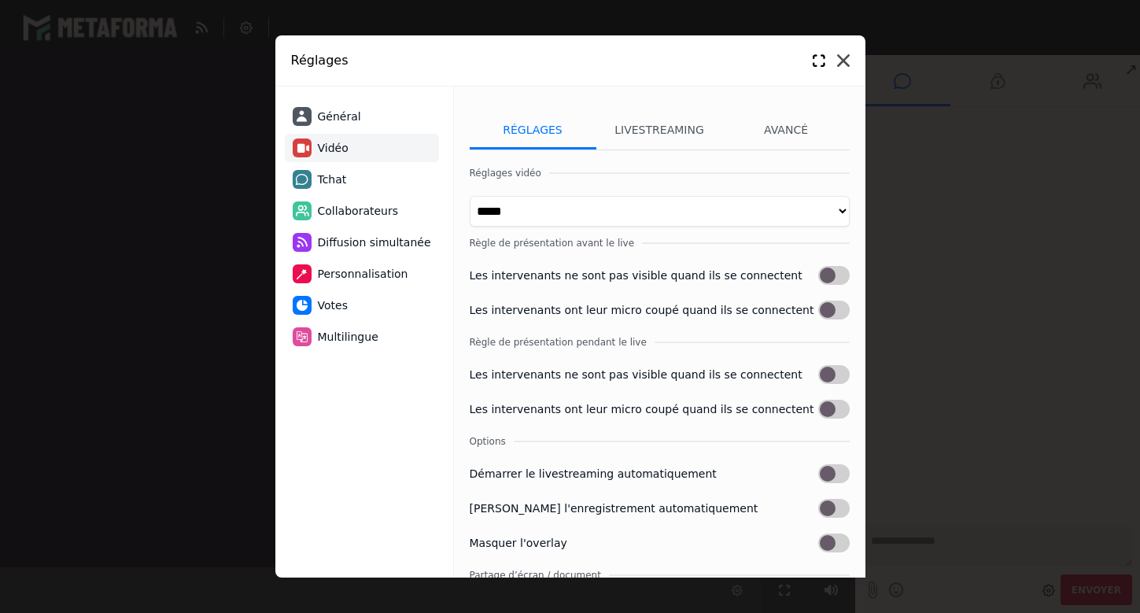
click at [843, 62] on icon at bounding box center [843, 60] width 13 height 13
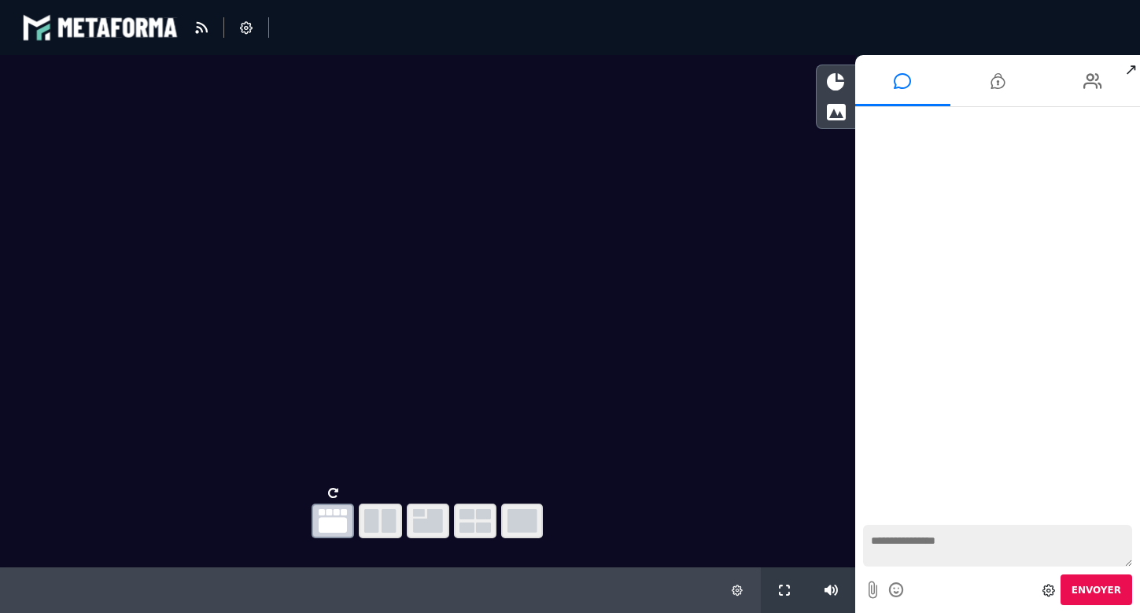
click at [740, 586] on icon at bounding box center [737, 590] width 11 height 11
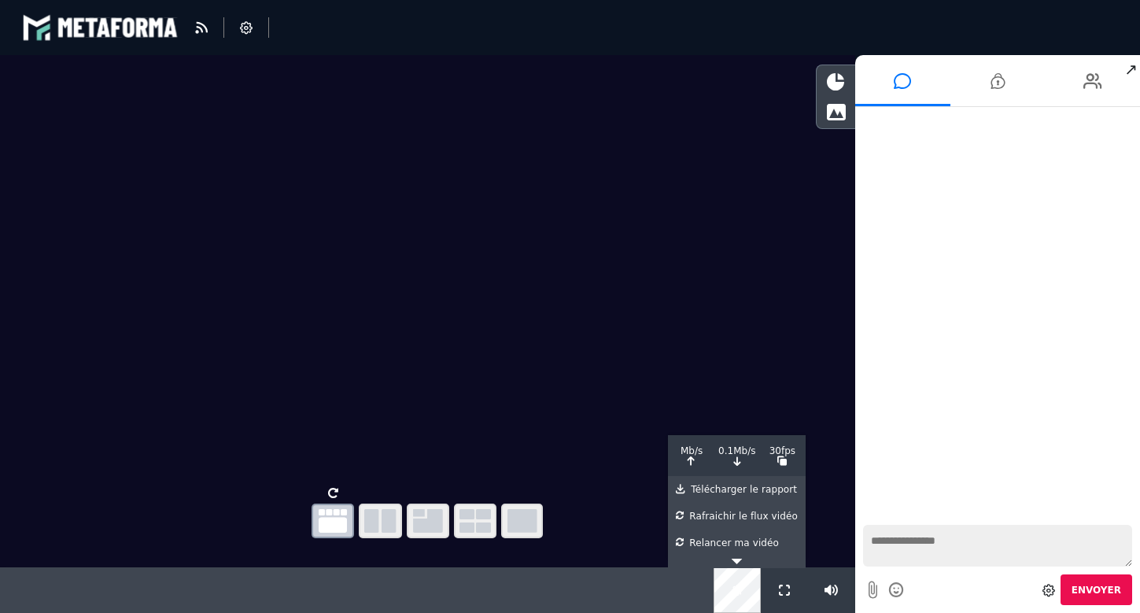
click at [740, 586] on icon at bounding box center [737, 590] width 11 height 11
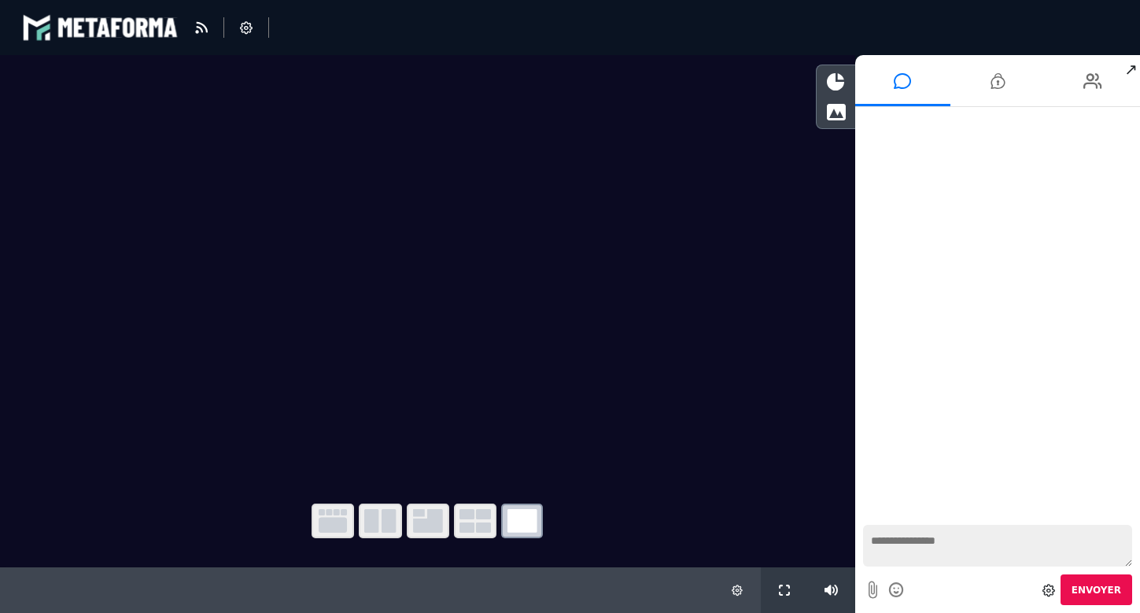
click at [342, 518] on icon "button" at bounding box center [333, 521] width 28 height 24
click at [391, 520] on icon "button" at bounding box center [380, 521] width 32 height 24
click at [434, 526] on icon "button" at bounding box center [428, 521] width 30 height 24
click at [524, 524] on icon "button" at bounding box center [523, 521] width 30 height 24
click at [481, 522] on icon "button" at bounding box center [475, 521] width 31 height 24
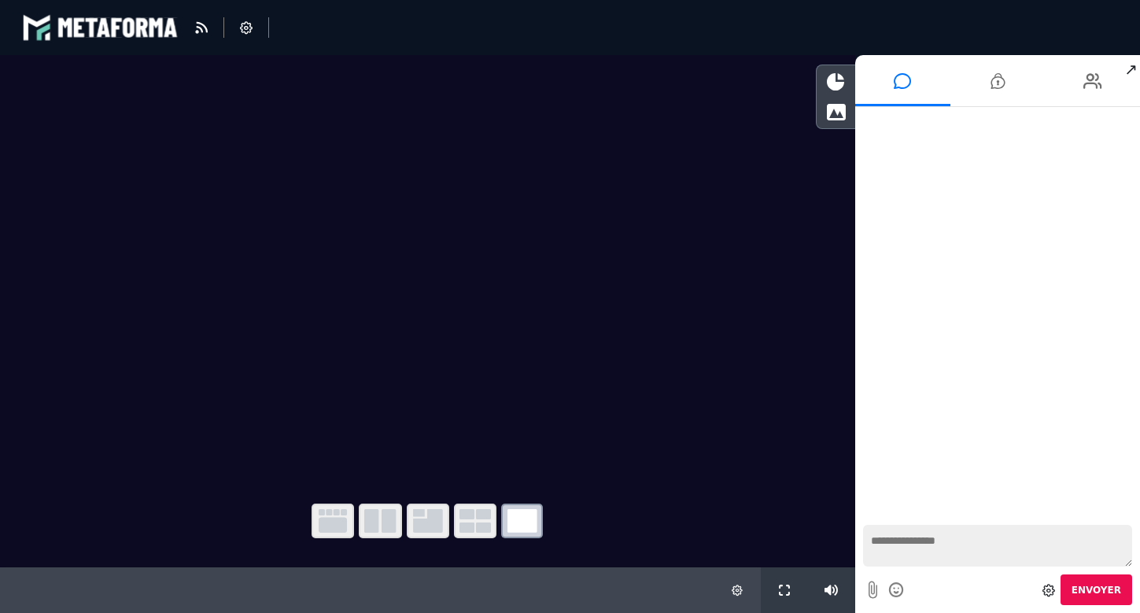
click at [481, 522] on icon "button" at bounding box center [475, 521] width 31 height 24
click at [736, 586] on icon at bounding box center [737, 590] width 11 height 11
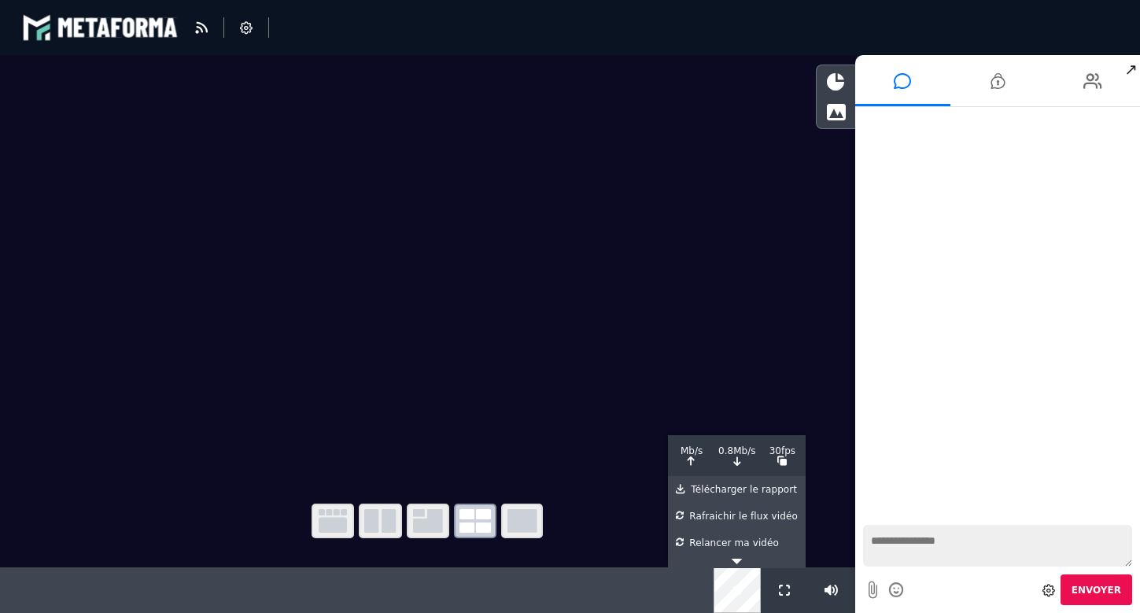
click at [735, 586] on icon at bounding box center [737, 590] width 11 height 11
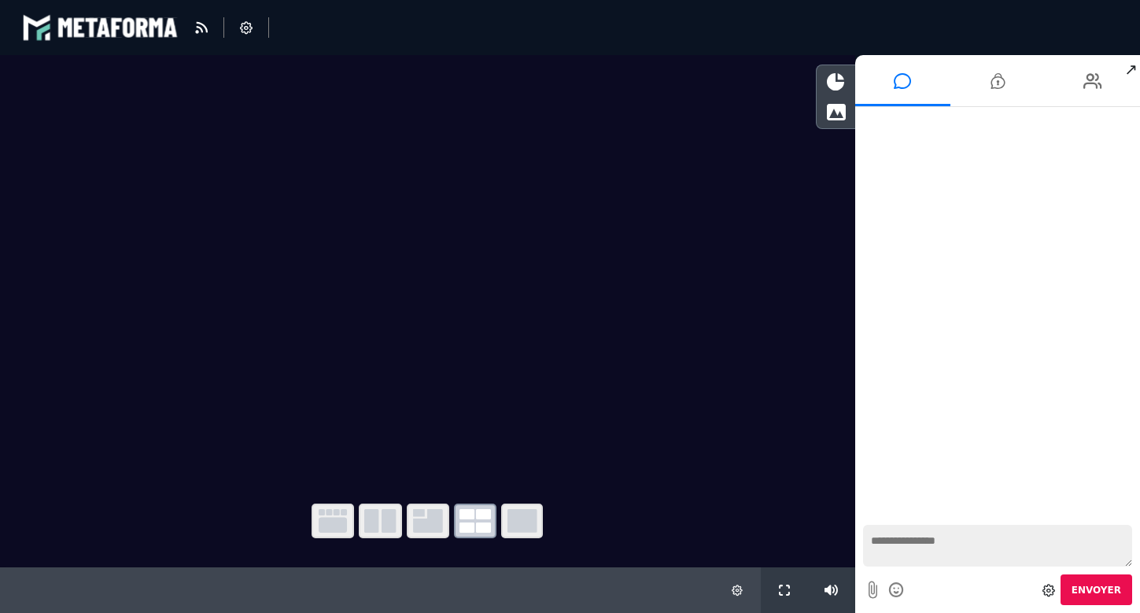
click at [1055, 585] on icon at bounding box center [1049, 590] width 13 height 13
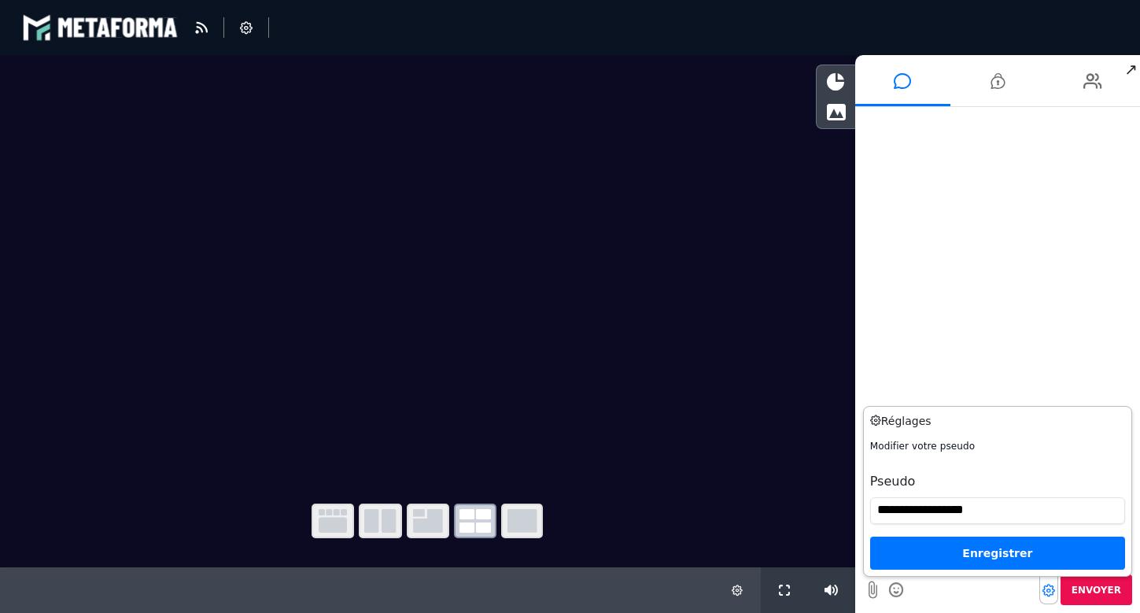
click at [1055, 585] on icon at bounding box center [1049, 590] width 13 height 13
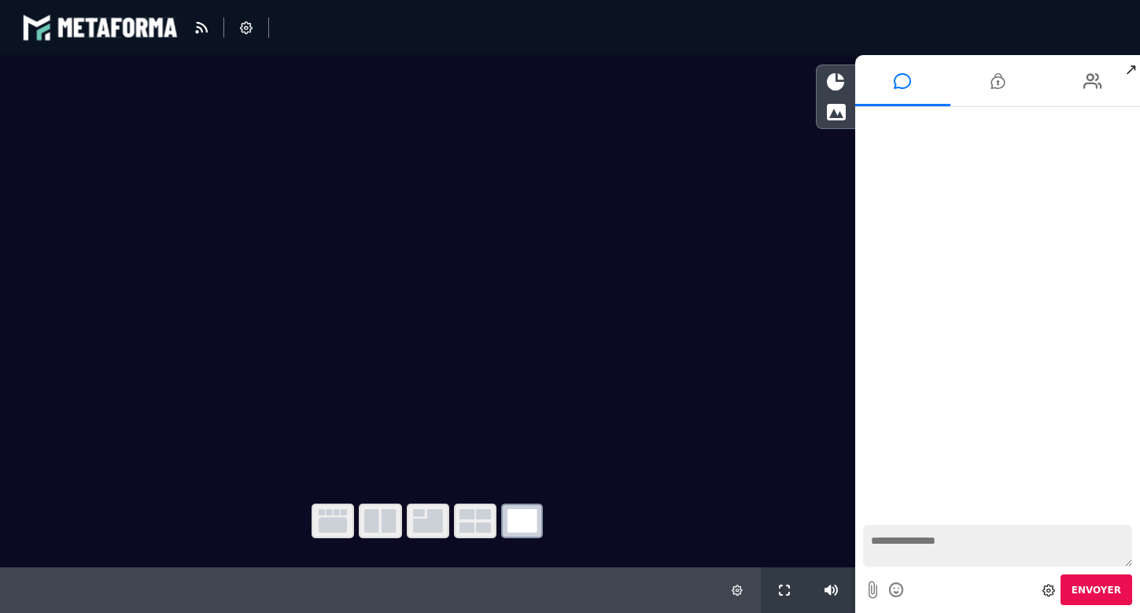
click at [914, 542] on textarea at bounding box center [997, 546] width 269 height 42
type textarea "******"
click at [1058, 120] on icon at bounding box center [1056, 120] width 8 height 8
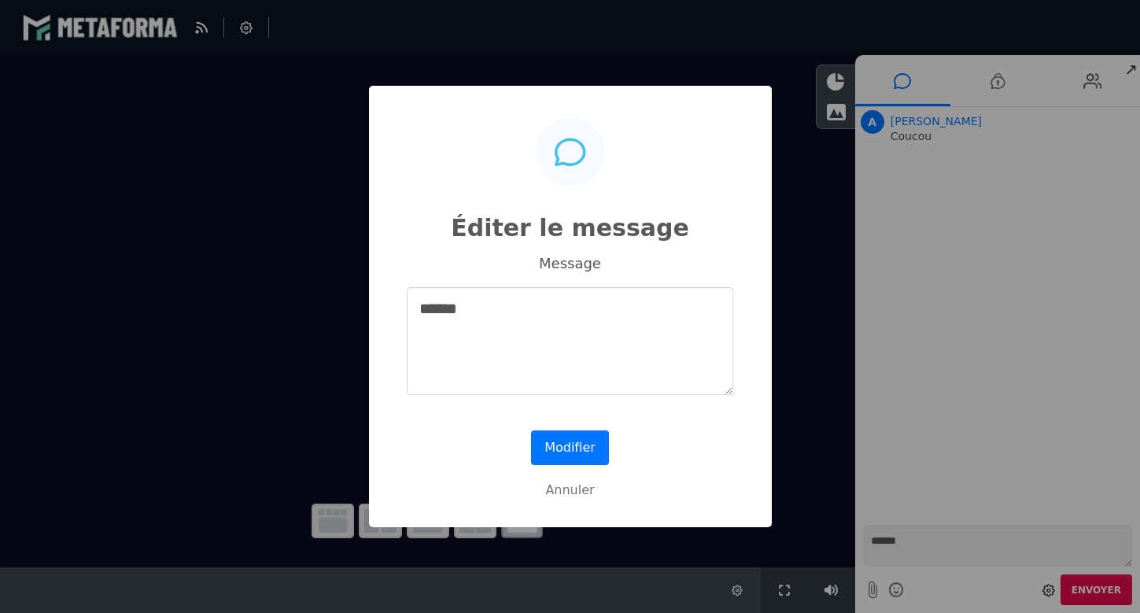
click at [797, 220] on div "Éditer le message × Message ****** Modifier No Annuler" at bounding box center [570, 306] width 1140 height 613
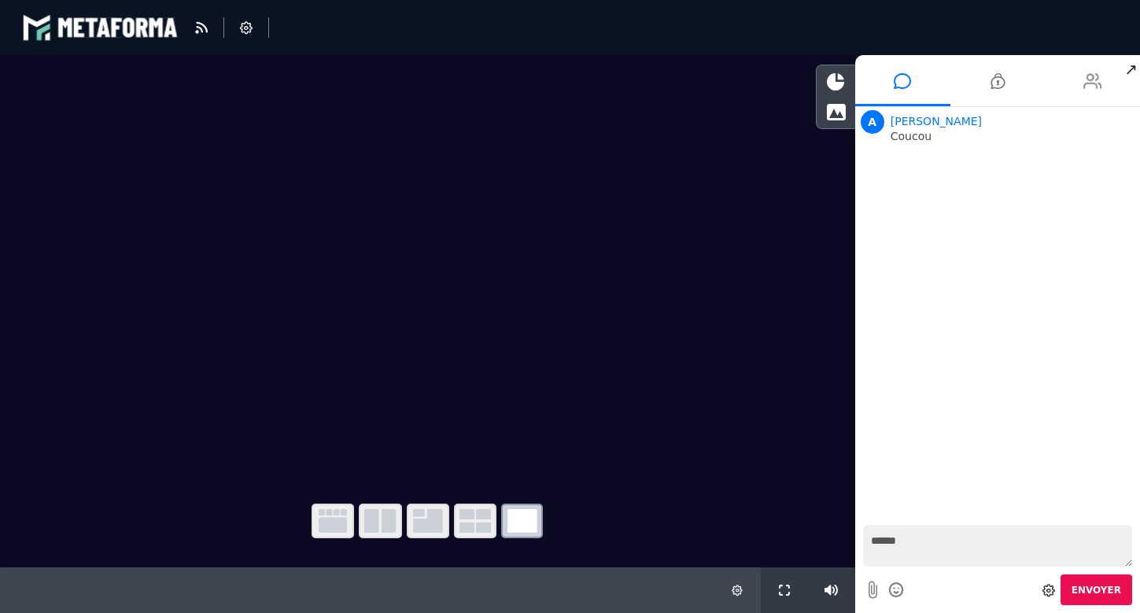
click at [1091, 78] on icon at bounding box center [1092, 80] width 19 height 39
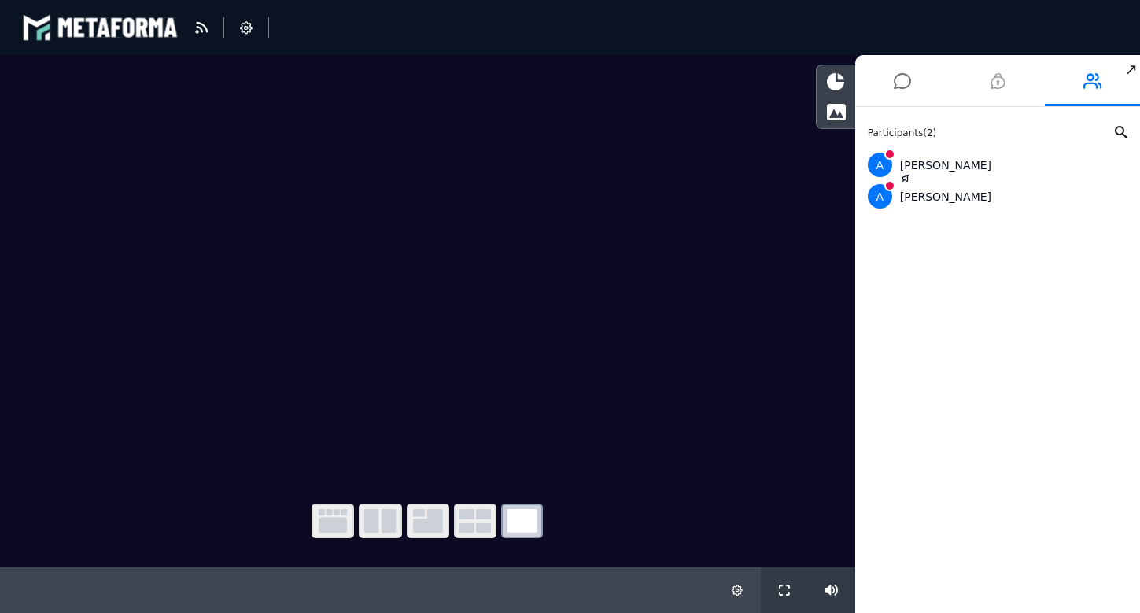
click at [998, 81] on icon at bounding box center [998, 80] width 14 height 39
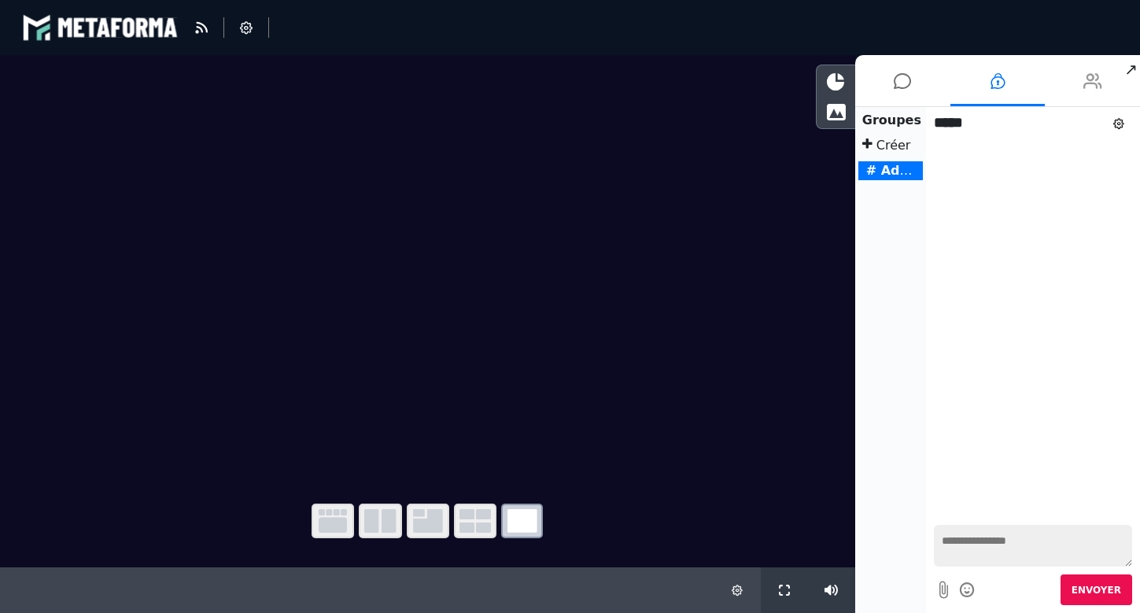
click at [1087, 79] on icon at bounding box center [1092, 80] width 19 height 39
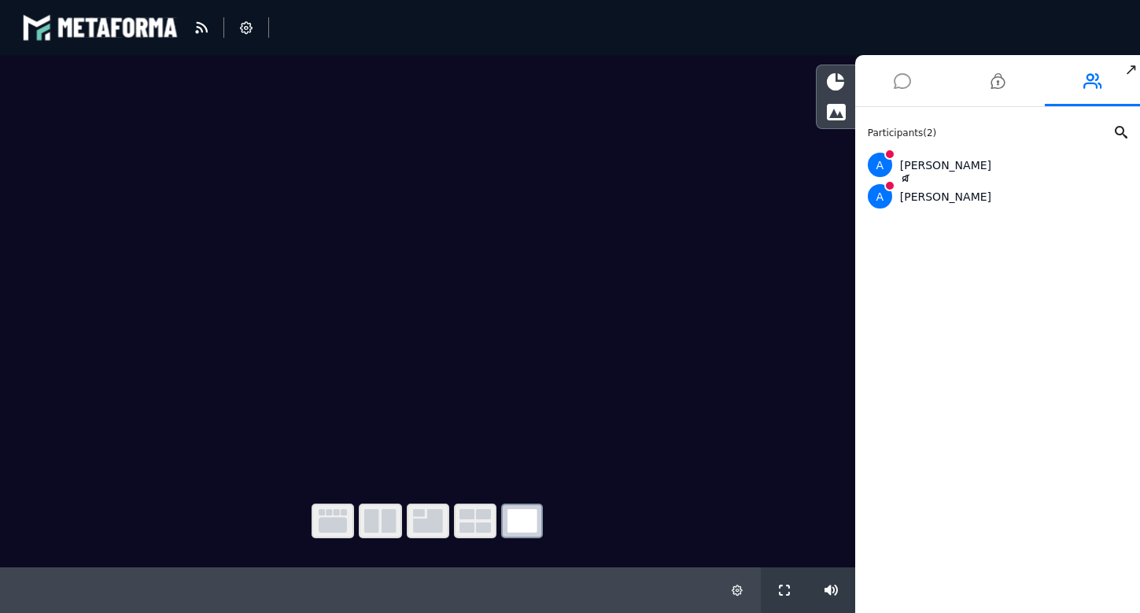
click at [897, 76] on icon at bounding box center [902, 80] width 17 height 39
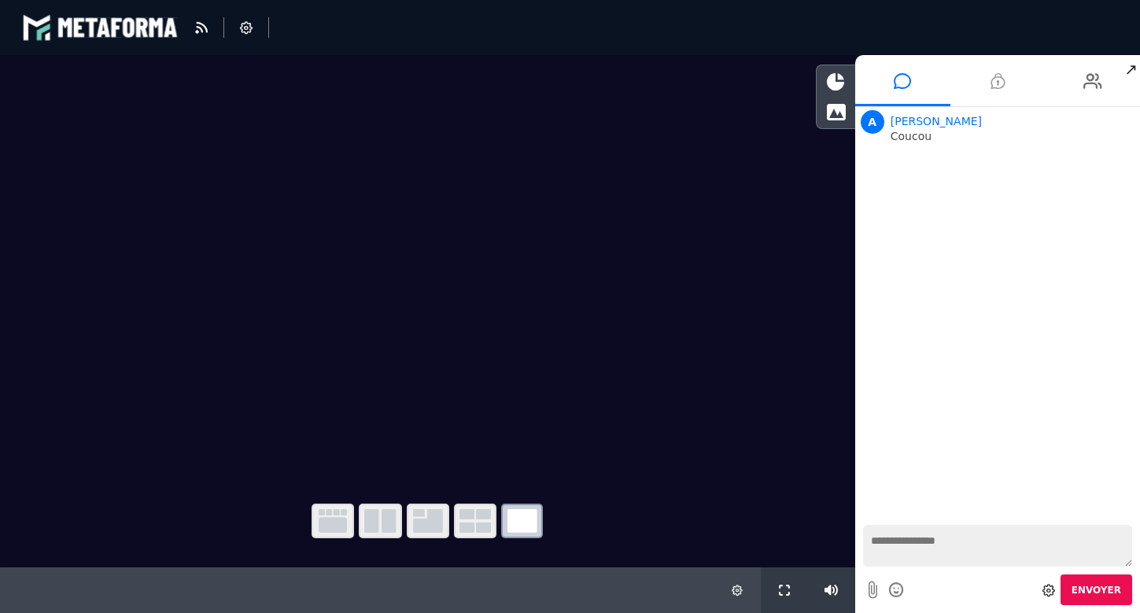
click at [997, 83] on icon at bounding box center [998, 80] width 14 height 39
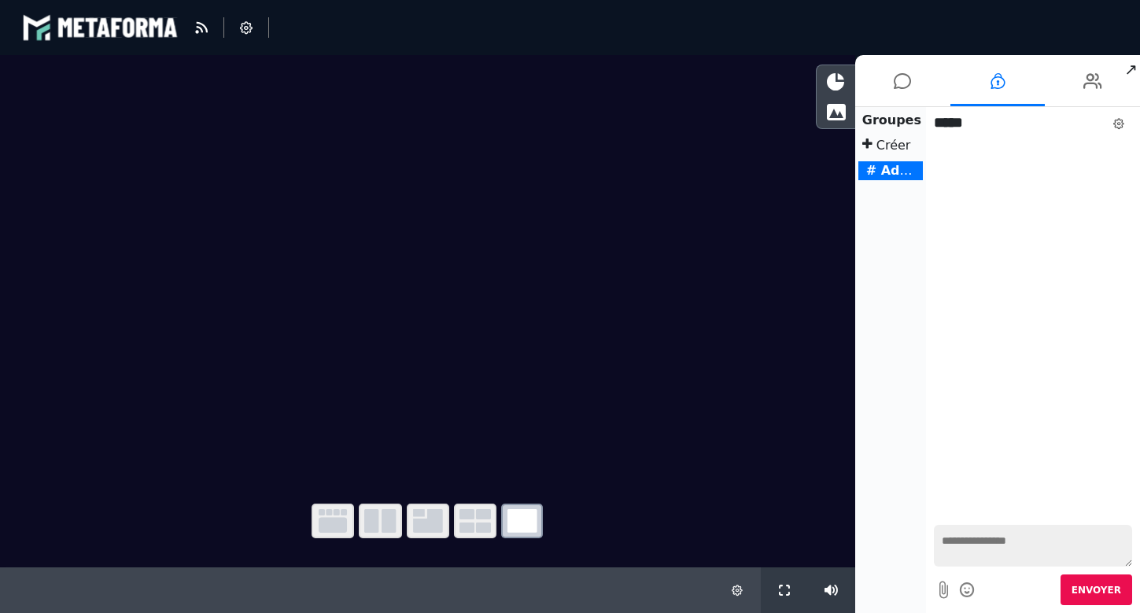
click at [1119, 122] on icon at bounding box center [1118, 123] width 11 height 11
click at [1096, 86] on icon at bounding box center [1092, 80] width 19 height 39
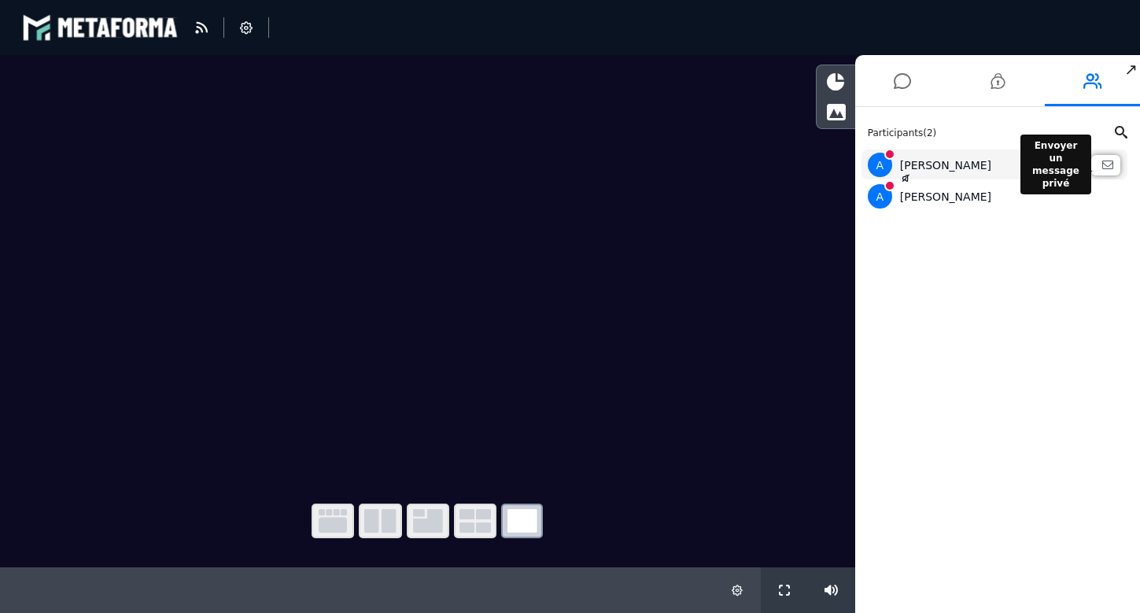
click at [1109, 166] on icon at bounding box center [1107, 164] width 11 height 11
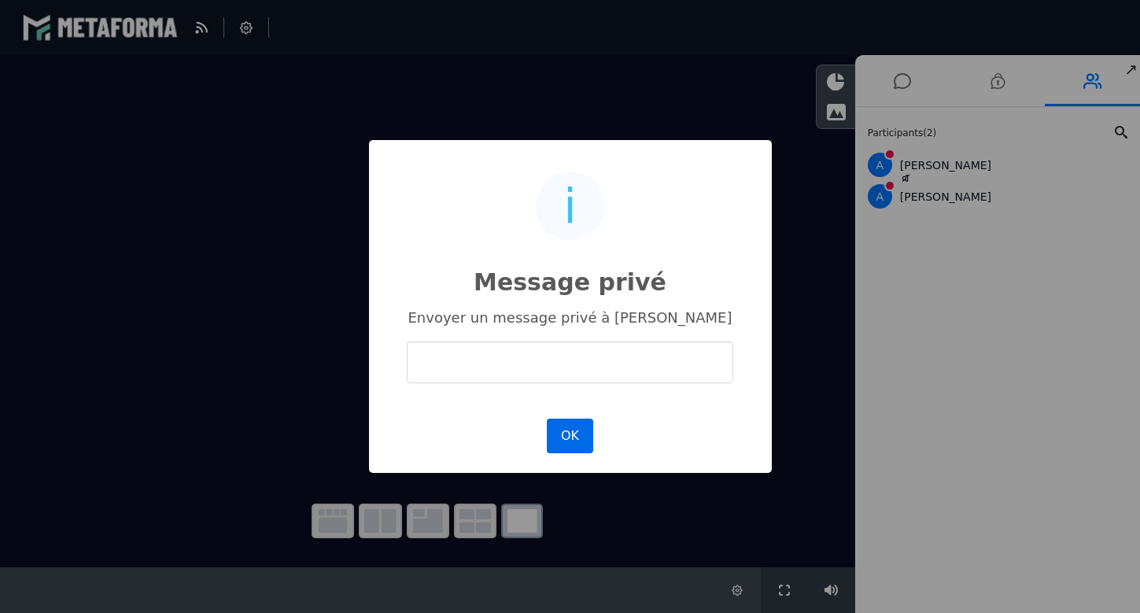
click at [570, 437] on button "OK" at bounding box center [570, 436] width 46 height 35
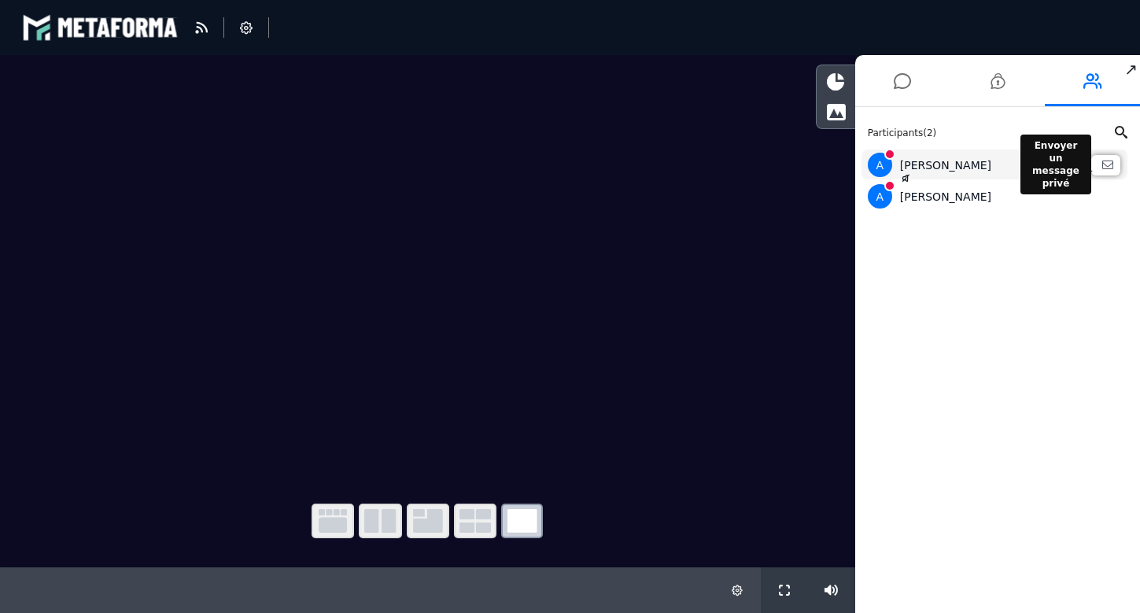
click at [1115, 161] on button at bounding box center [1108, 164] width 16 height 11
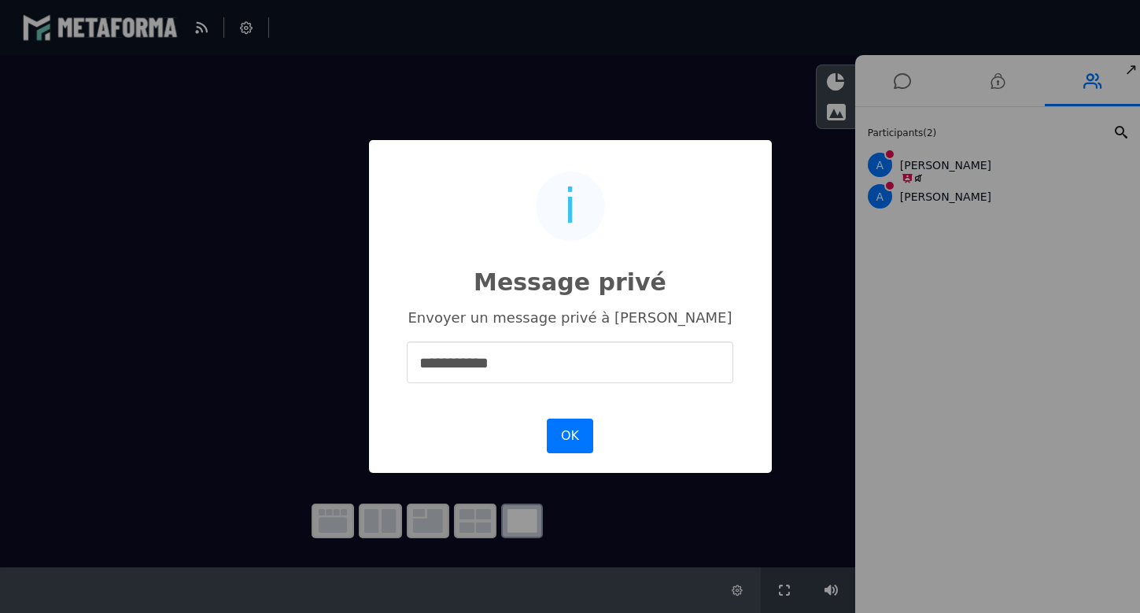
drag, startPoint x: 468, startPoint y: 372, endPoint x: 473, endPoint y: 360, distance: 13.4
click at [473, 360] on input "**********" at bounding box center [570, 362] width 326 height 42
click at [505, 364] on input "**********" at bounding box center [570, 362] width 326 height 42
type input "**********"
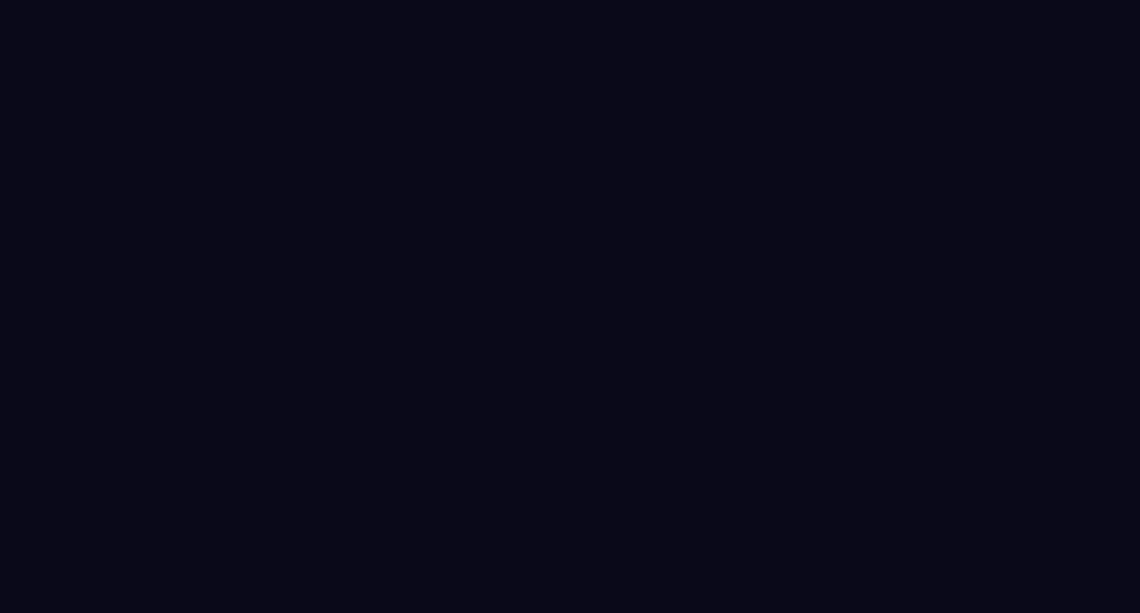
select select "******"
select select "*****"
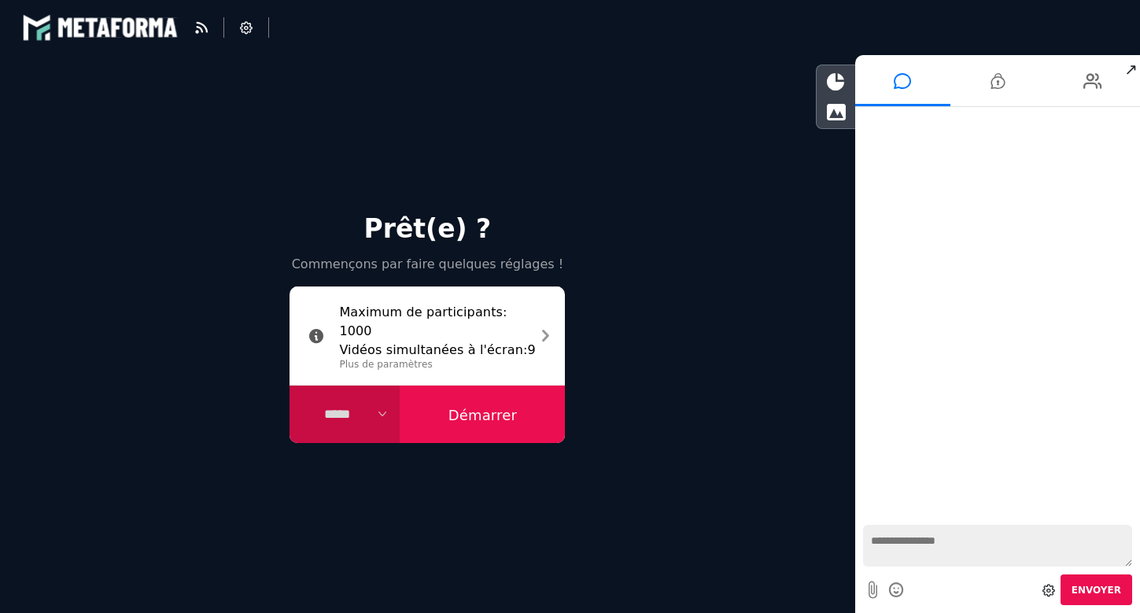
click at [478, 414] on button "Démarrer" at bounding box center [482, 415] width 165 height 58
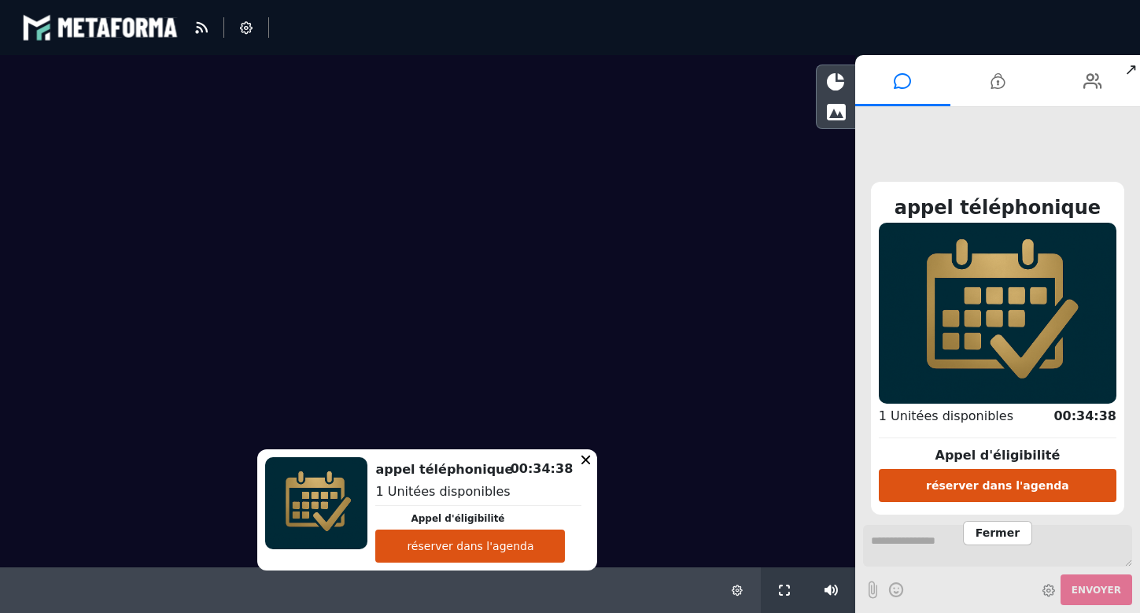
click at [527, 552] on button "réserver dans l'agenda" at bounding box center [470, 546] width 190 height 33
select select "*****"
